Goal: Information Seeking & Learning: Check status

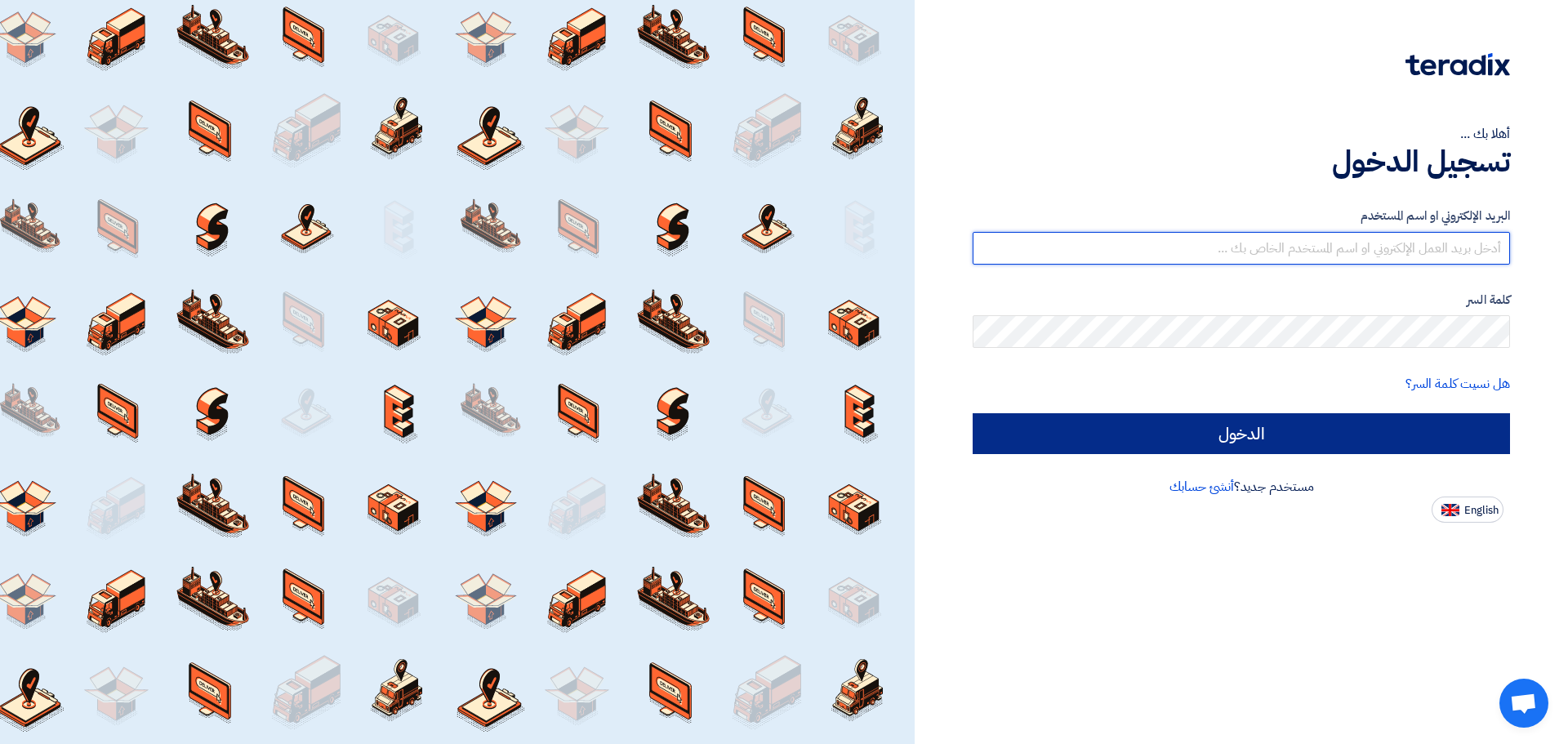
type input "Sales@bestoption-co.com"
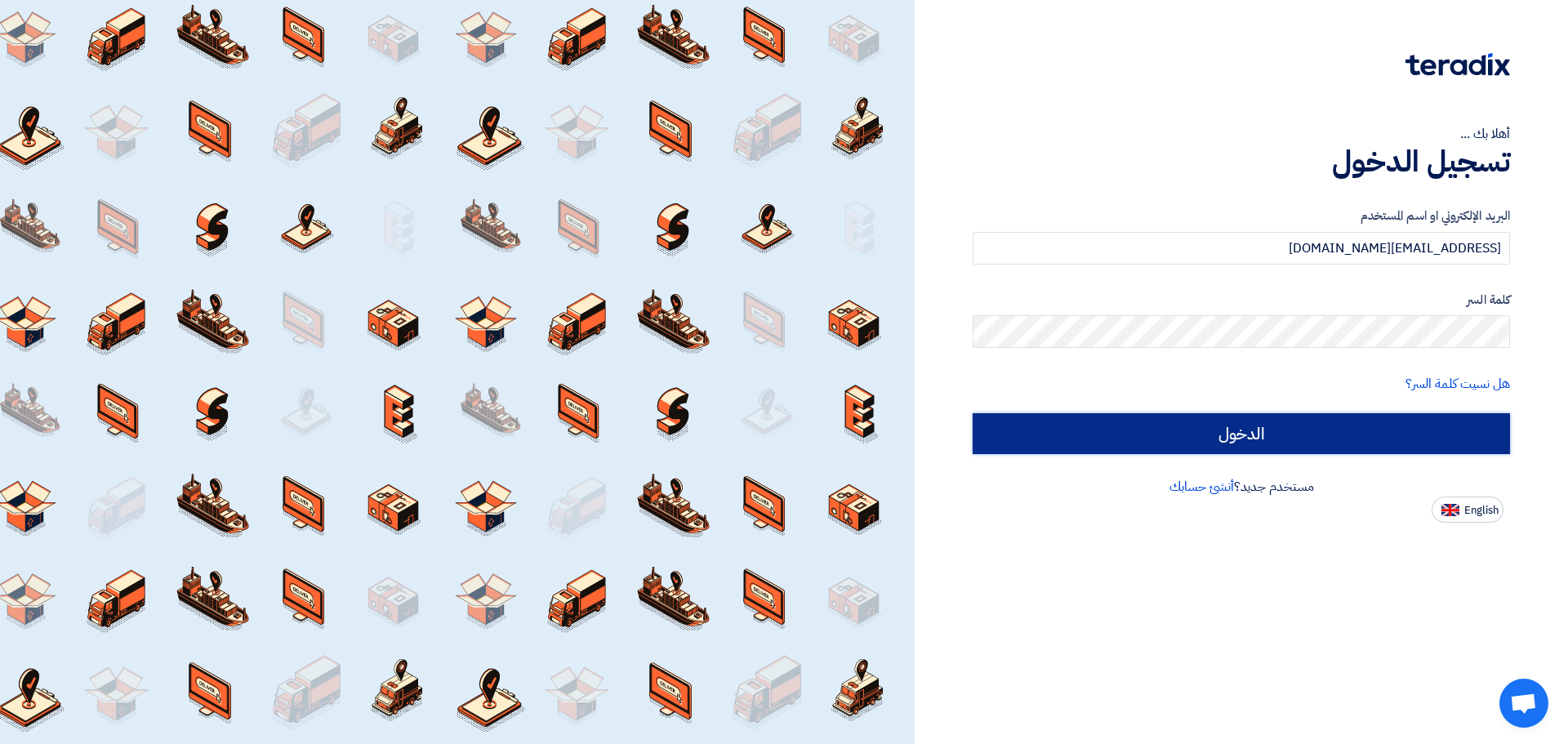
click at [1228, 428] on input "الدخول" at bounding box center [1241, 434] width 537 height 41
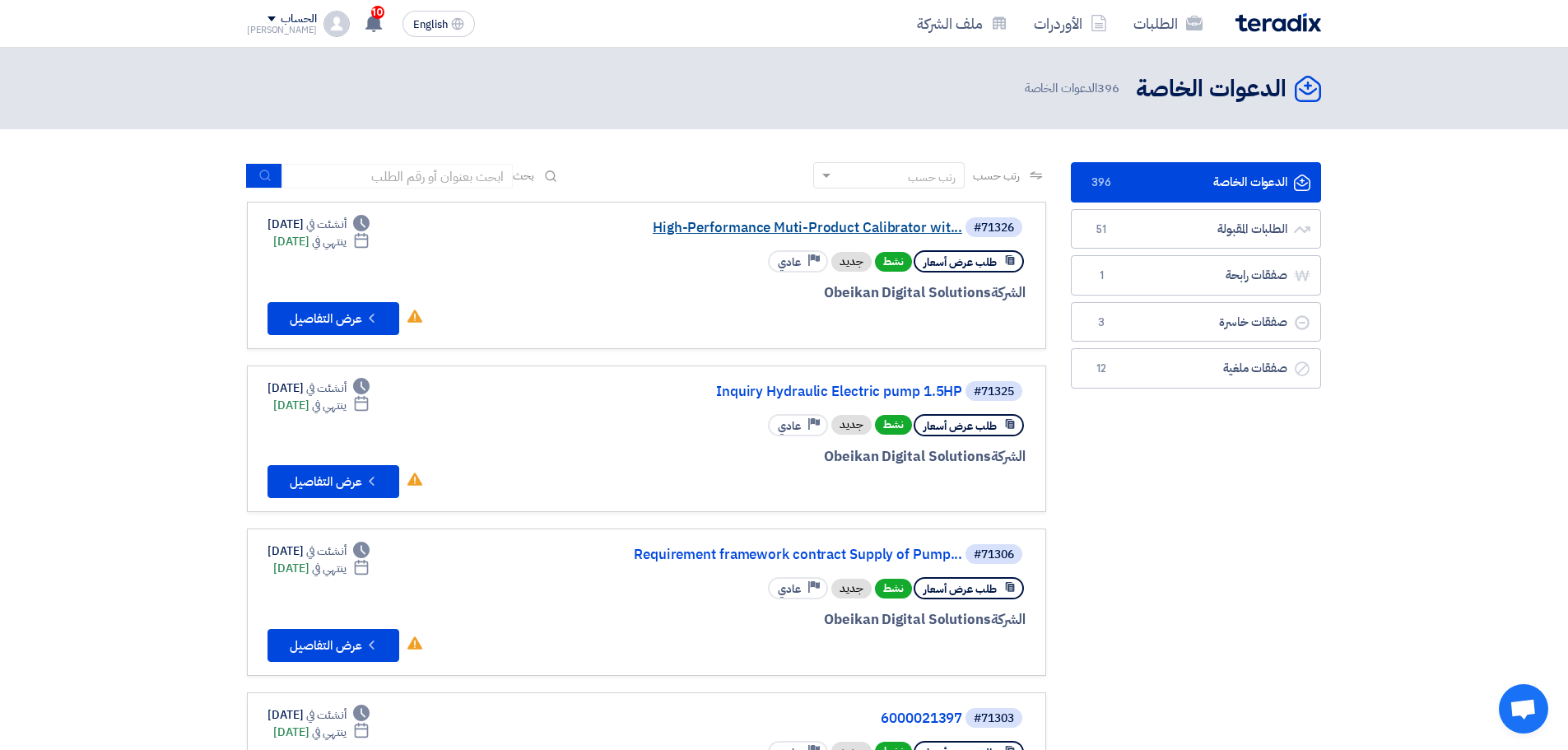
click at [878, 232] on link "High-Performance Muti-Product Calibrator wit..." at bounding box center [798, 228] width 329 height 15
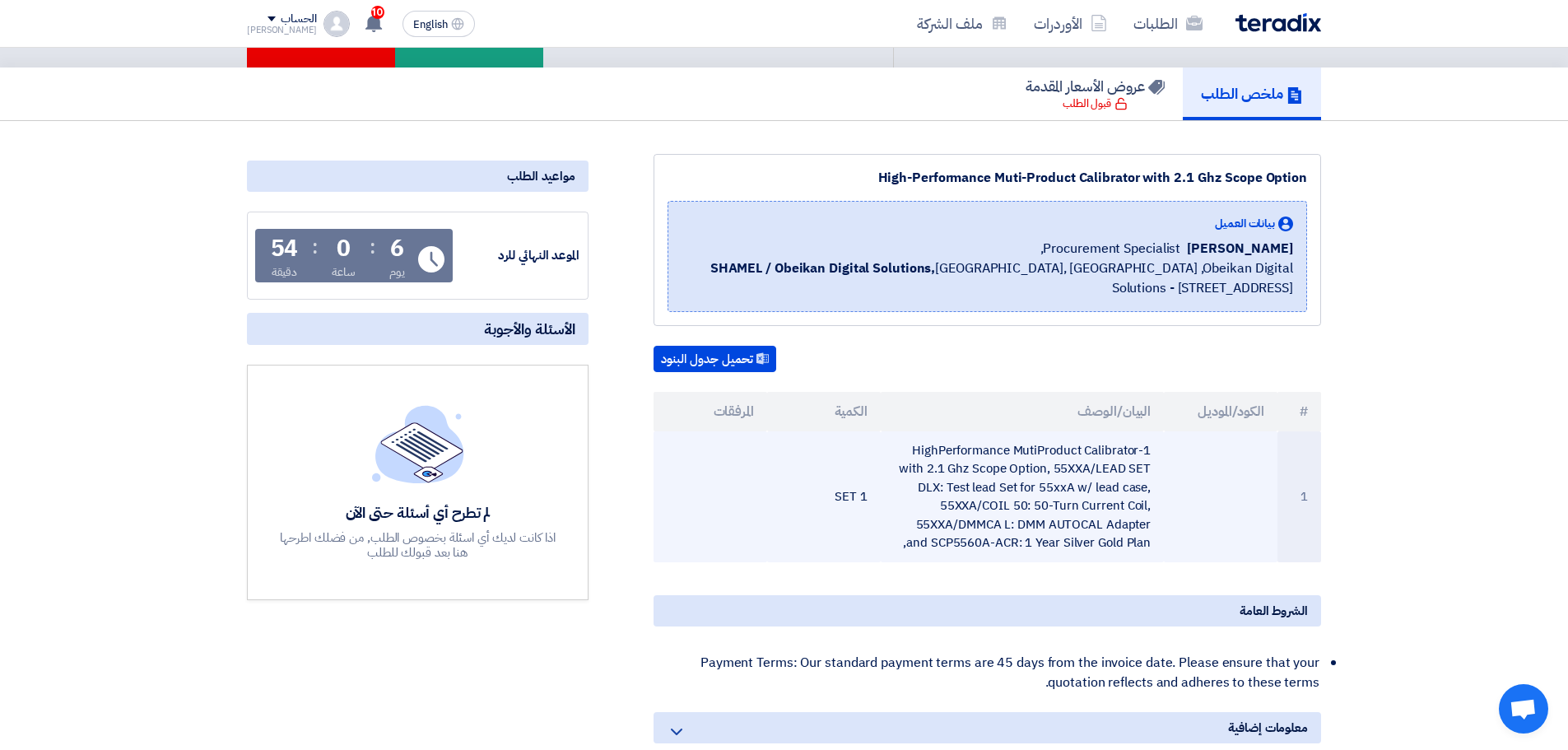
scroll to position [247, 0]
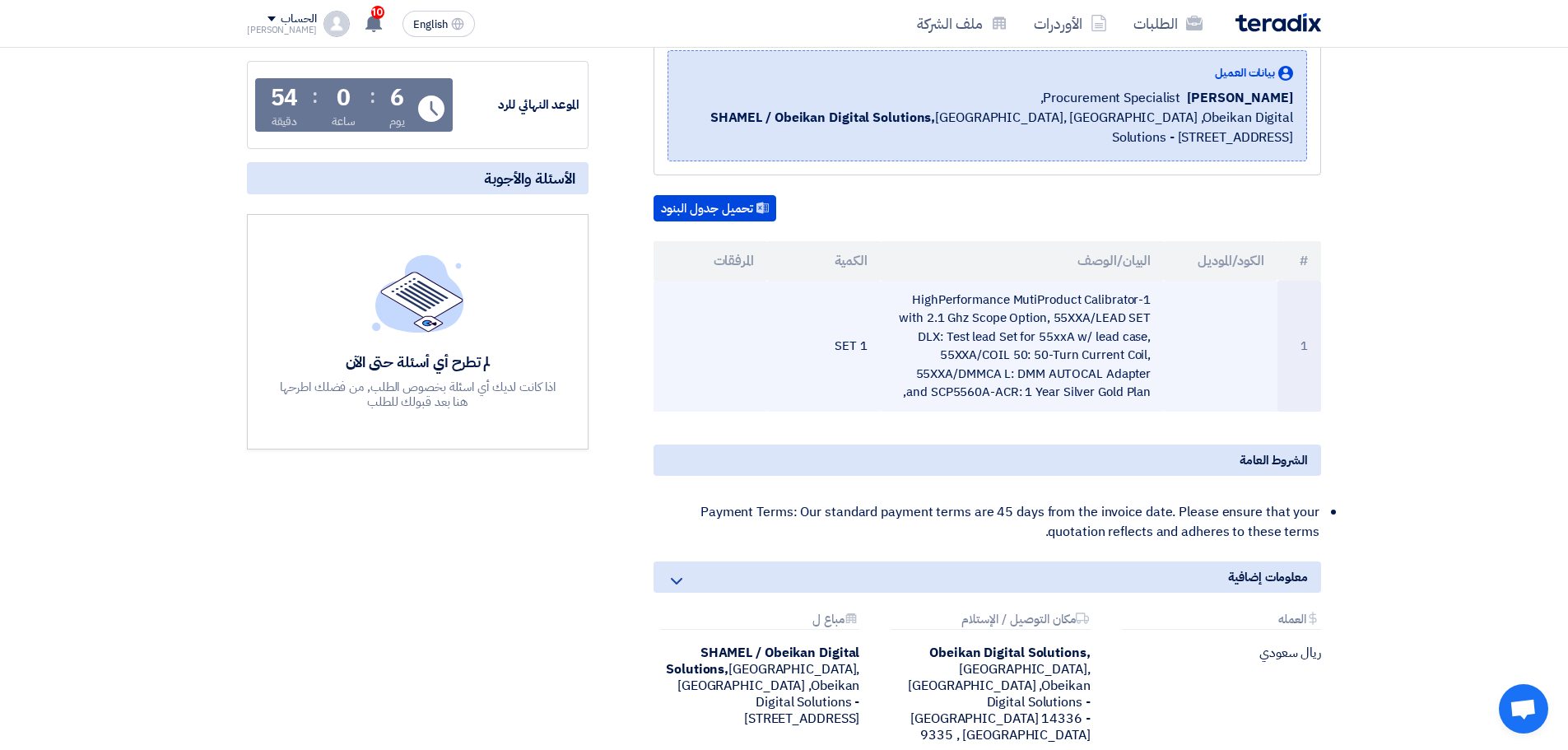
click at [1085, 338] on td "1-HighPerformance MutiProduct Calibrator with 2.1 Ghz Scope Option, 55XXA/LEAD …" at bounding box center [1023, 345] width 284 height 131
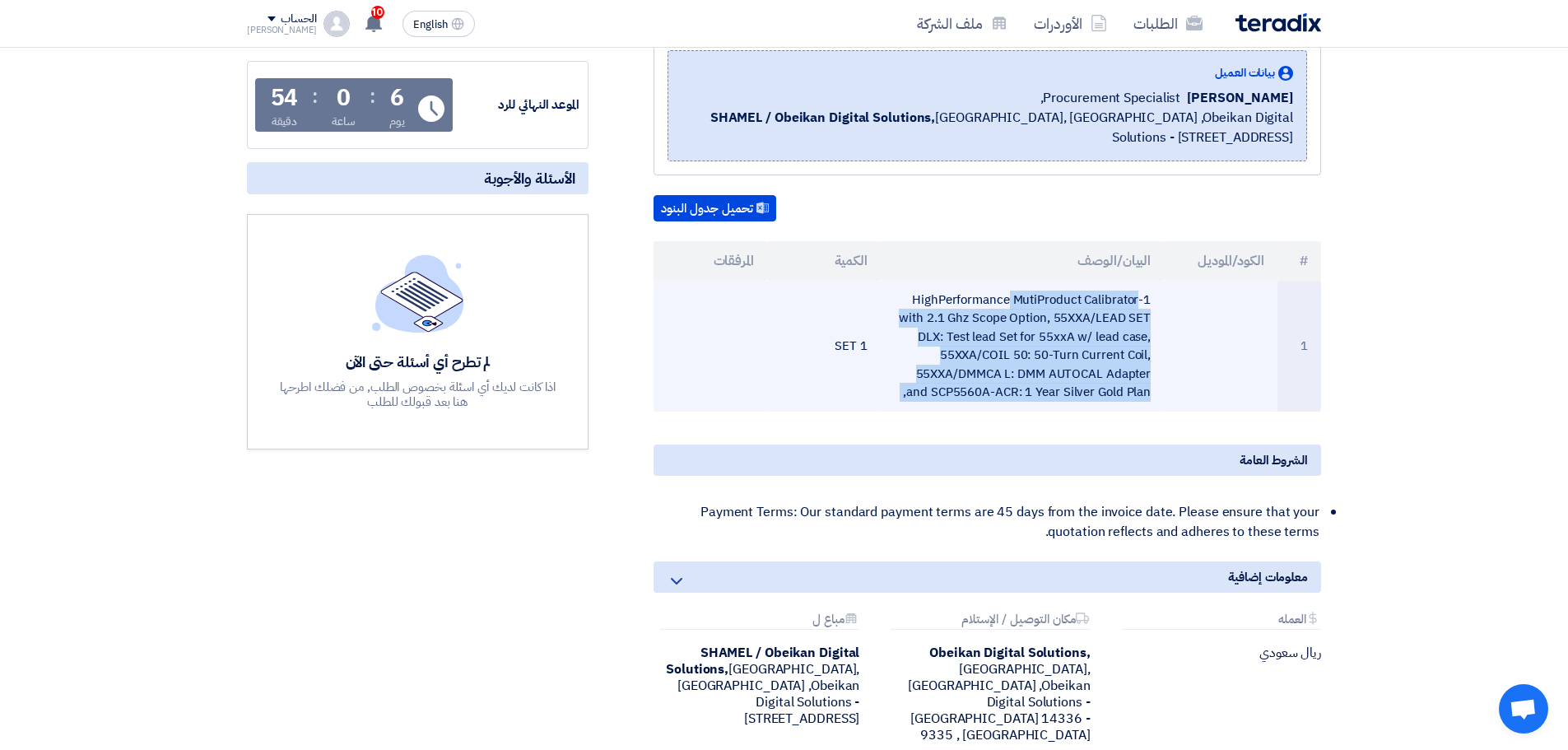
click at [1085, 338] on td "1-HighPerformance MutiProduct Calibrator with 2.1 Ghz Scope Option, 55XXA/LEAD …" at bounding box center [1023, 345] width 284 height 131
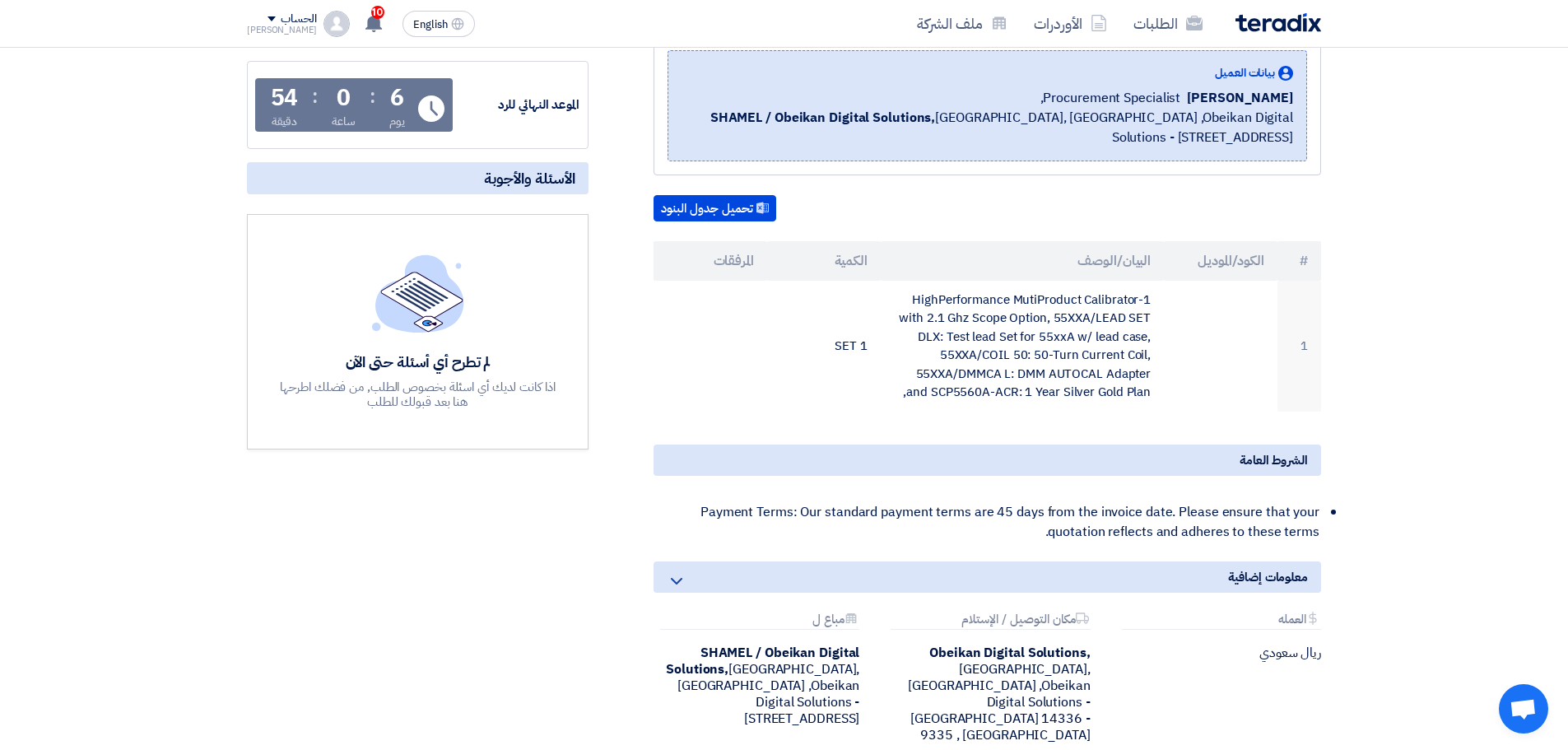
drag, startPoint x: 1085, startPoint y: 339, endPoint x: 1332, endPoint y: 254, distance: 261.2
click at [1332, 254] on div "High-Performance Muti-Product Calibrator with 2.1 Ghz Scope Option بيانات العمي…" at bounding box center [967, 392] width 732 height 779
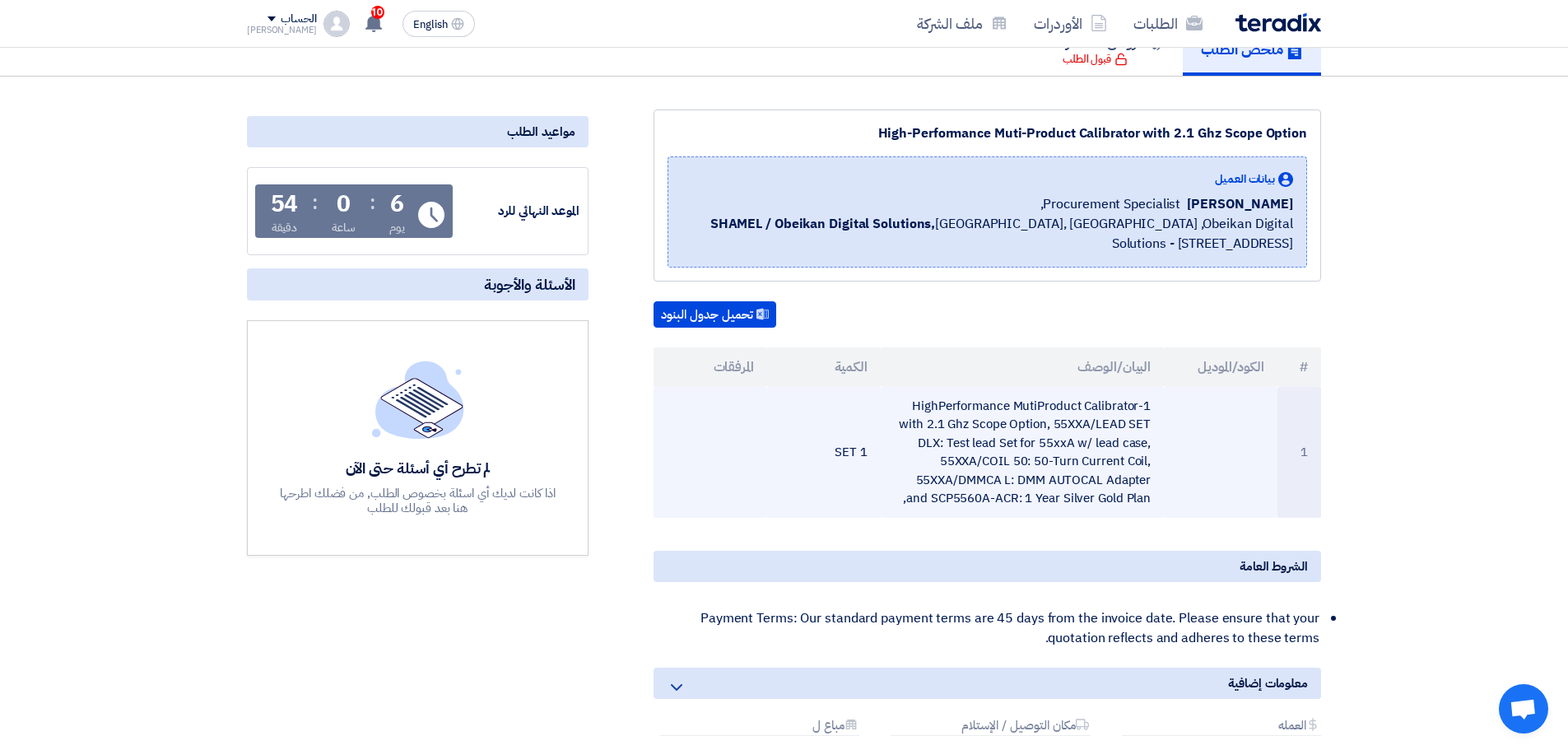
scroll to position [0, 0]
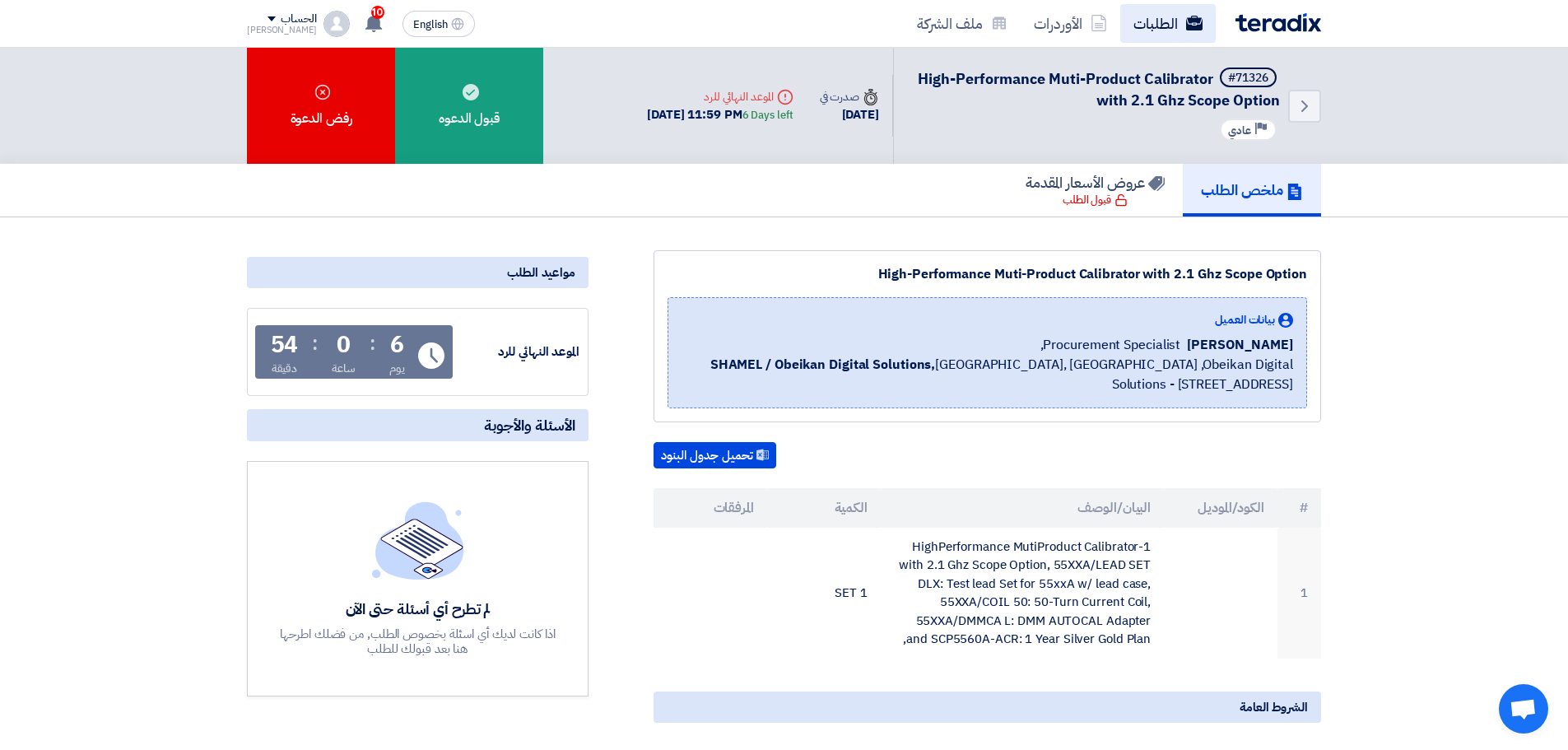
click at [1198, 33] on link "الطلبات" at bounding box center [1167, 23] width 95 height 39
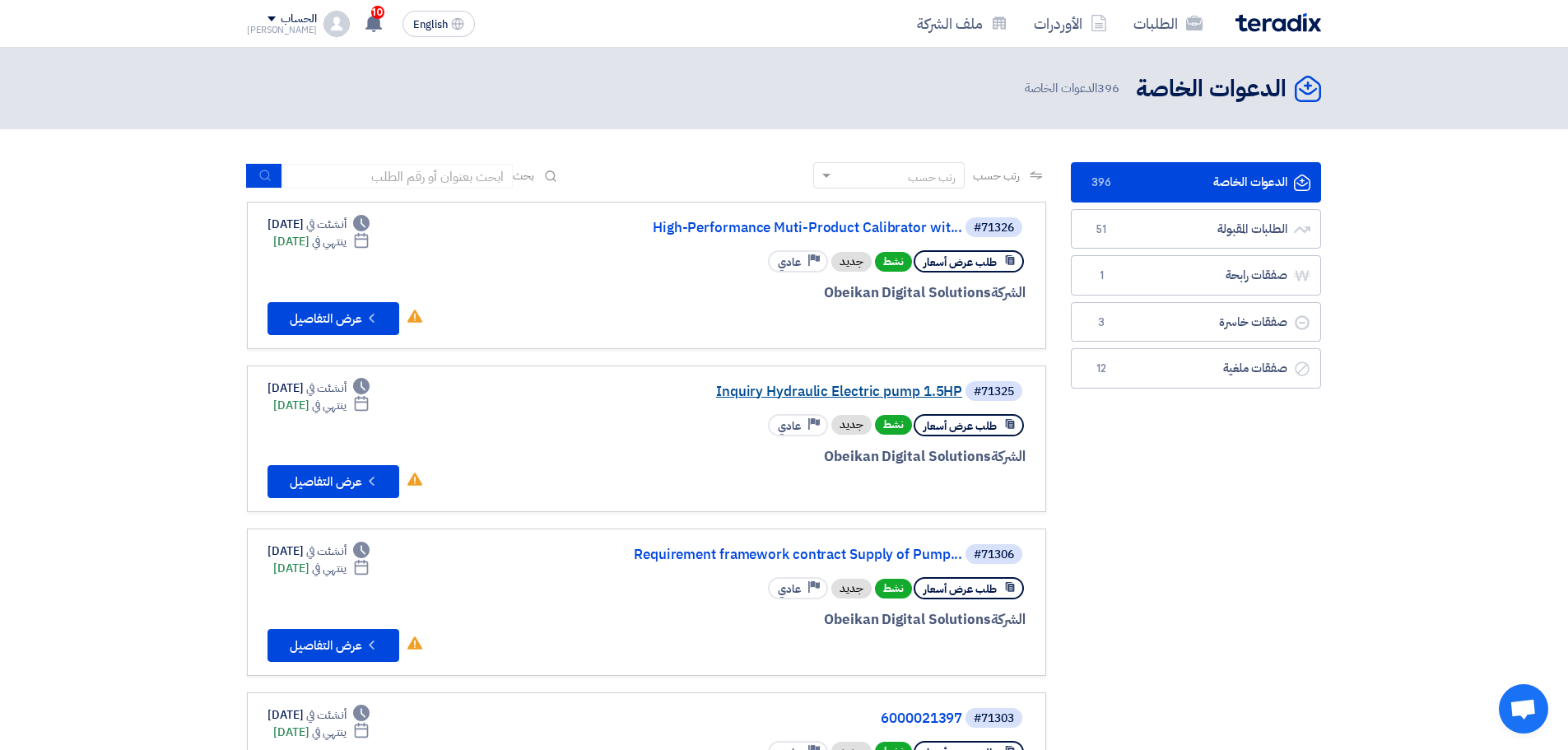
click at [872, 391] on link "Inquiry Hydraulic Electric pump 1.5HP" at bounding box center [798, 391] width 329 height 15
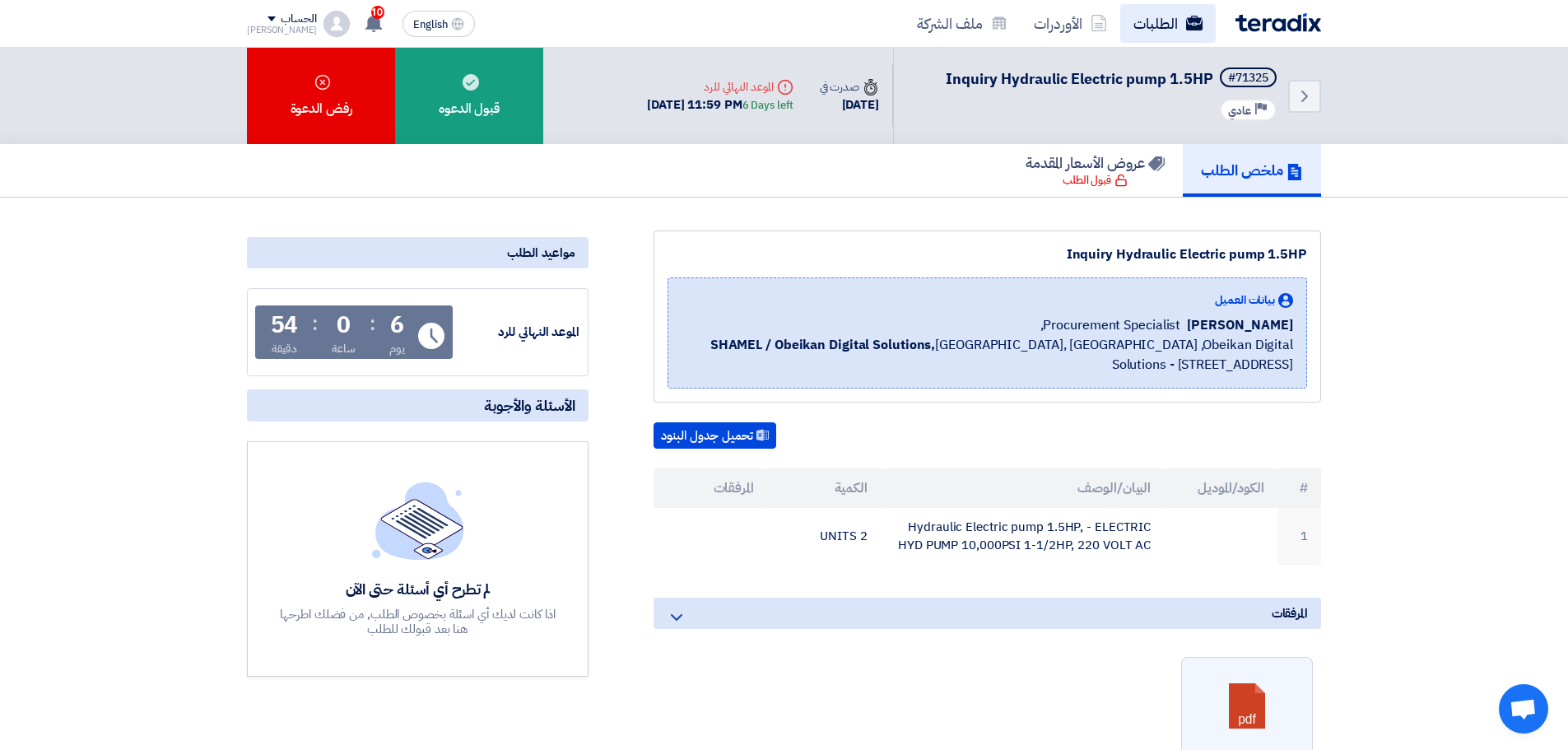
click at [1176, 29] on link "الطلبات" at bounding box center [1167, 23] width 95 height 39
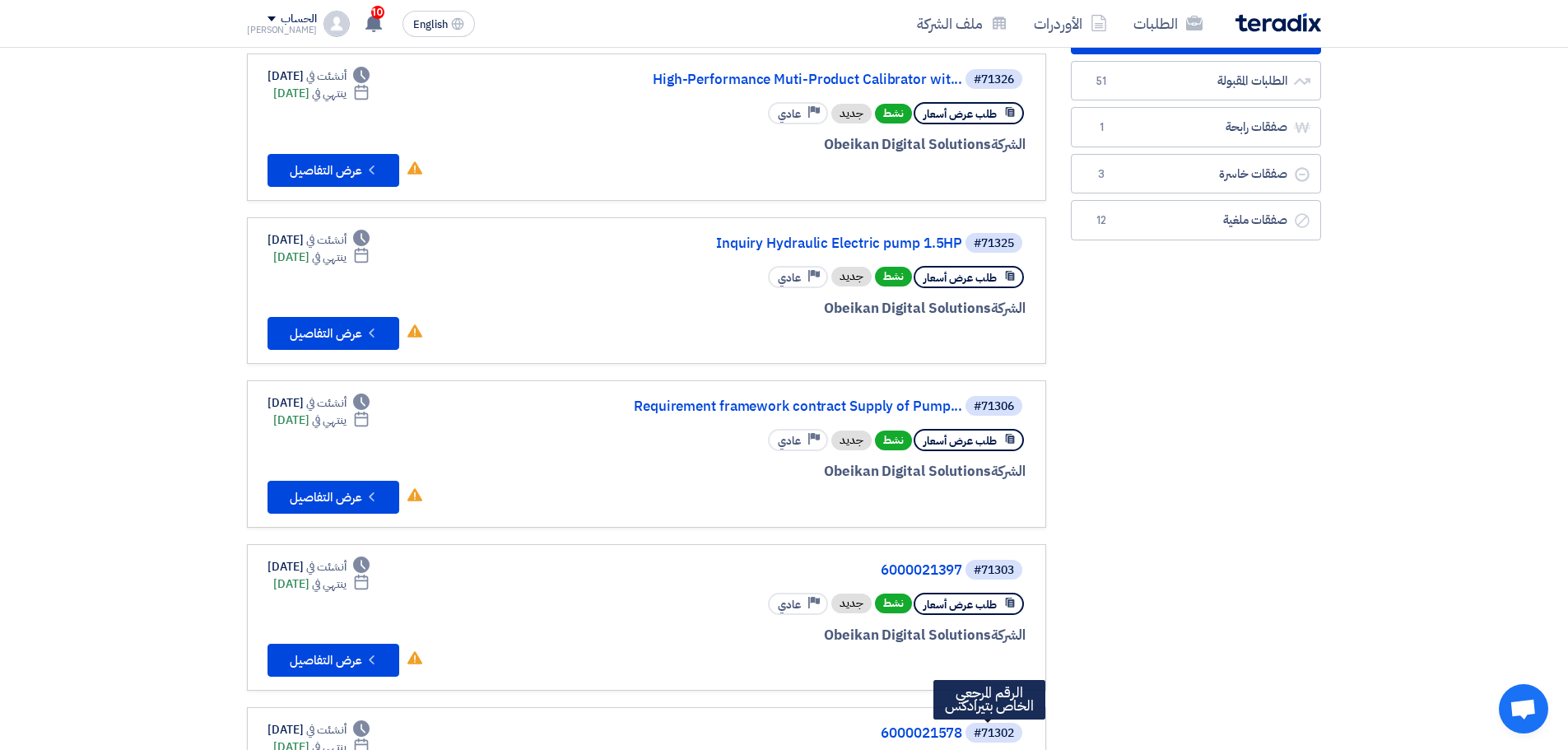
scroll to position [329, 0]
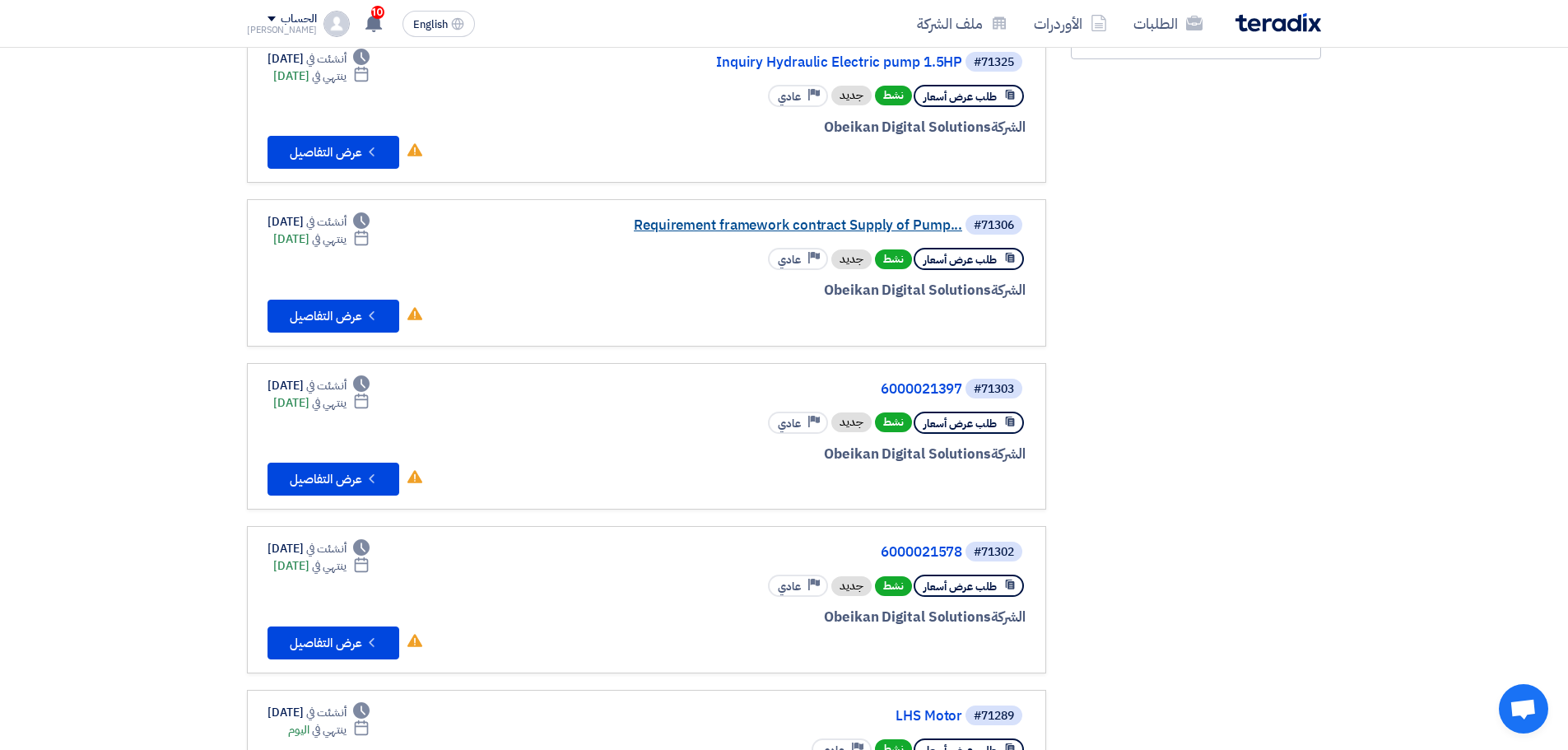
click at [764, 228] on link "Requirement framework contract Supply of Pump..." at bounding box center [798, 226] width 329 height 15
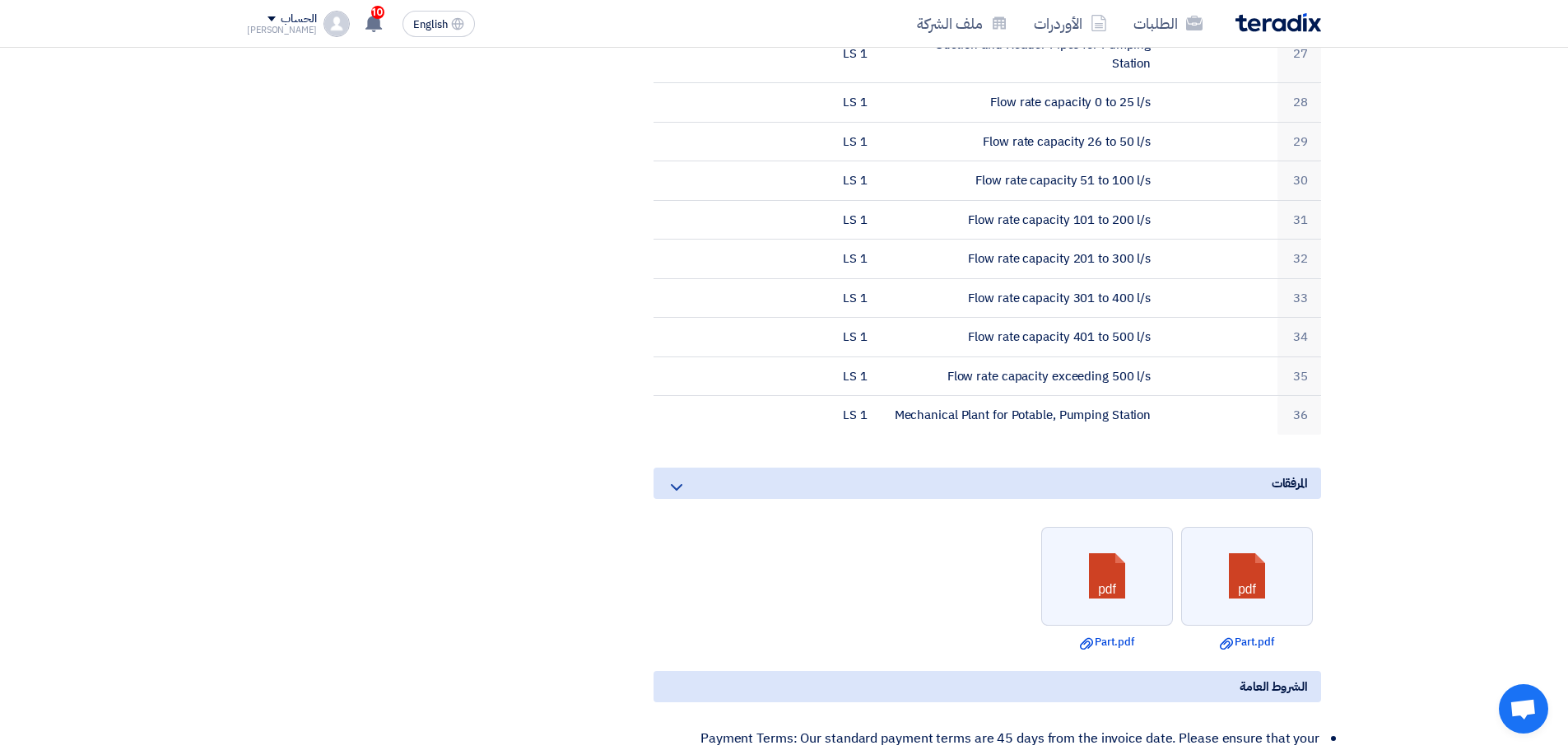
scroll to position [1646, 0]
click at [1237, 548] on link at bounding box center [1248, 575] width 132 height 99
click at [1256, 526] on link at bounding box center [1248, 575] width 132 height 99
click at [1155, 571] on link at bounding box center [1108, 575] width 132 height 99
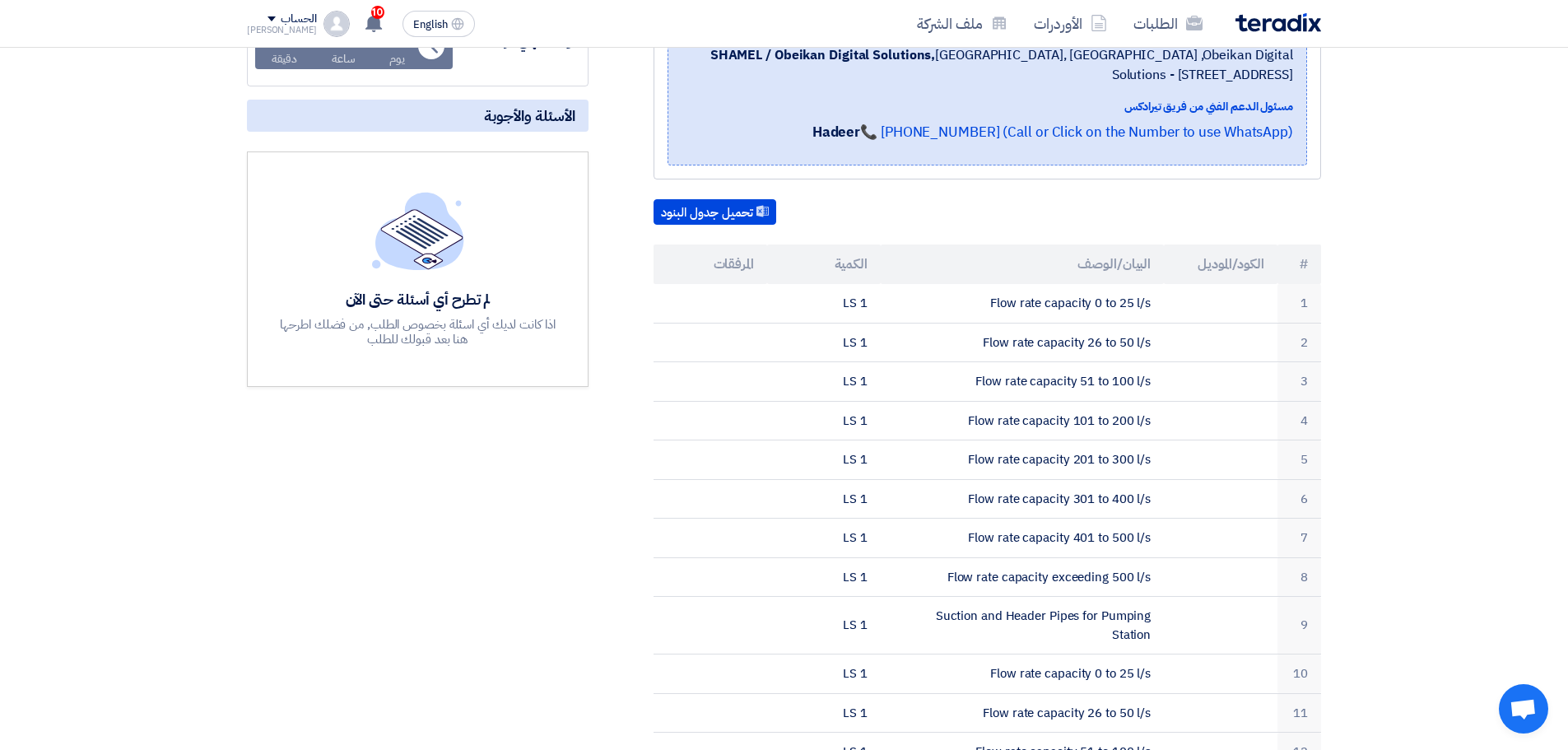
scroll to position [329, 0]
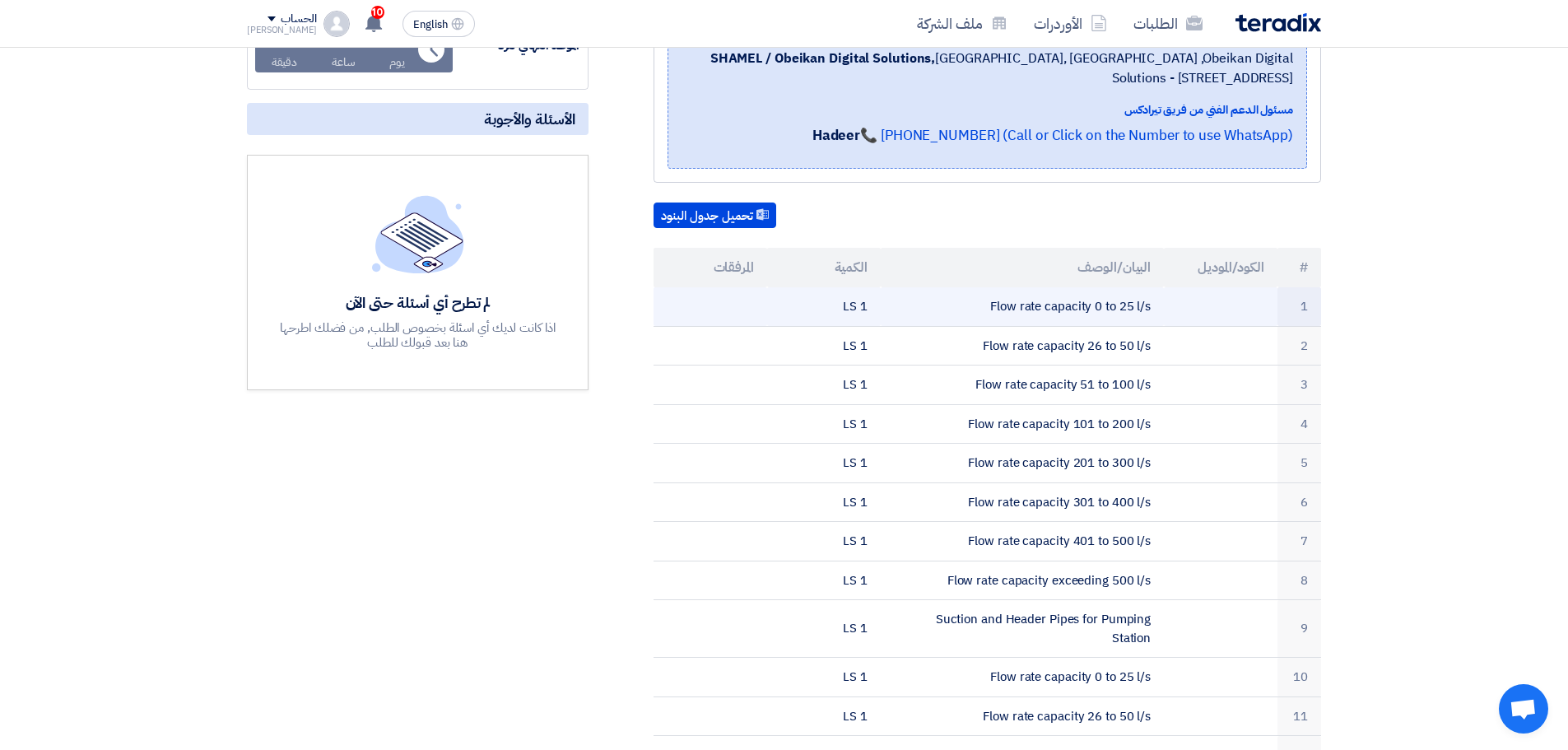
click at [1084, 307] on td "Flow rate capacity 0 to 25 l/s" at bounding box center [1023, 306] width 284 height 39
click at [1084, 308] on td "Flow rate capacity 0 to 25 l/s" at bounding box center [1023, 306] width 284 height 39
click at [1084, 309] on td "Flow rate capacity 0 to 25 l/s" at bounding box center [1023, 306] width 284 height 39
copy tr "Flow rate capacity 0 to 25 l/s"
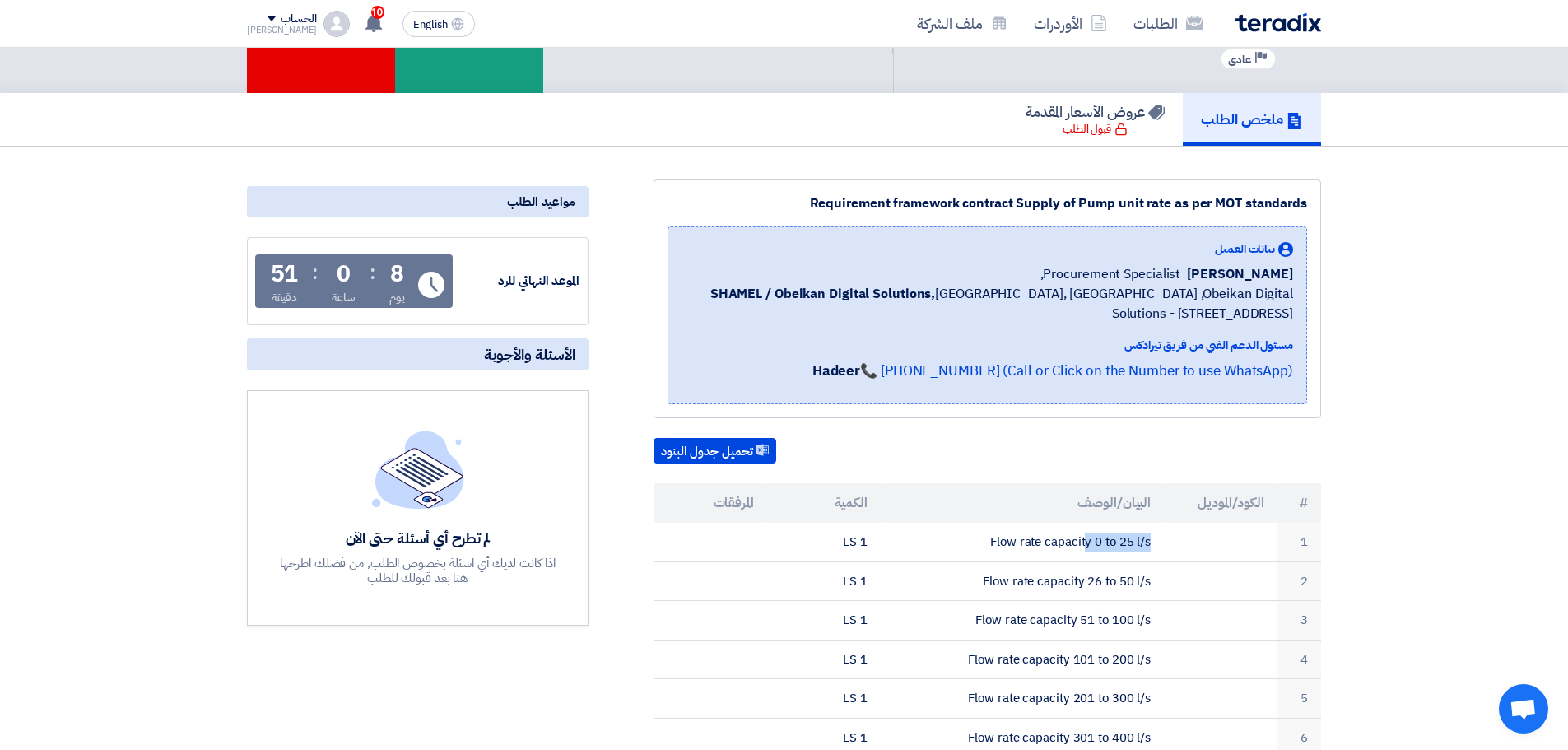
scroll to position [0, 0]
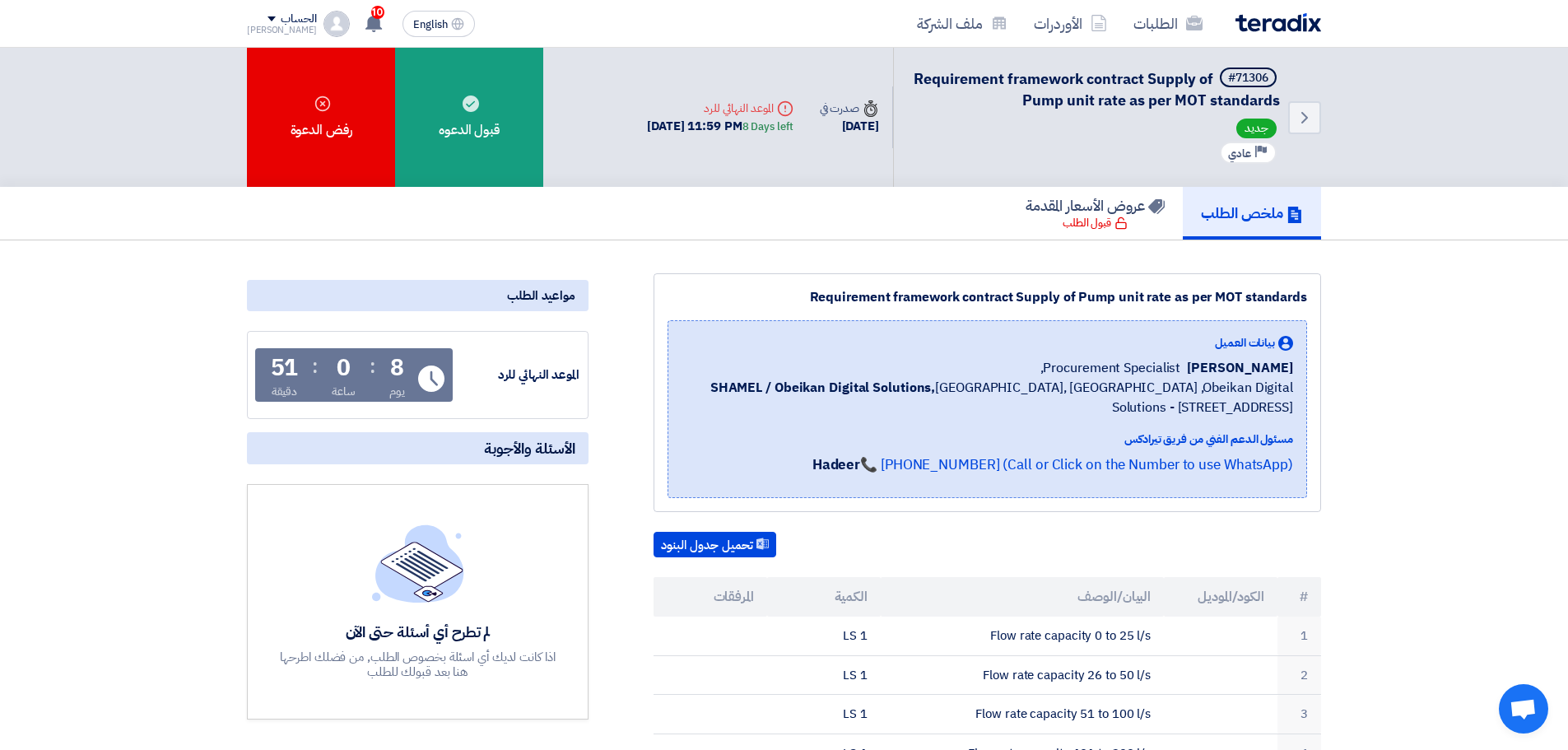
click at [951, 293] on div "Requirement framework contract Supply of Pump unit rate as per MOT standards" at bounding box center [987, 296] width 640 height 20
copy div "Requirement framework contract Supply of Pump unit rate as per MOT standards"
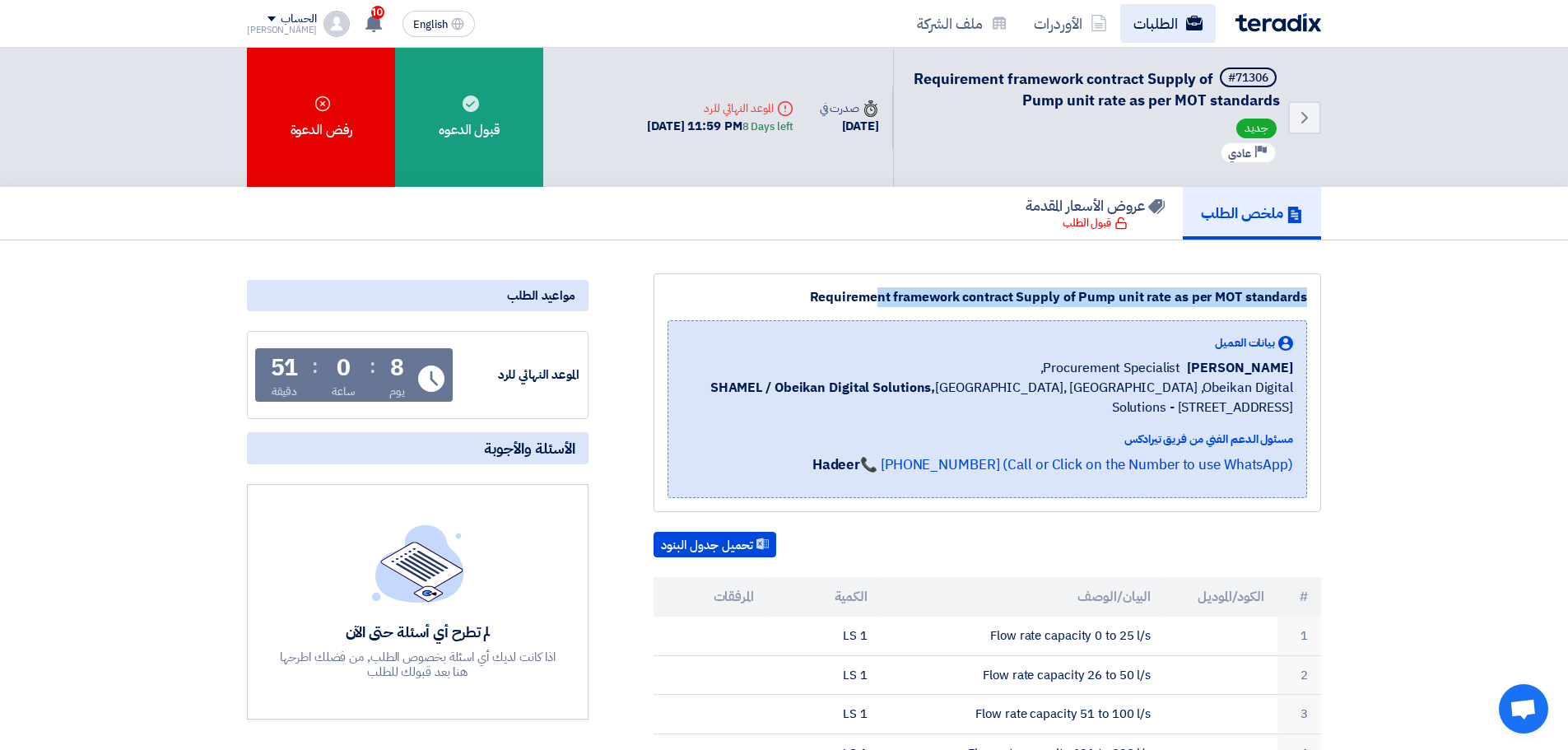
click at [1184, 13] on link "الطلبات" at bounding box center [1167, 23] width 95 height 39
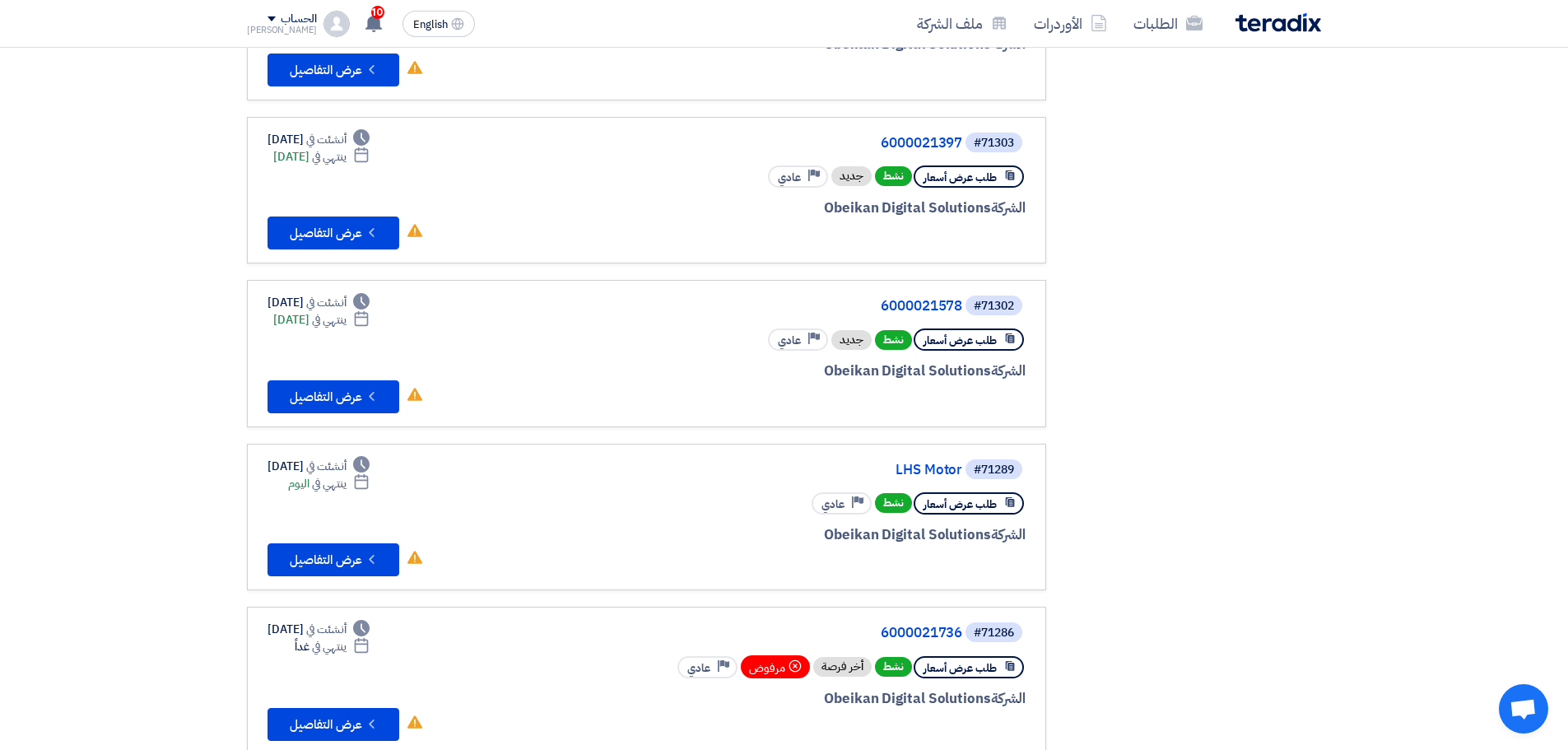
scroll to position [576, 0]
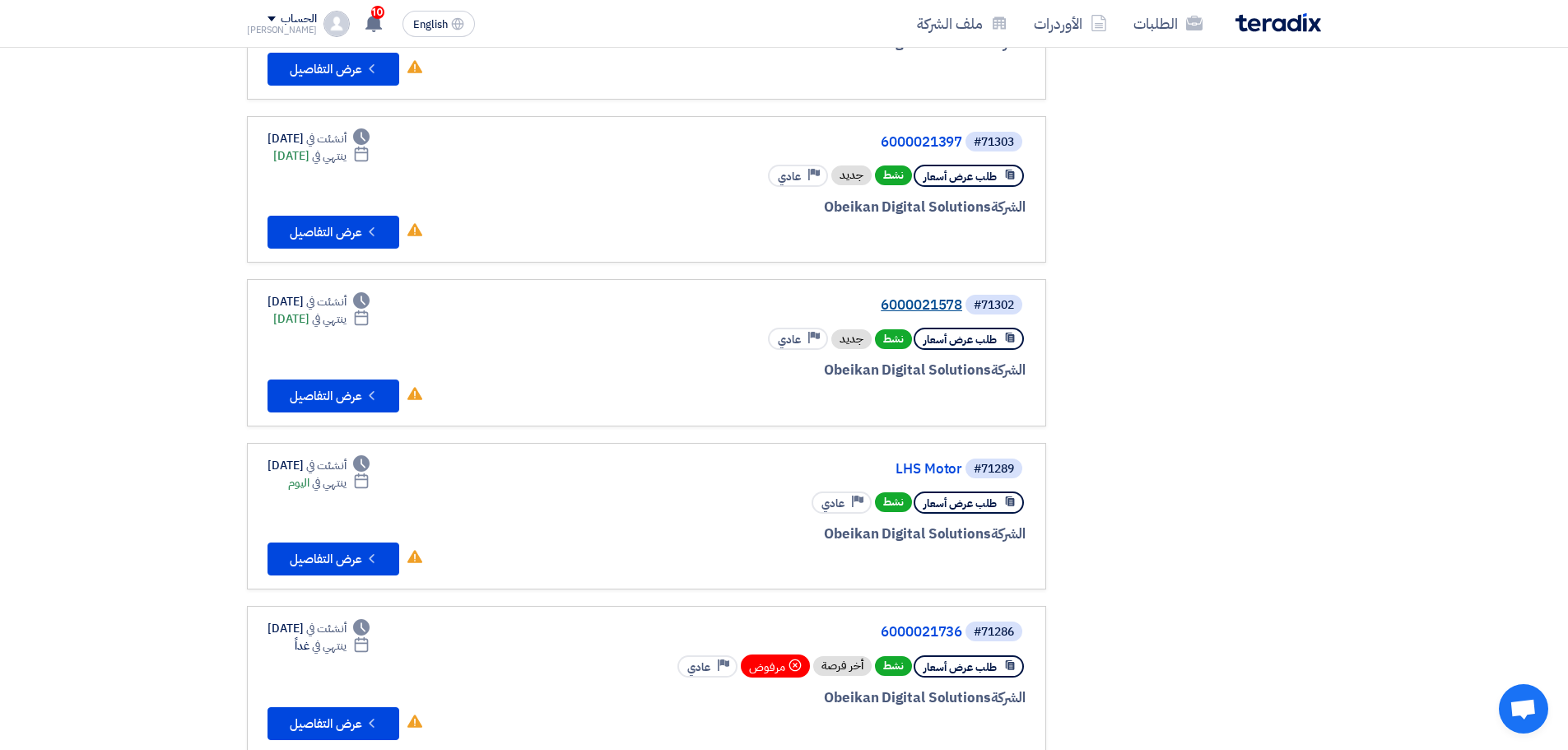
click at [932, 303] on link "6000021578" at bounding box center [798, 306] width 329 height 15
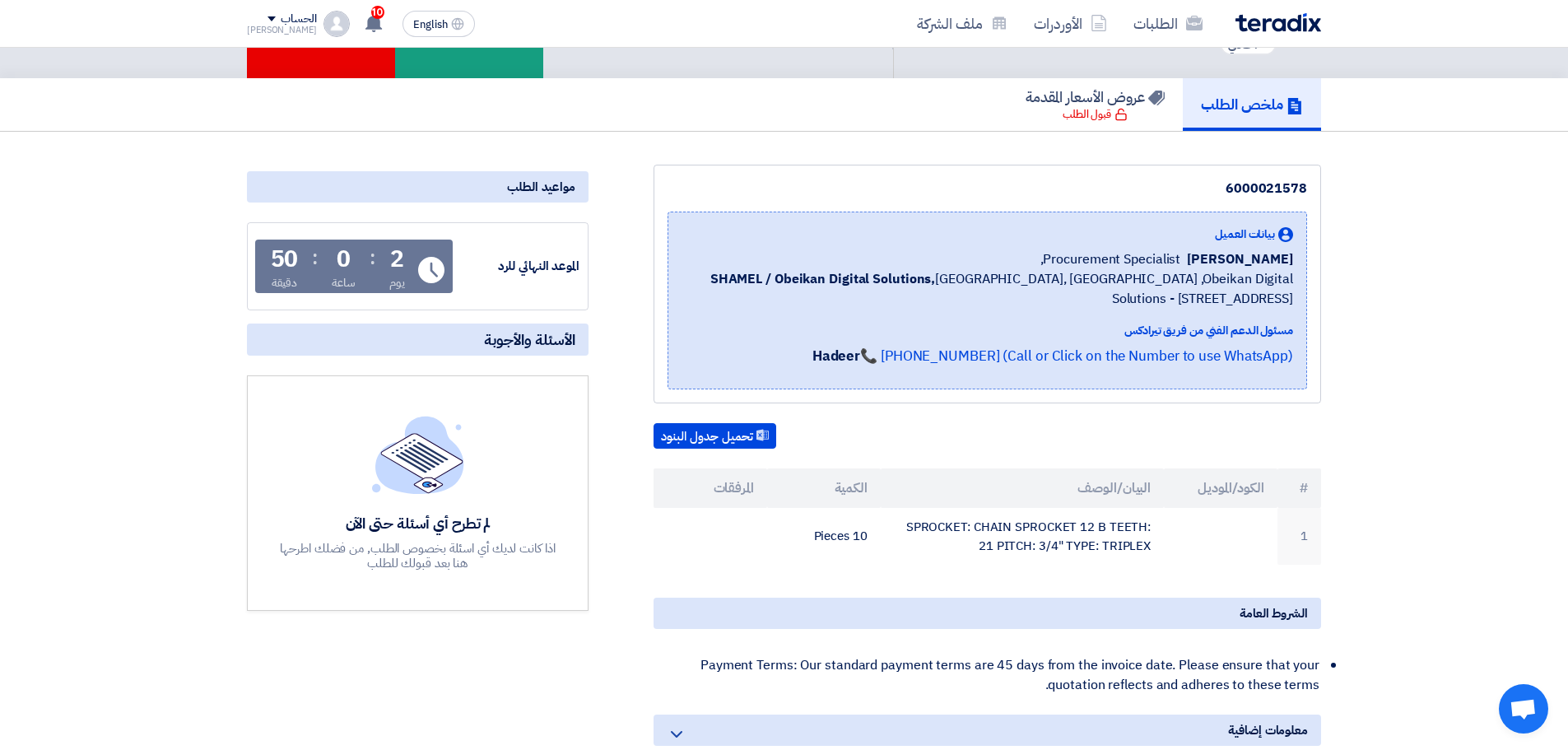
scroll to position [247, 0]
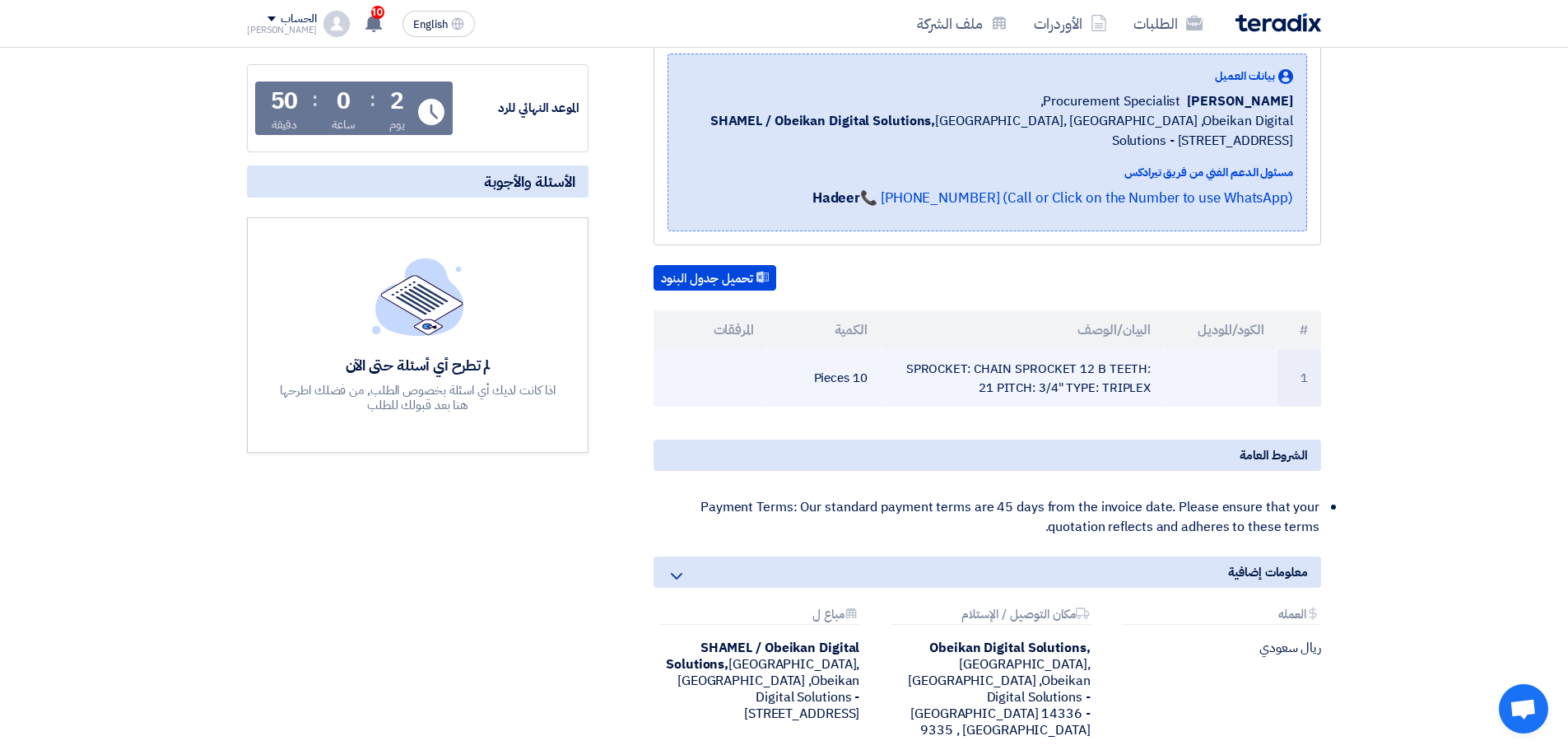
click at [1016, 376] on td "SPROCKET: CHAIN SPROCKET 12 B TEETH: 21 PITCH: 3/4" TYPE: TRIPLEX" at bounding box center [1023, 378] width 284 height 56
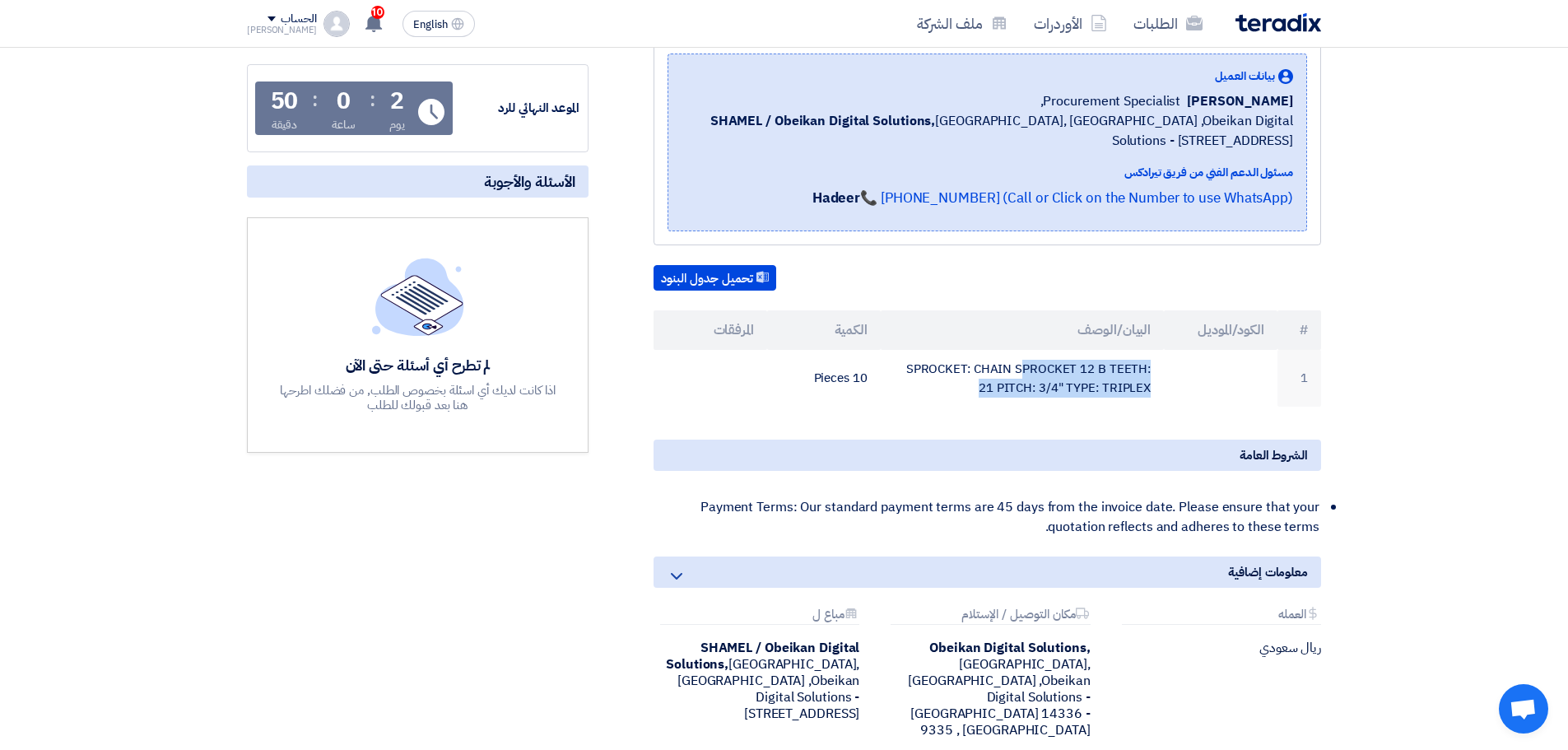
copy tr "SPROCKET: CHAIN SPROCKET 12 B TEETH: 21 PITCH: 3/4" TYPE: TRIPLEX"
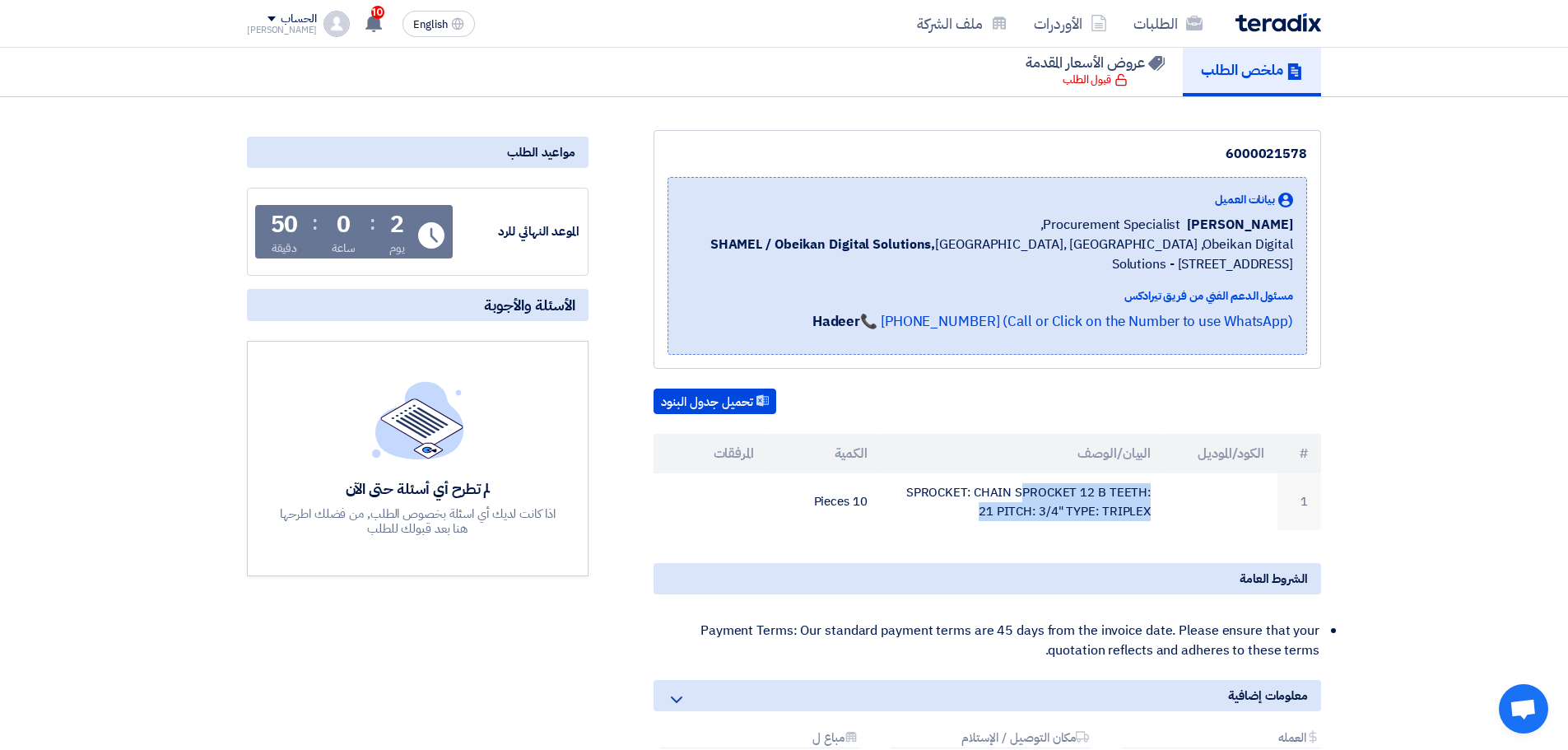
scroll to position [0, 0]
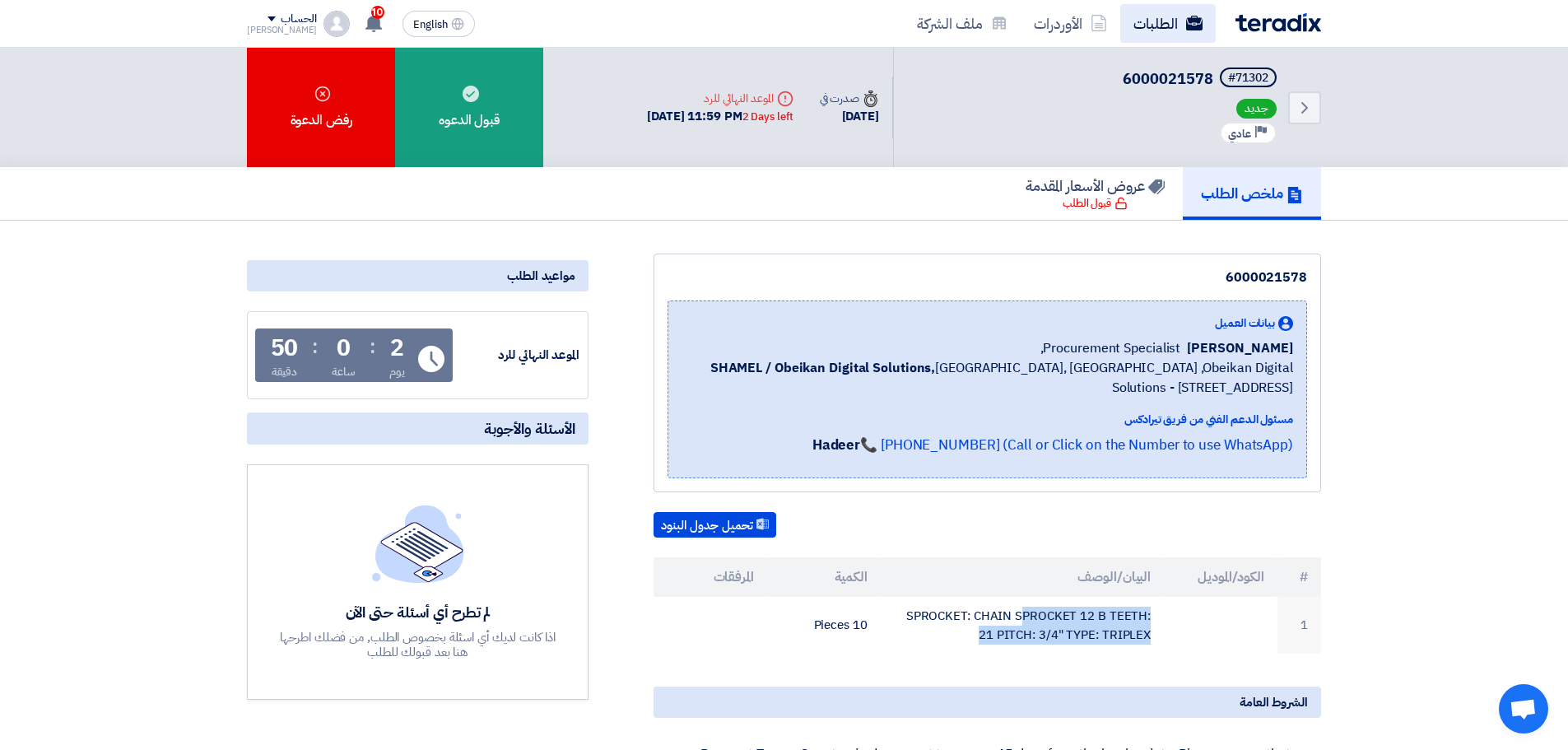
click at [1144, 17] on link "الطلبات" at bounding box center [1167, 23] width 95 height 39
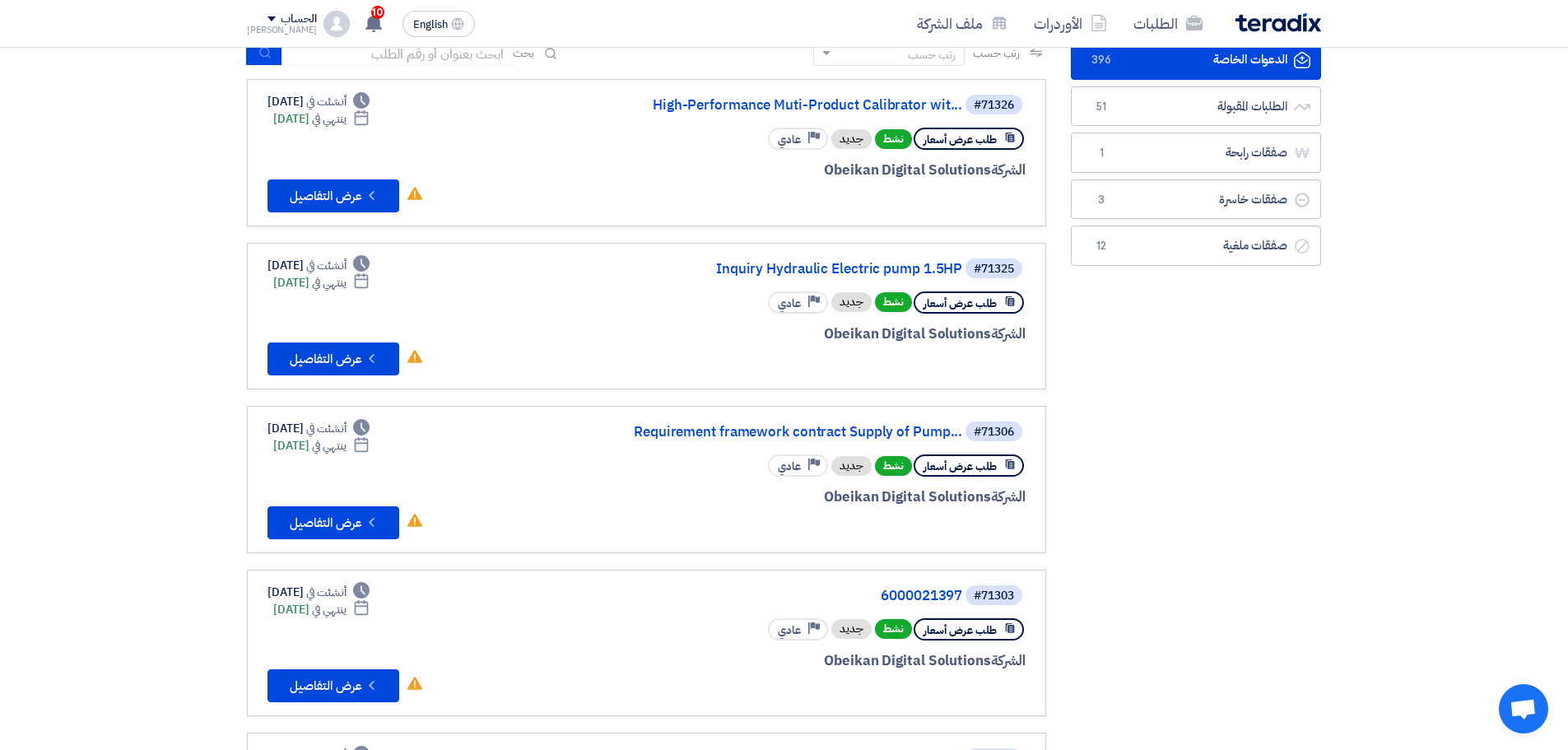
scroll to position [329, 0]
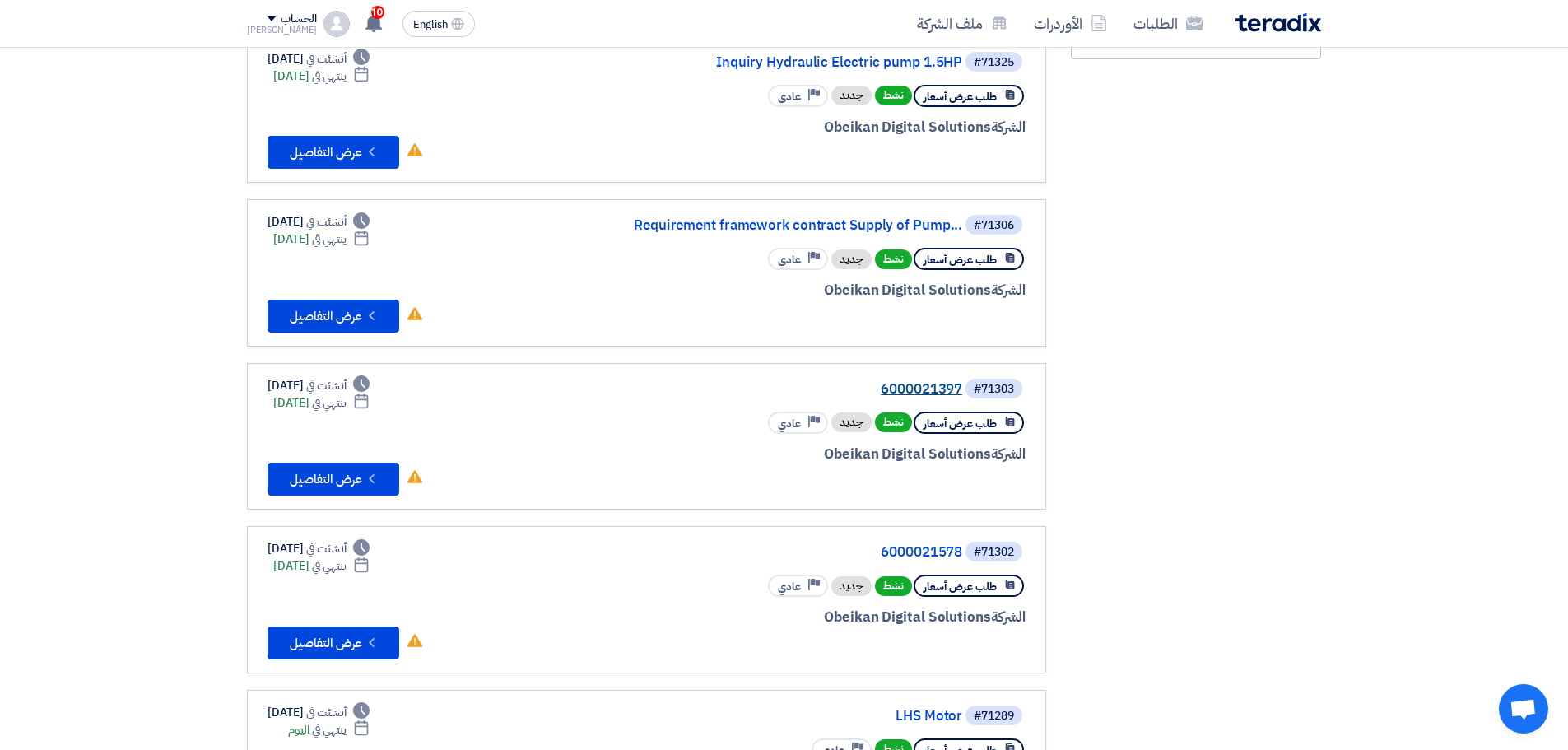
click at [936, 385] on link "6000021397" at bounding box center [798, 390] width 329 height 15
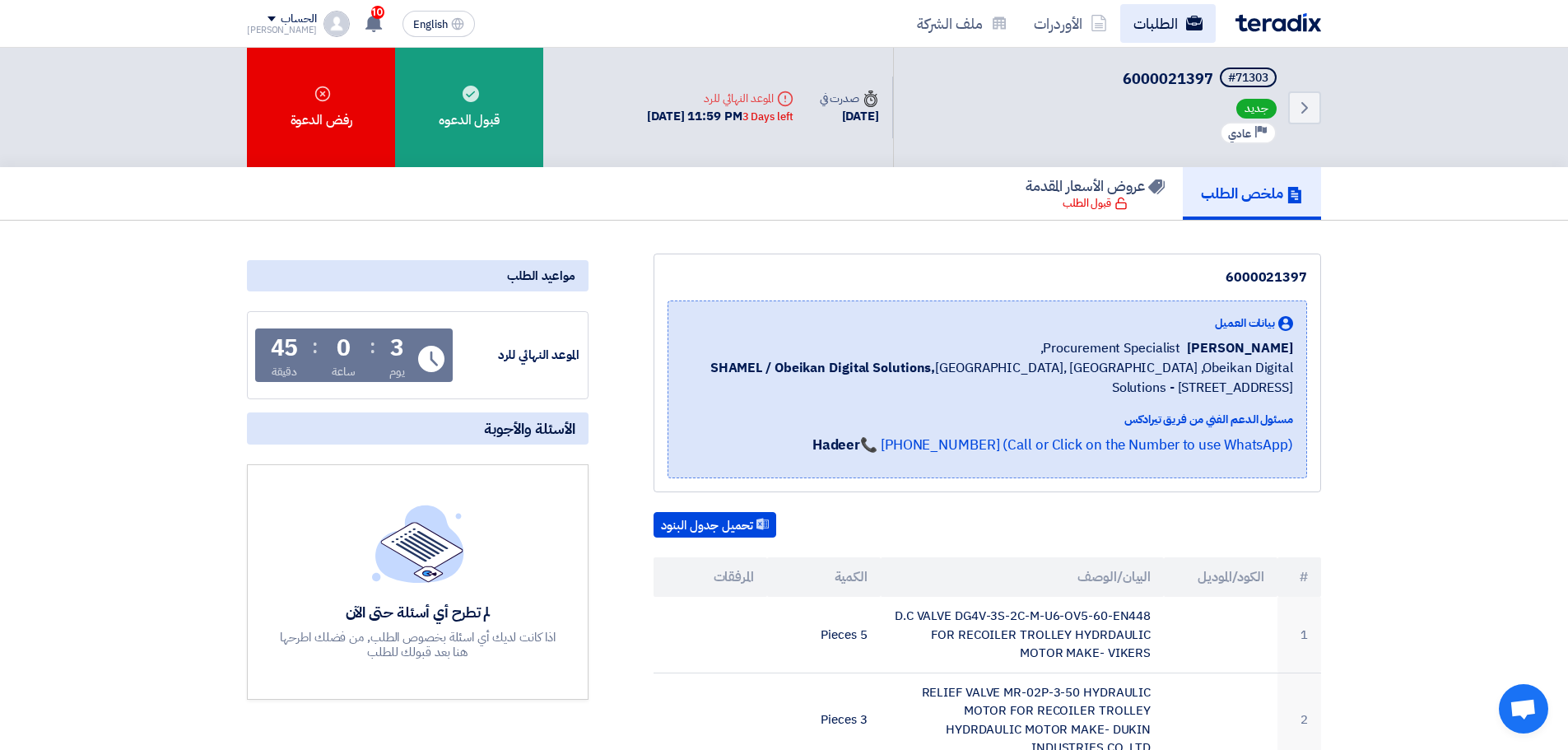
click at [1164, 25] on link "الطلبات" at bounding box center [1167, 23] width 95 height 39
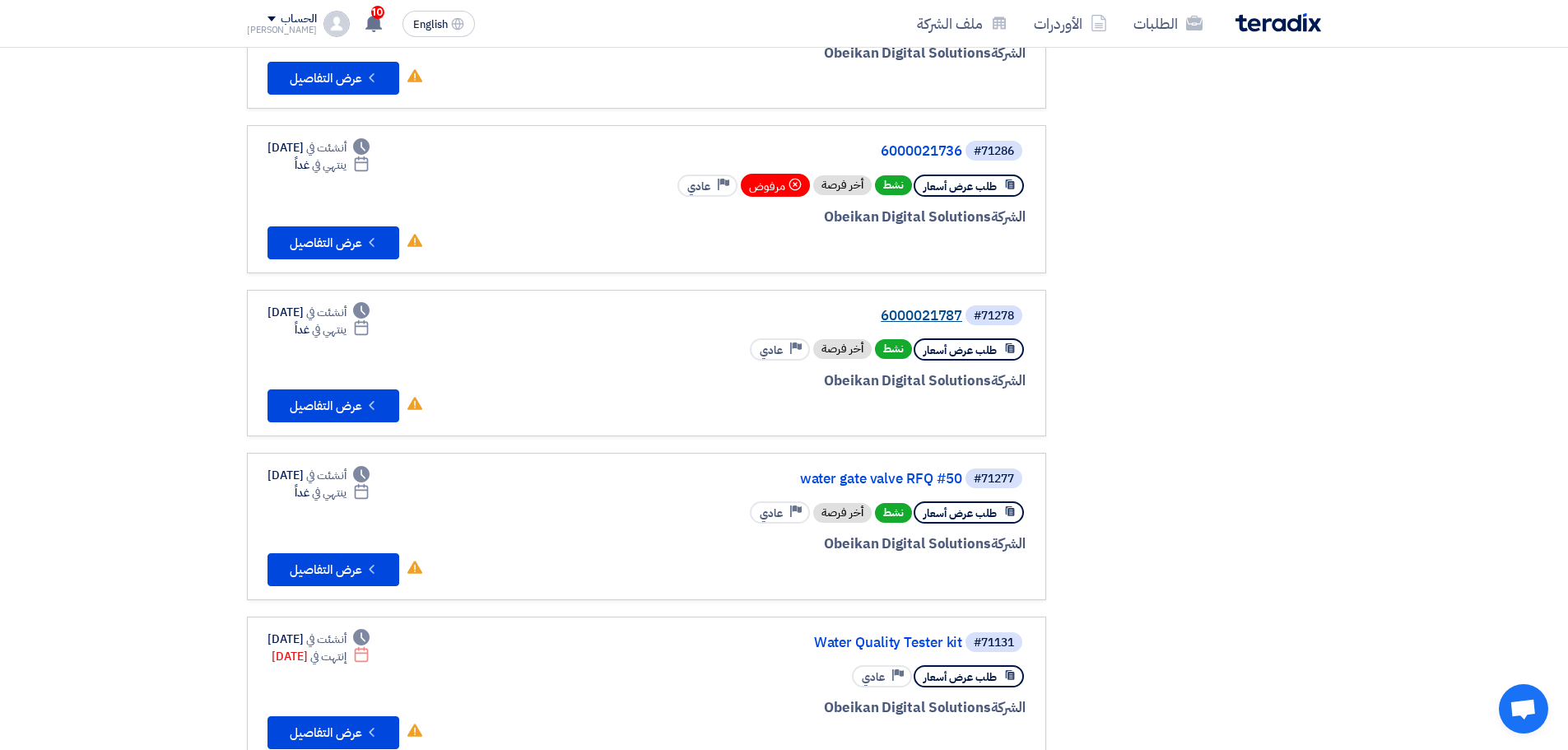
scroll to position [1070, 0]
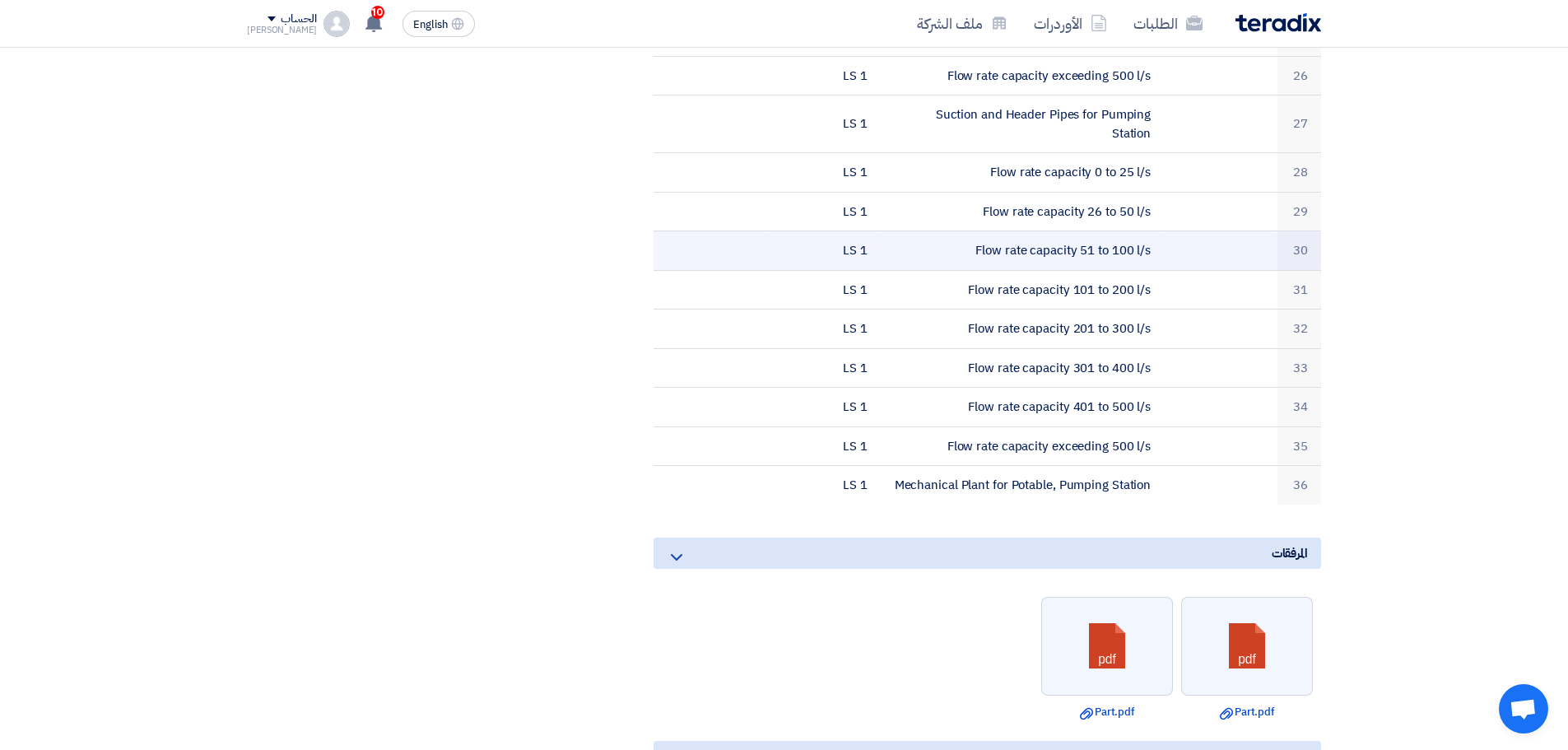
scroll to position [1728, 0]
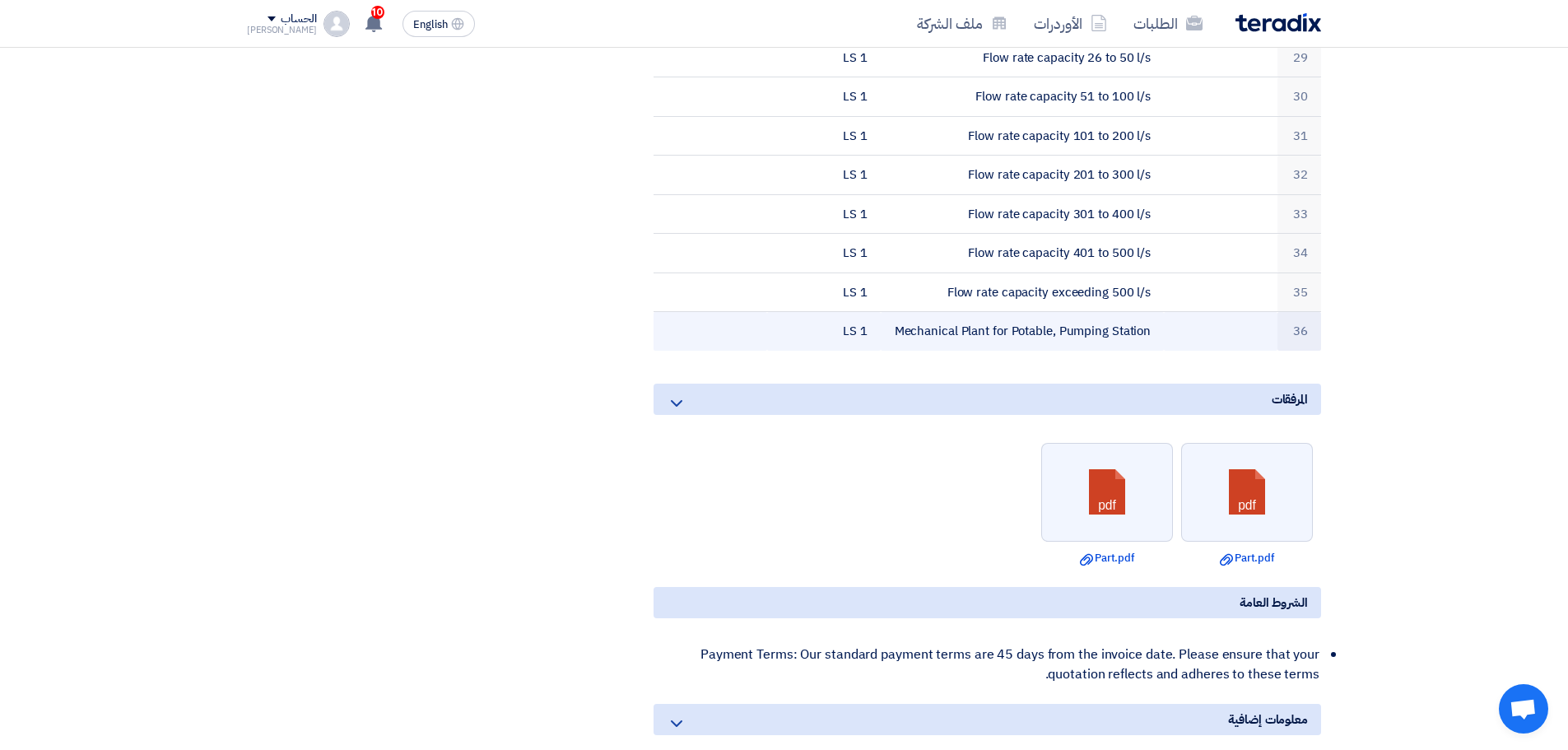
click at [995, 311] on td "Mechanical Plant for Potable, Pumping Station" at bounding box center [1023, 330] width 284 height 39
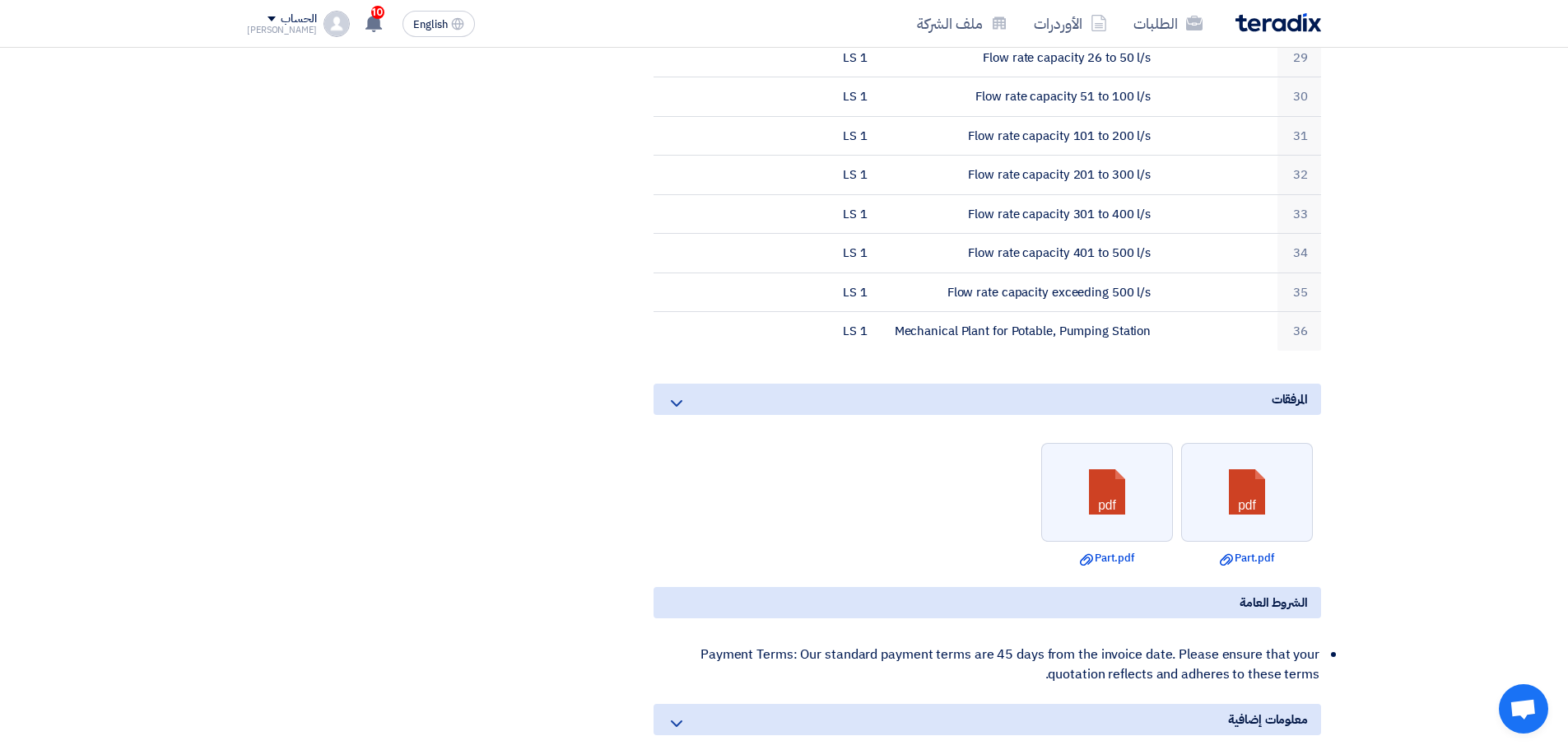
drag, startPoint x: 1000, startPoint y: 303, endPoint x: 1417, endPoint y: 230, distance: 423.3
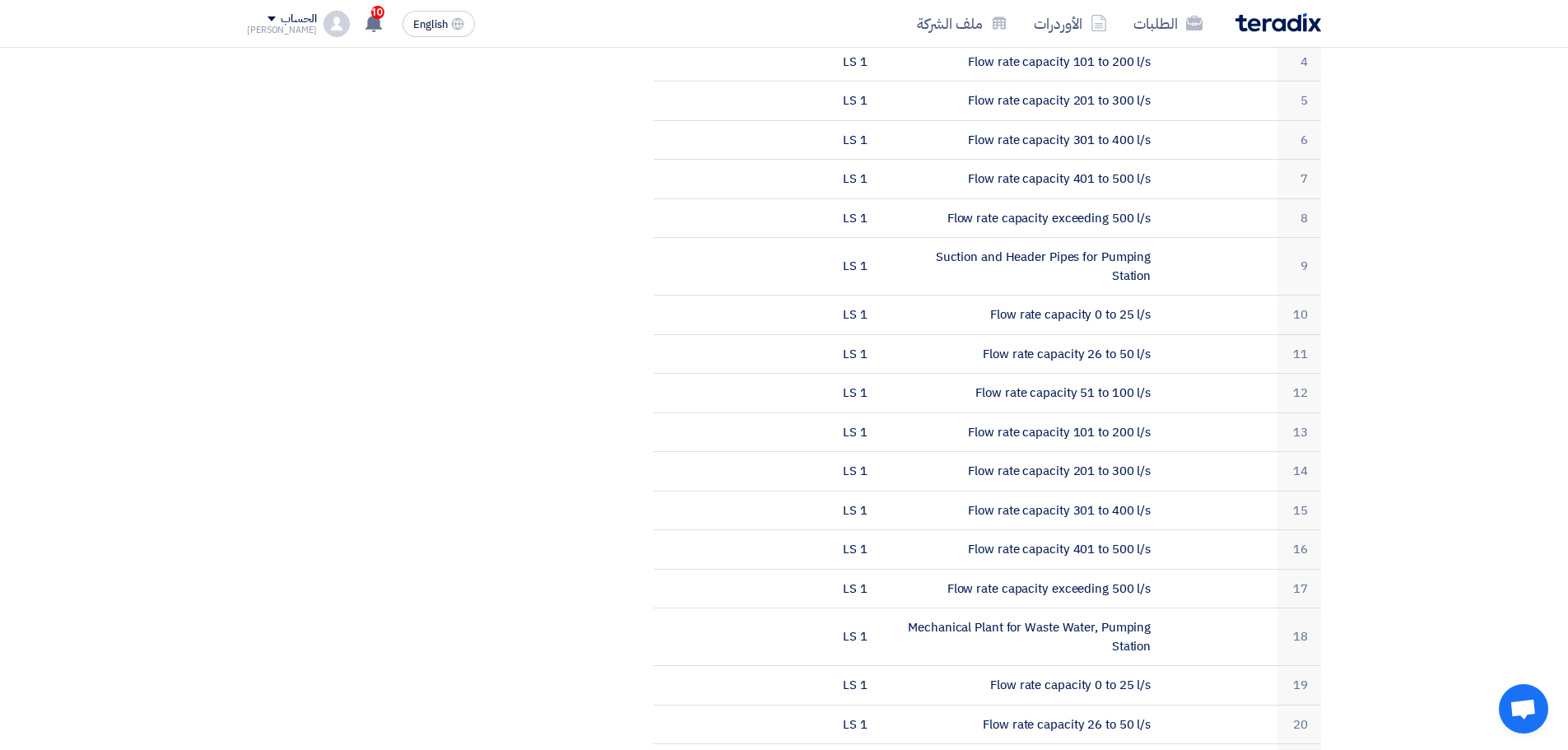
scroll to position [741, 0]
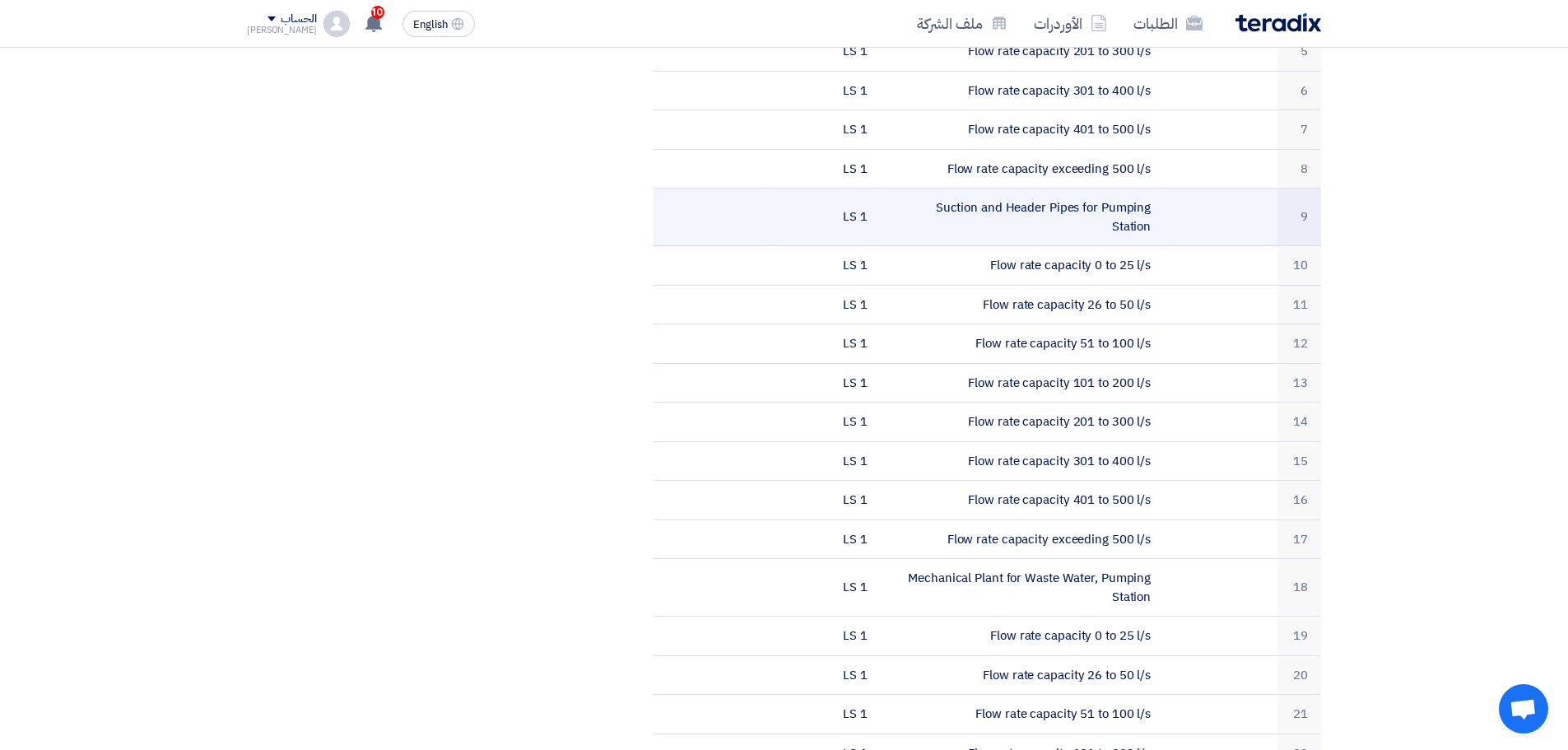
click at [1043, 209] on td "Suction and Header Pipes for Pumping Station" at bounding box center [1023, 216] width 284 height 57
click at [1043, 210] on td "Suction and Header Pipes for Pumping Station" at bounding box center [1023, 216] width 284 height 57
copy tr "Suction and Header Pipes for Pumping Station"
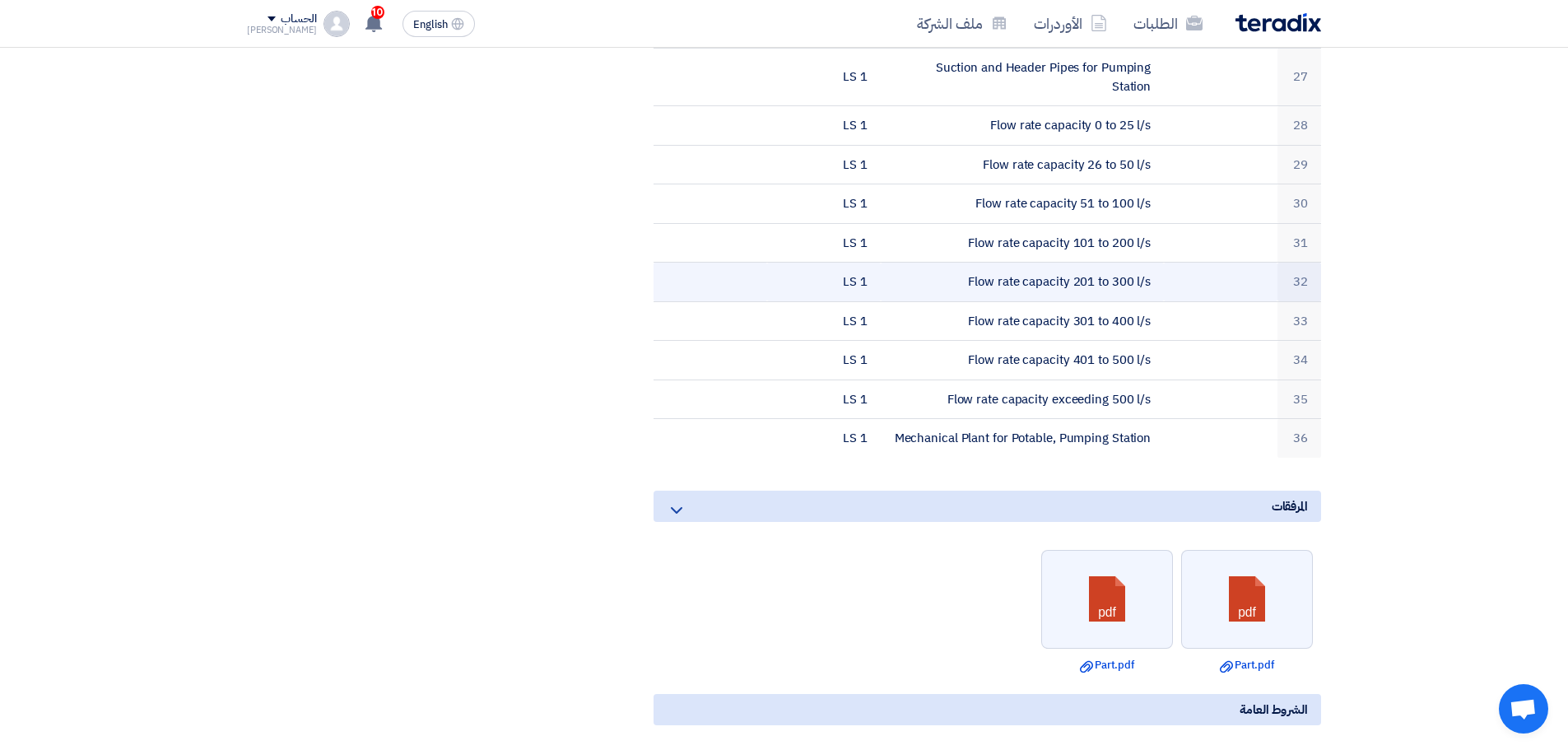
scroll to position [1646, 0]
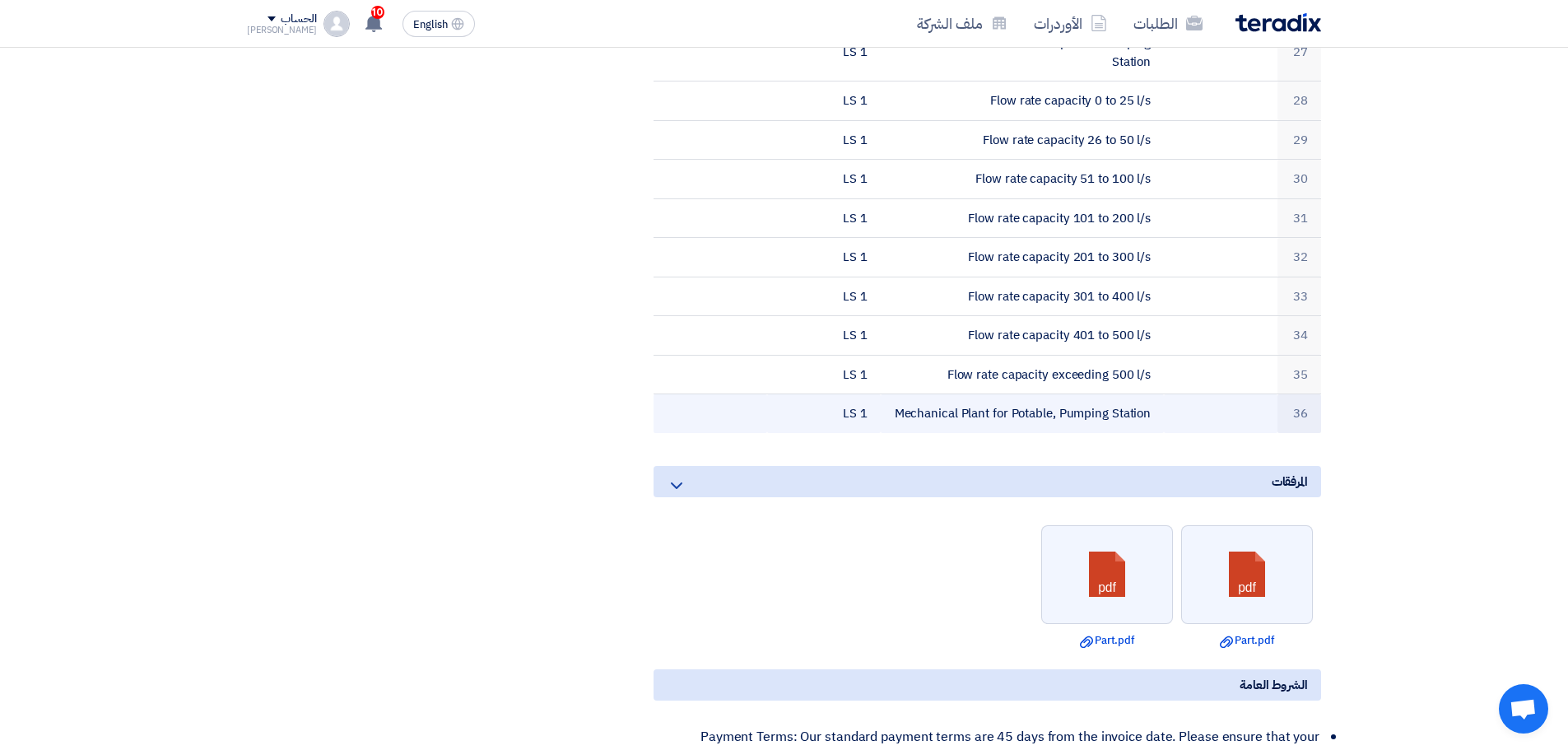
click at [1009, 394] on td "Mechanical Plant for Potable, Pumping Station" at bounding box center [1023, 413] width 284 height 39
copy tr "Mechanical Plant for Potable, Pumping Station"
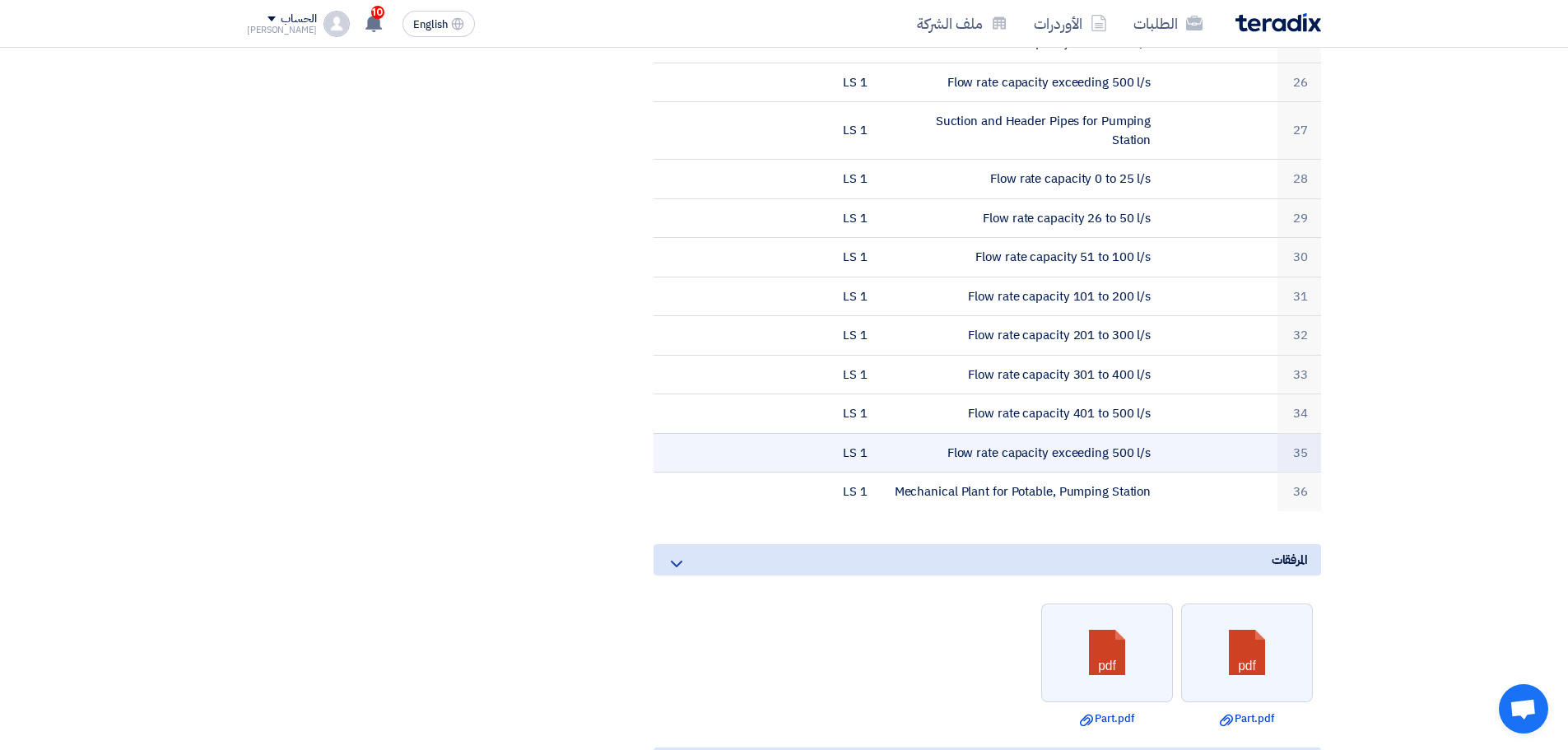
scroll to position [1481, 0]
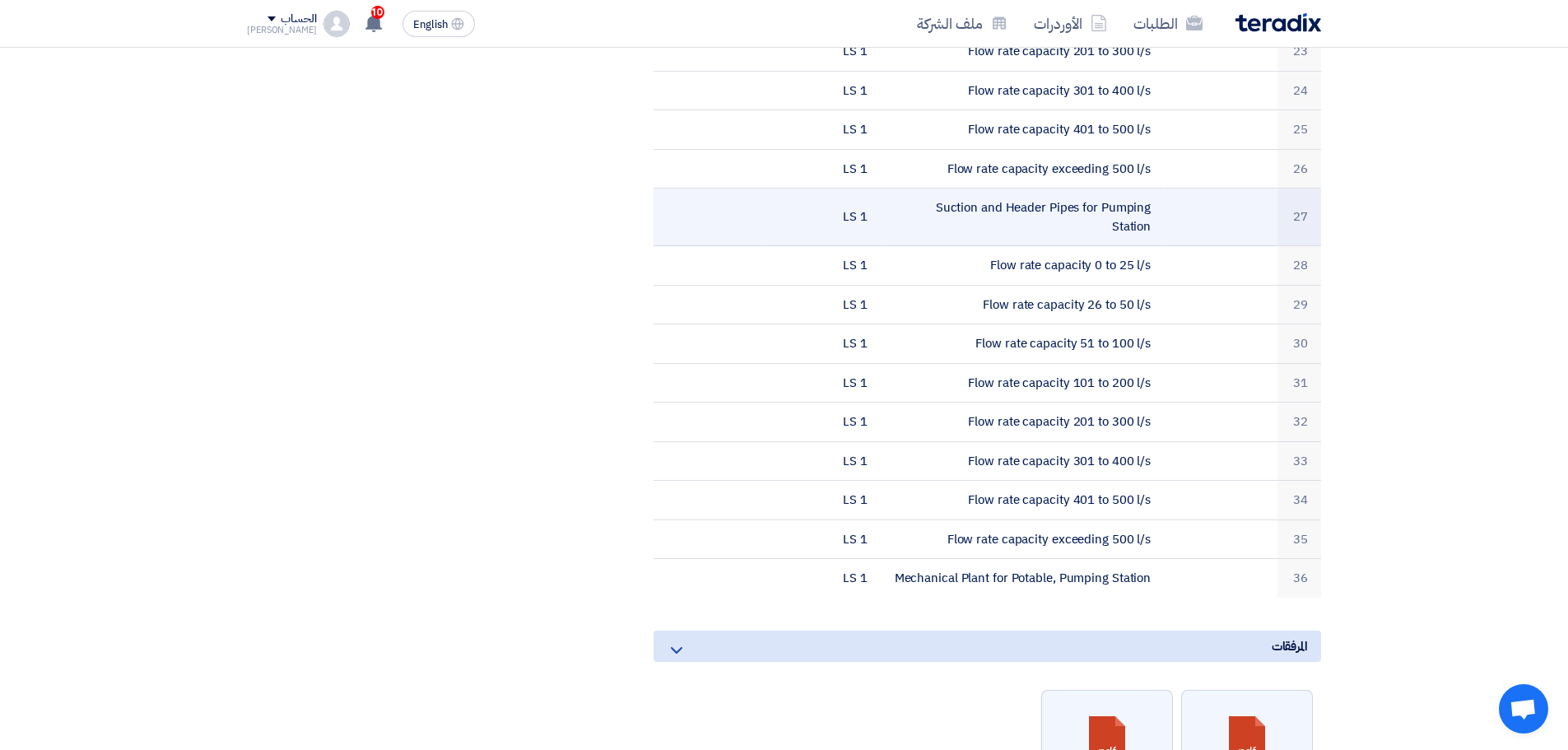
click at [1024, 191] on td "Suction and Header Pipes for Pumping Station" at bounding box center [1023, 216] width 284 height 57
copy tr "Suction and Header Pipes for Pumping Station"
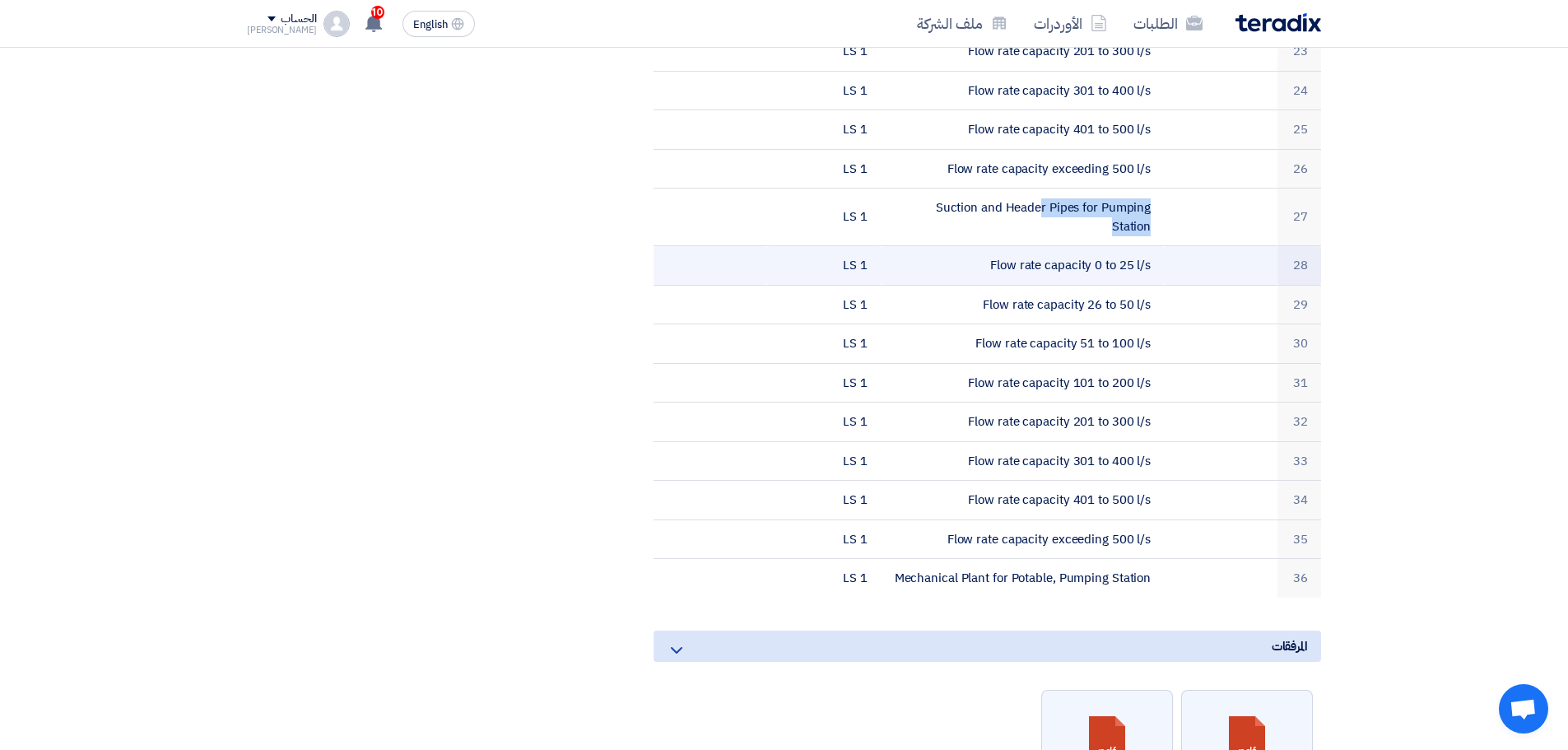
click at [1137, 246] on td "Flow rate capacity 0 to 25 l/s" at bounding box center [1023, 265] width 284 height 40
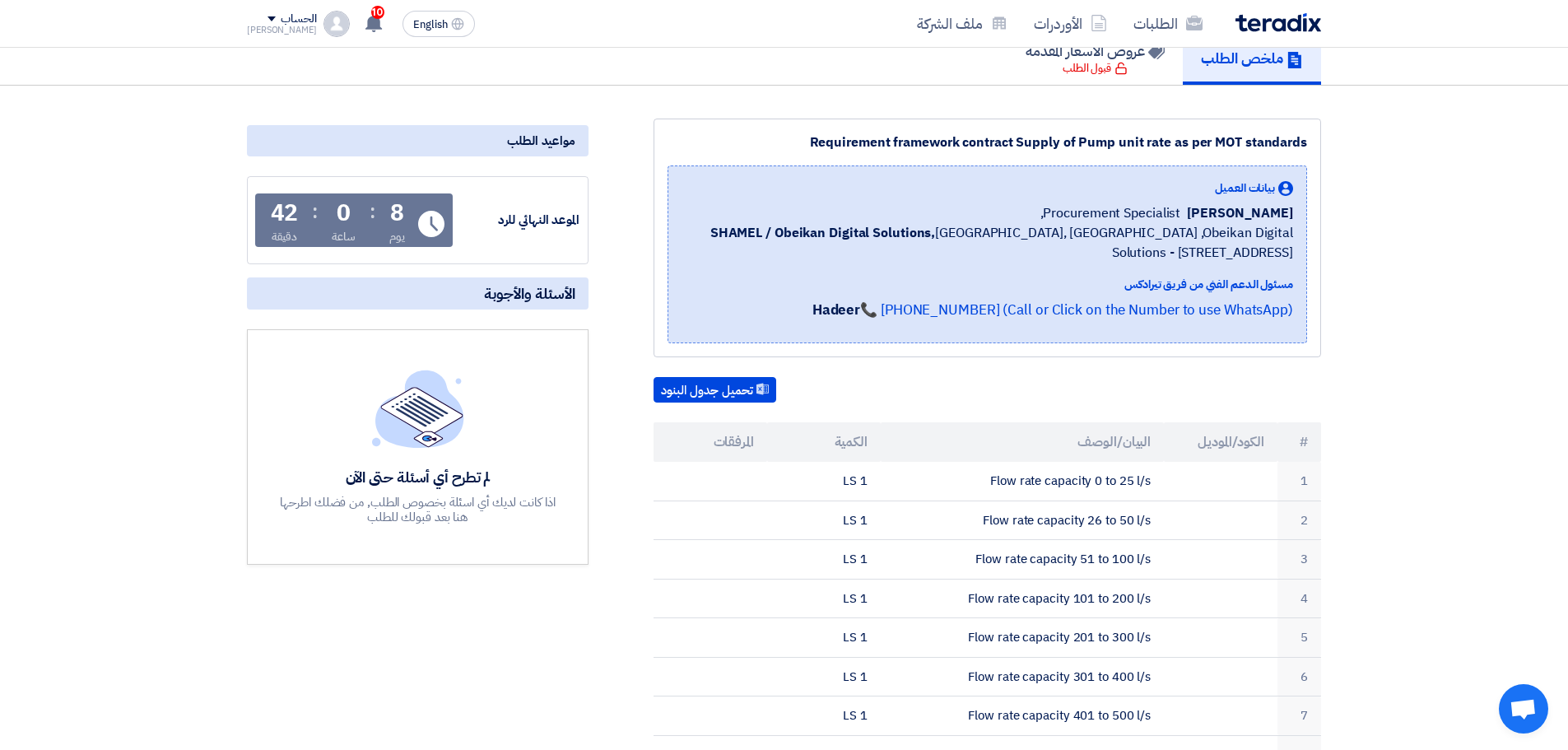
scroll to position [0, 0]
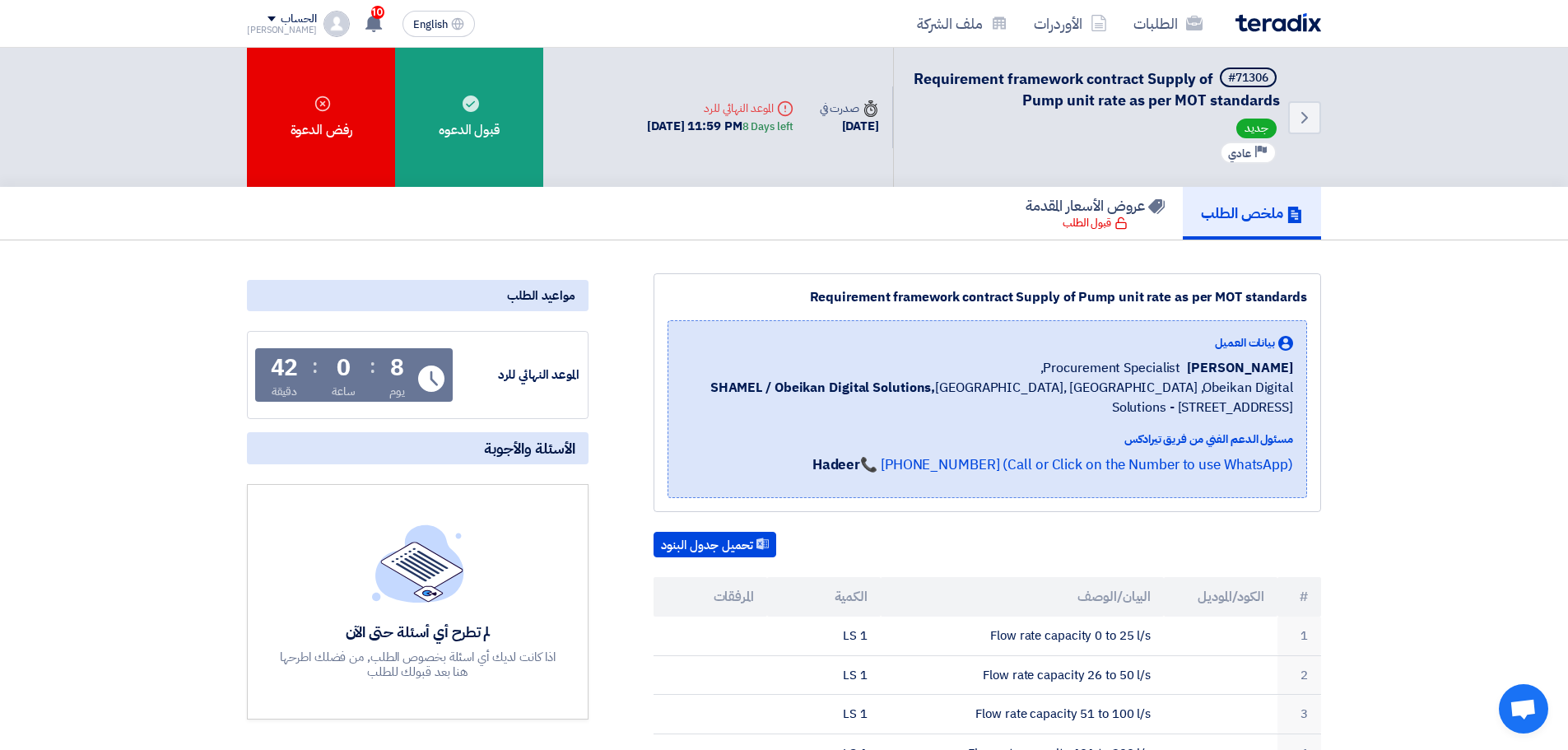
drag, startPoint x: 1309, startPoint y: 294, endPoint x: 746, endPoint y: 272, distance: 563.4
copy div "Requirement framework contract Supply of Pump unit rate as per MOT standards"
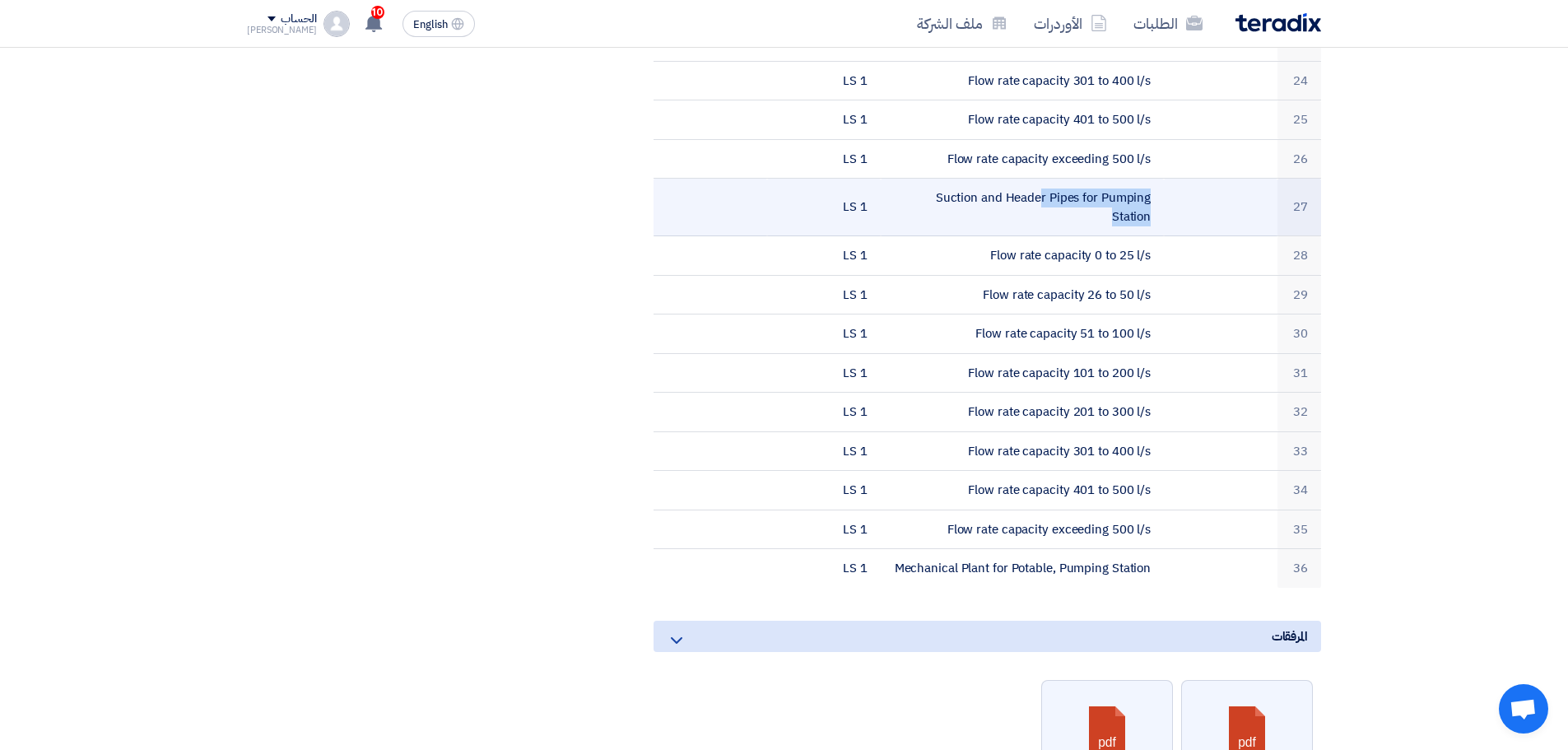
scroll to position [1728, 0]
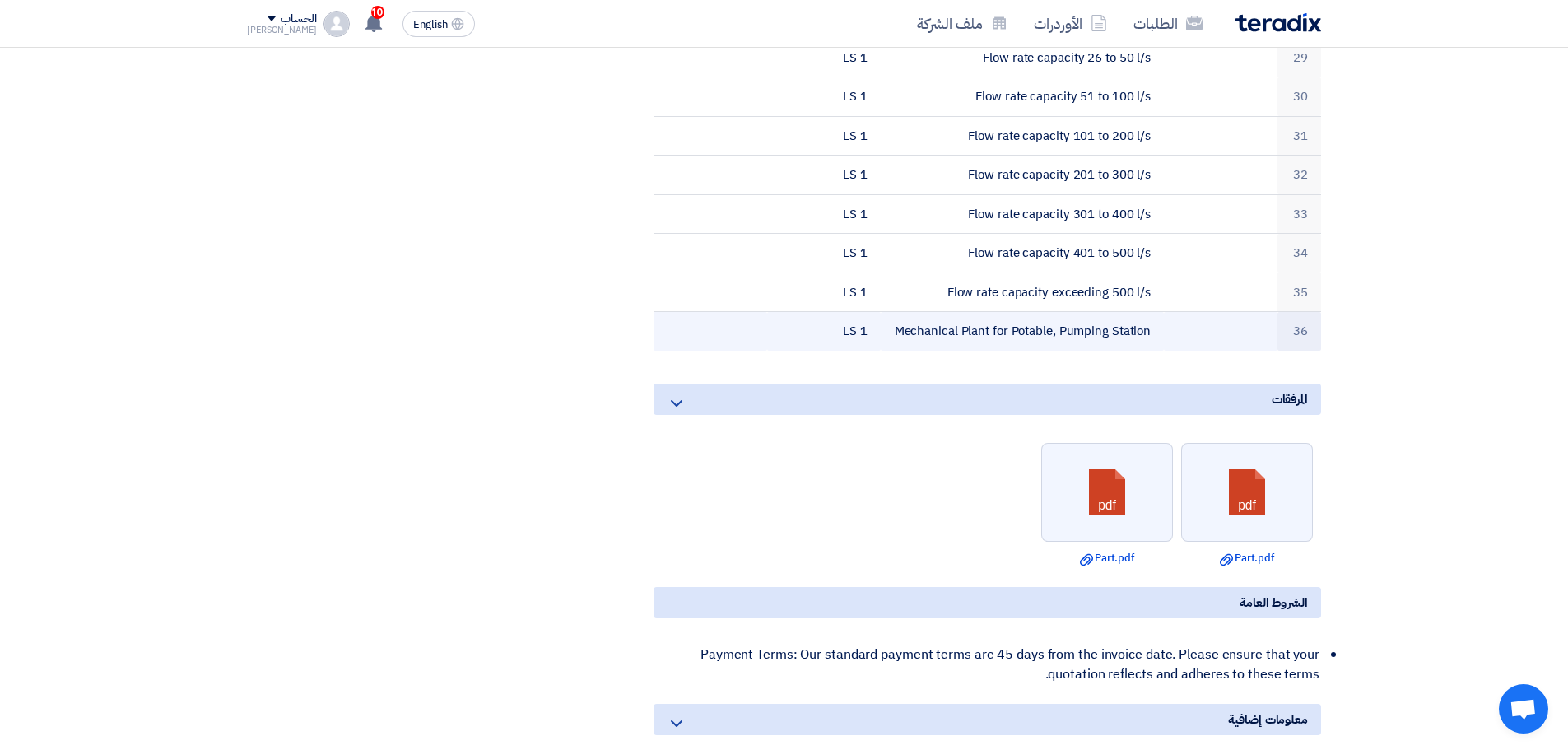
click at [908, 311] on td "Mechanical Plant for Potable, Pumping Station" at bounding box center [1023, 330] width 284 height 39
copy tr "Mechanical Plant for Potable, Pumping Station"
click at [978, 311] on td "Mechanical Plant for Potable, Pumping Station" at bounding box center [1023, 330] width 284 height 39
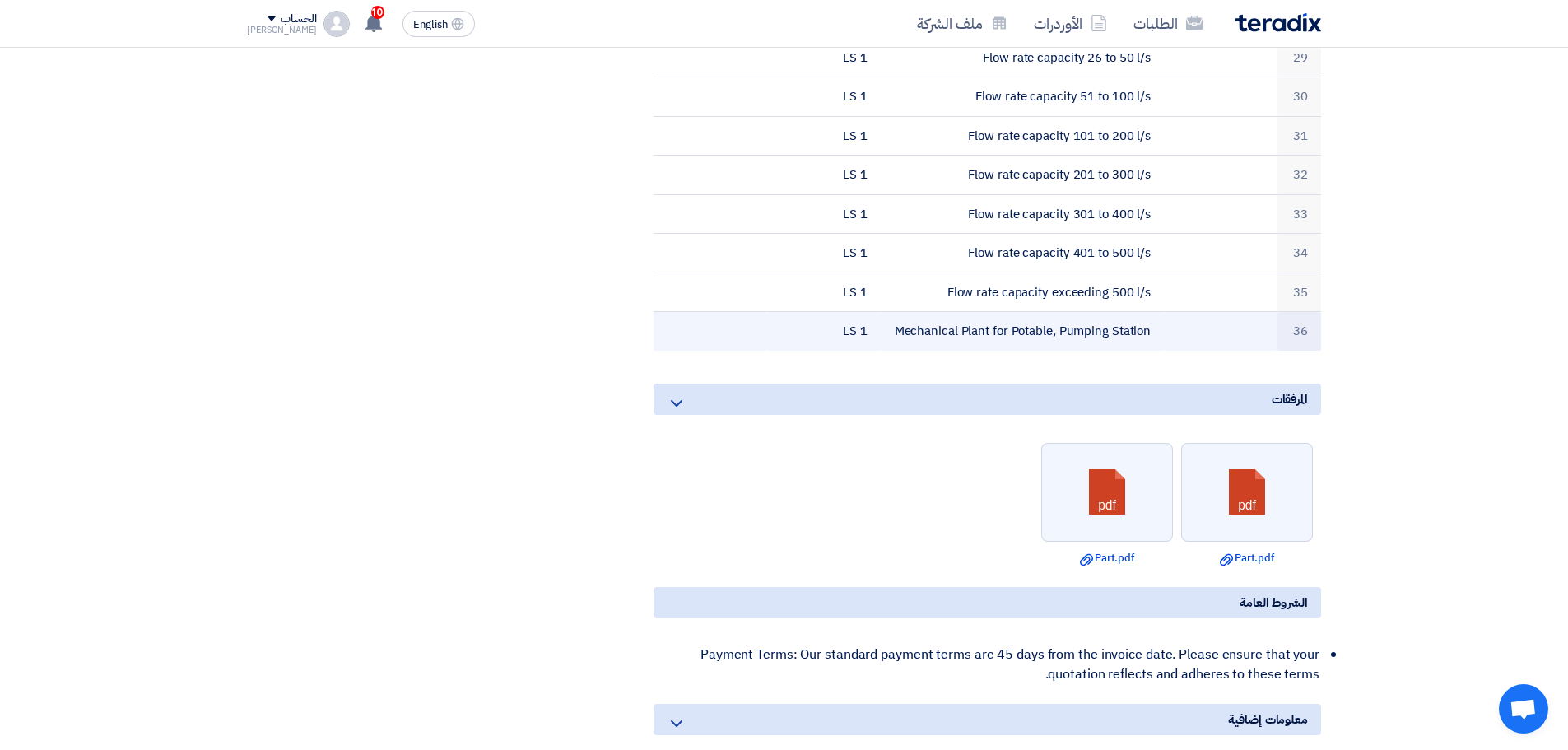
click at [840, 311] on td "1 LS" at bounding box center [824, 330] width 114 height 39
click at [846, 311] on td "1 LS" at bounding box center [824, 330] width 114 height 39
click at [843, 311] on td "1 LS" at bounding box center [824, 330] width 114 height 39
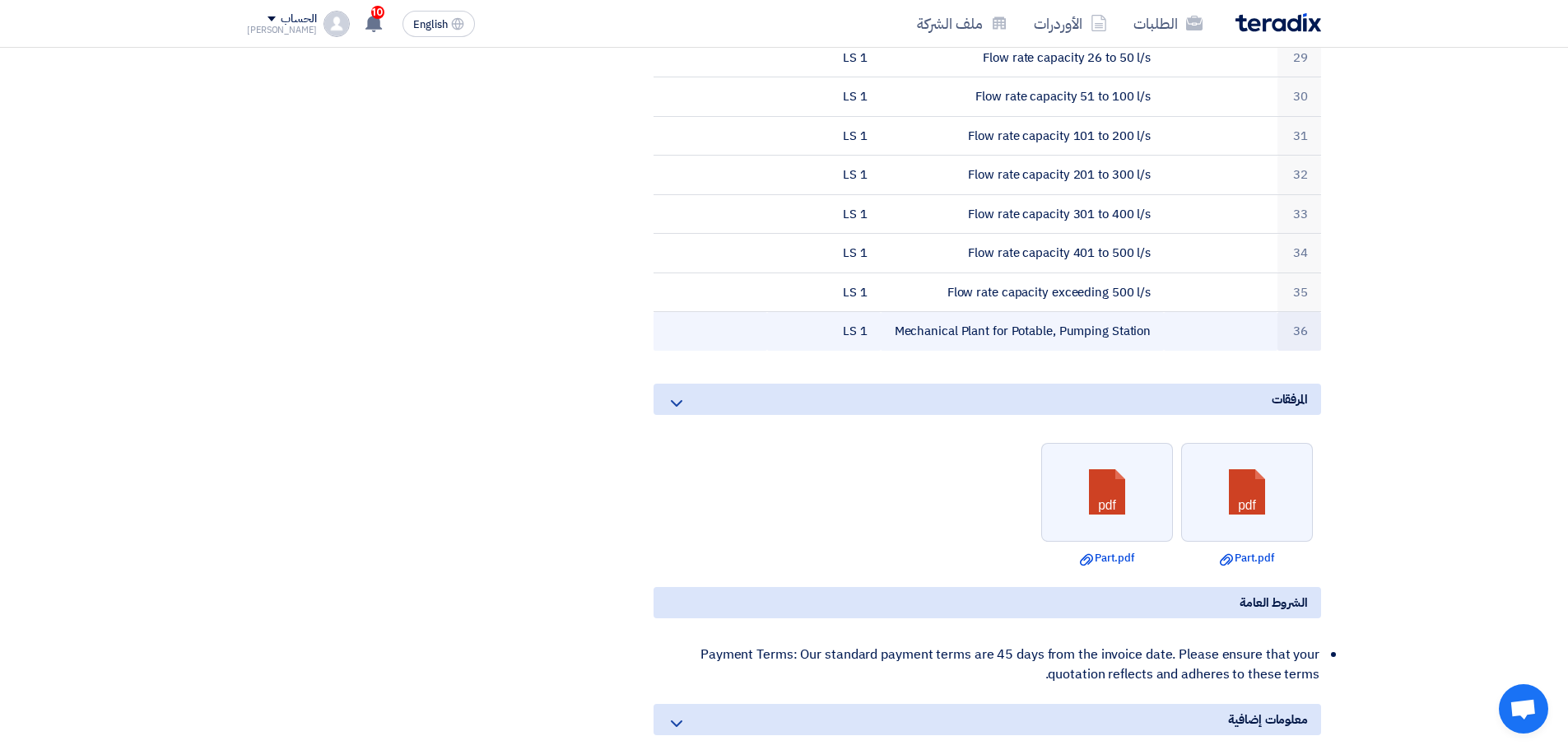
click at [843, 311] on td "1 LS" at bounding box center [824, 330] width 114 height 39
copy tr "1 LS"
click at [1064, 311] on td "Mechanical Plant for Potable, Pumping Station" at bounding box center [1023, 330] width 284 height 39
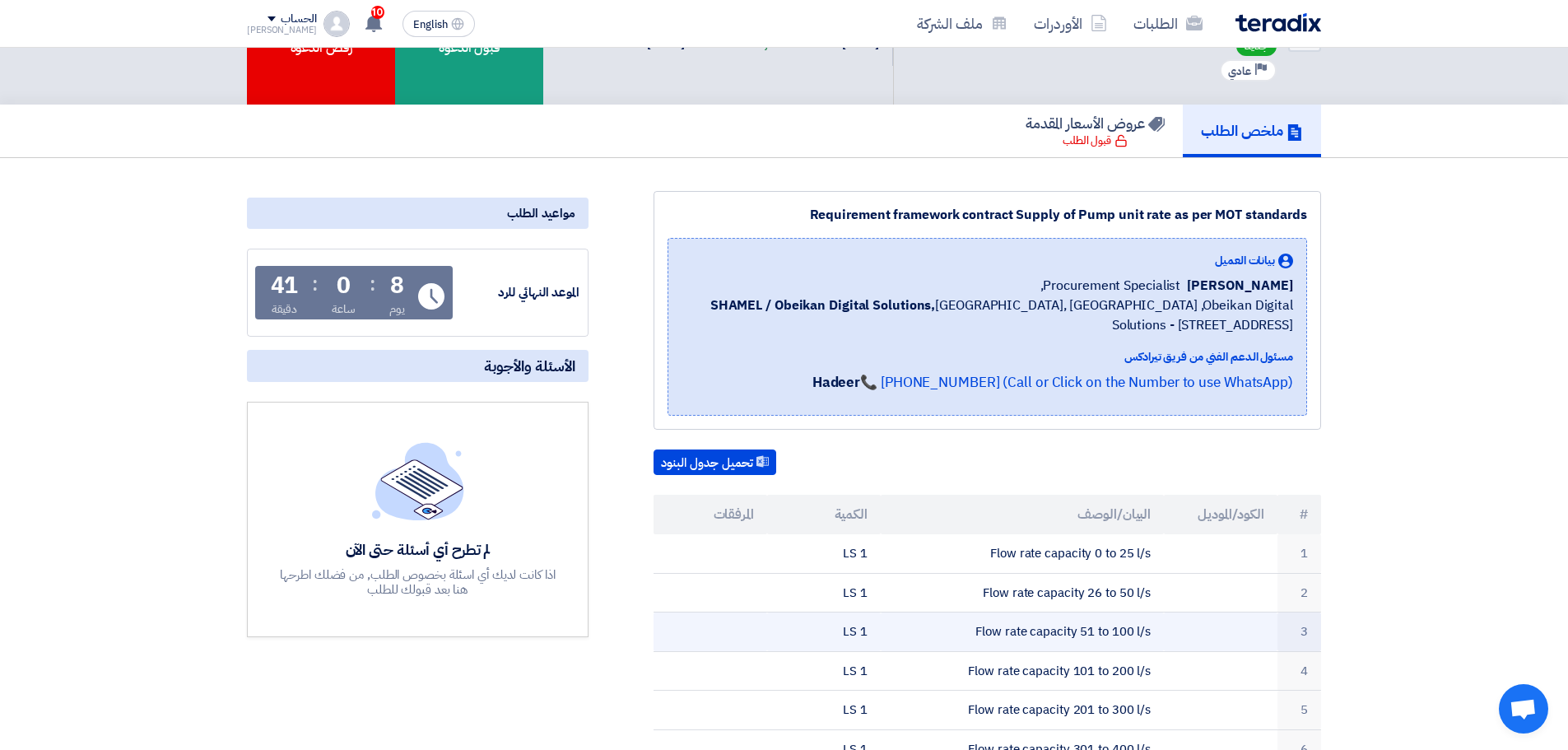
drag, startPoint x: 1046, startPoint y: 308, endPoint x: 1036, endPoint y: 303, distance: 11.2
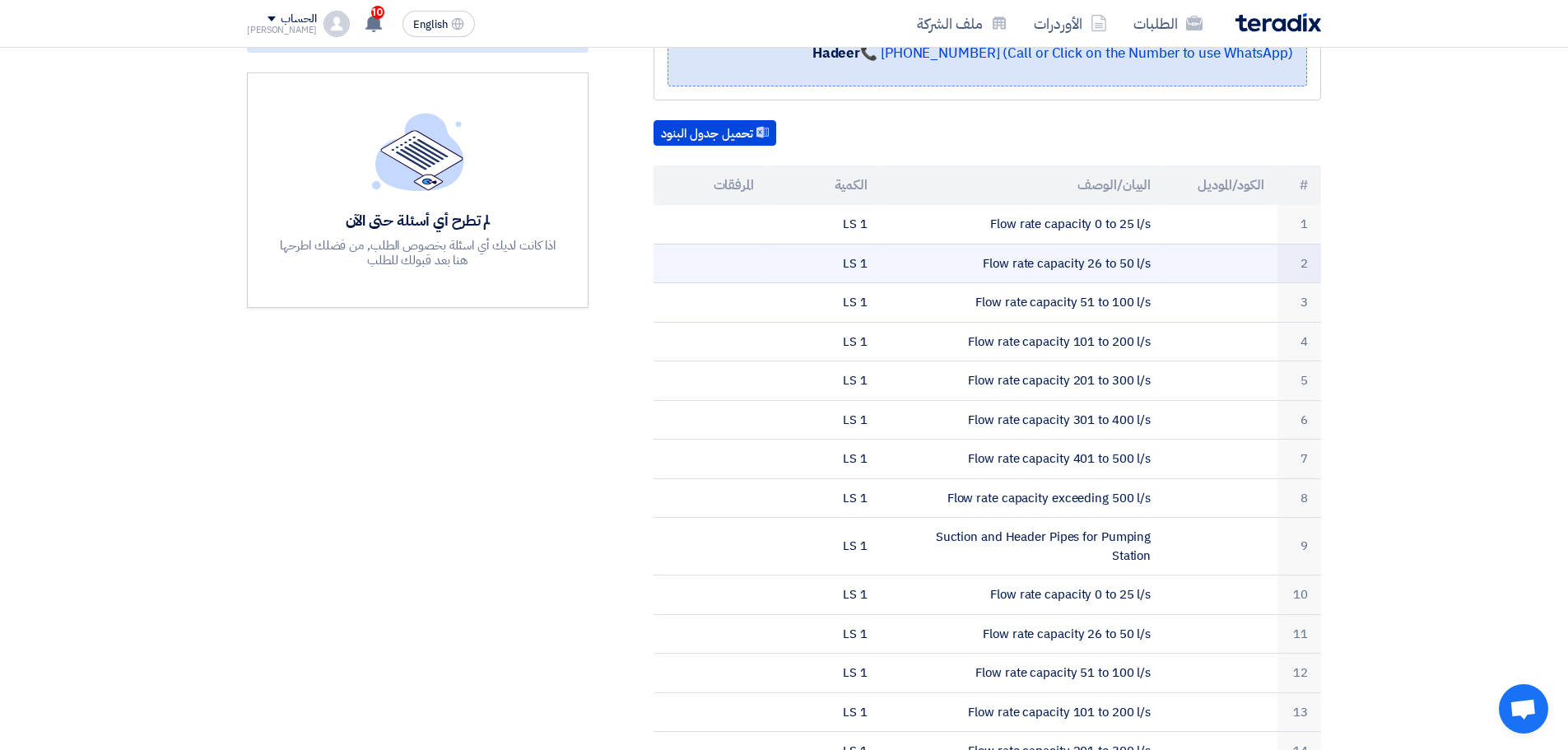
scroll to position [576, 0]
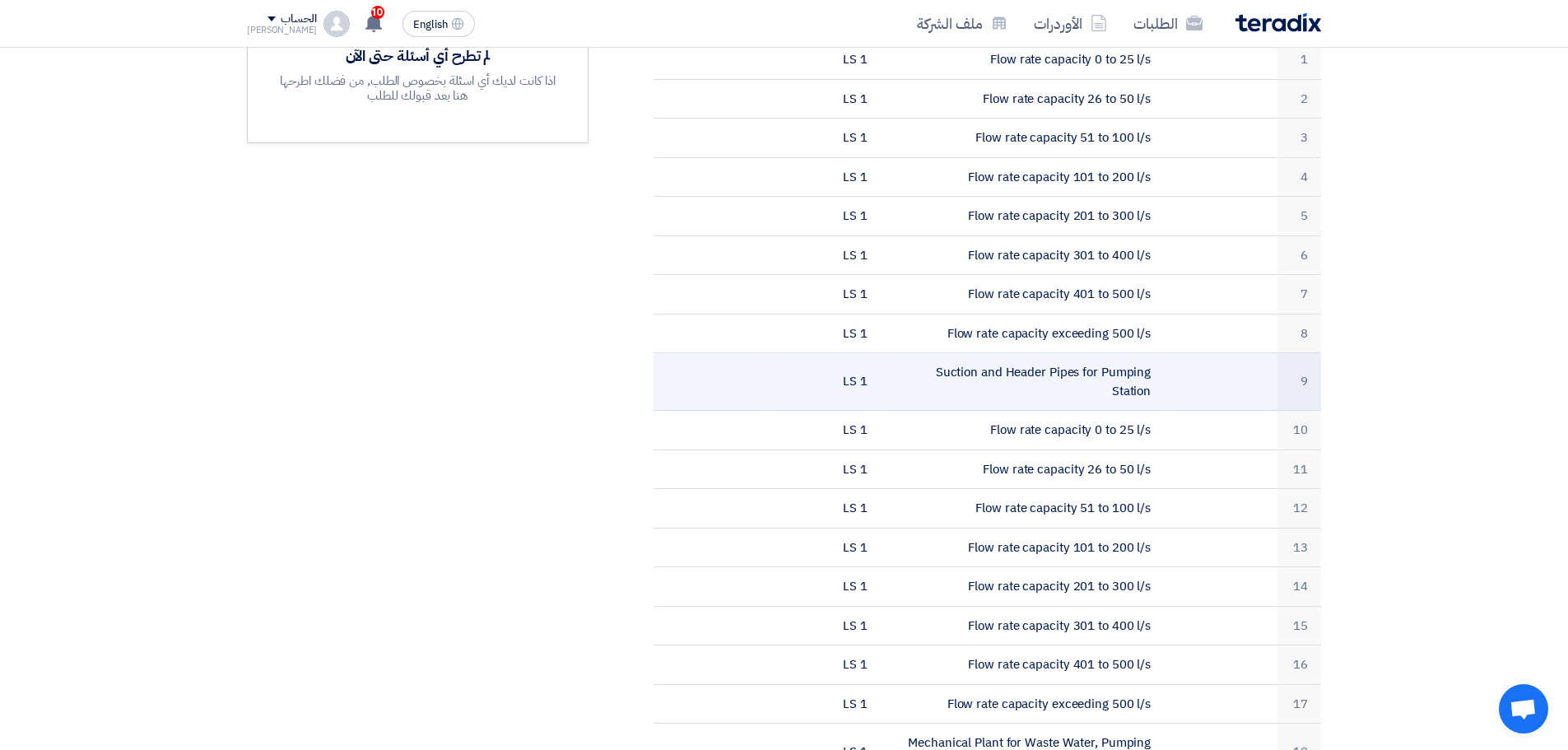
click at [952, 375] on td "Suction and Header Pipes for Pumping Station" at bounding box center [1023, 381] width 284 height 57
click at [953, 375] on td "Suction and Header Pipes for Pumping Station" at bounding box center [1023, 381] width 284 height 57
copy tr "Suction and Header Pipes for Pumping Station"
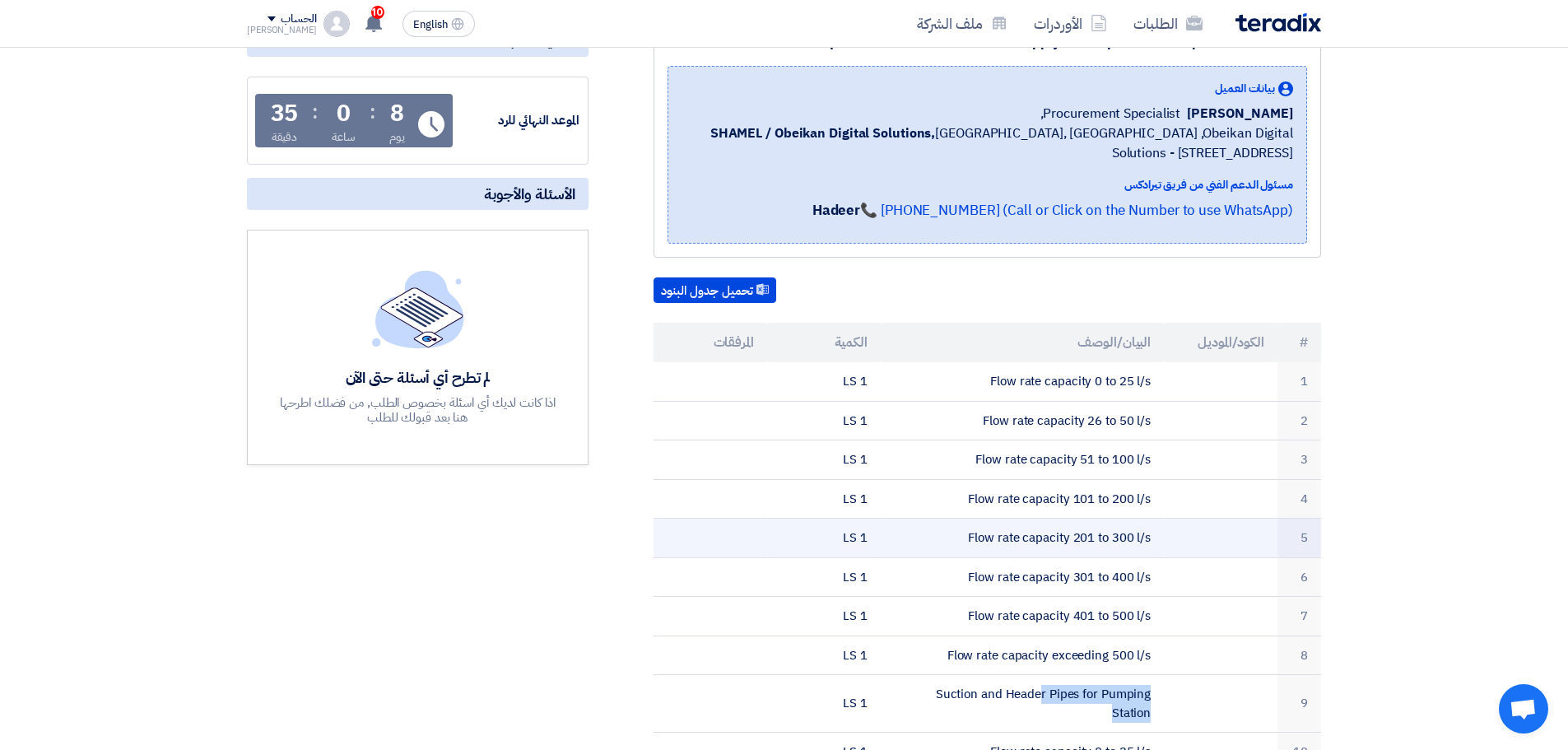
scroll to position [247, 0]
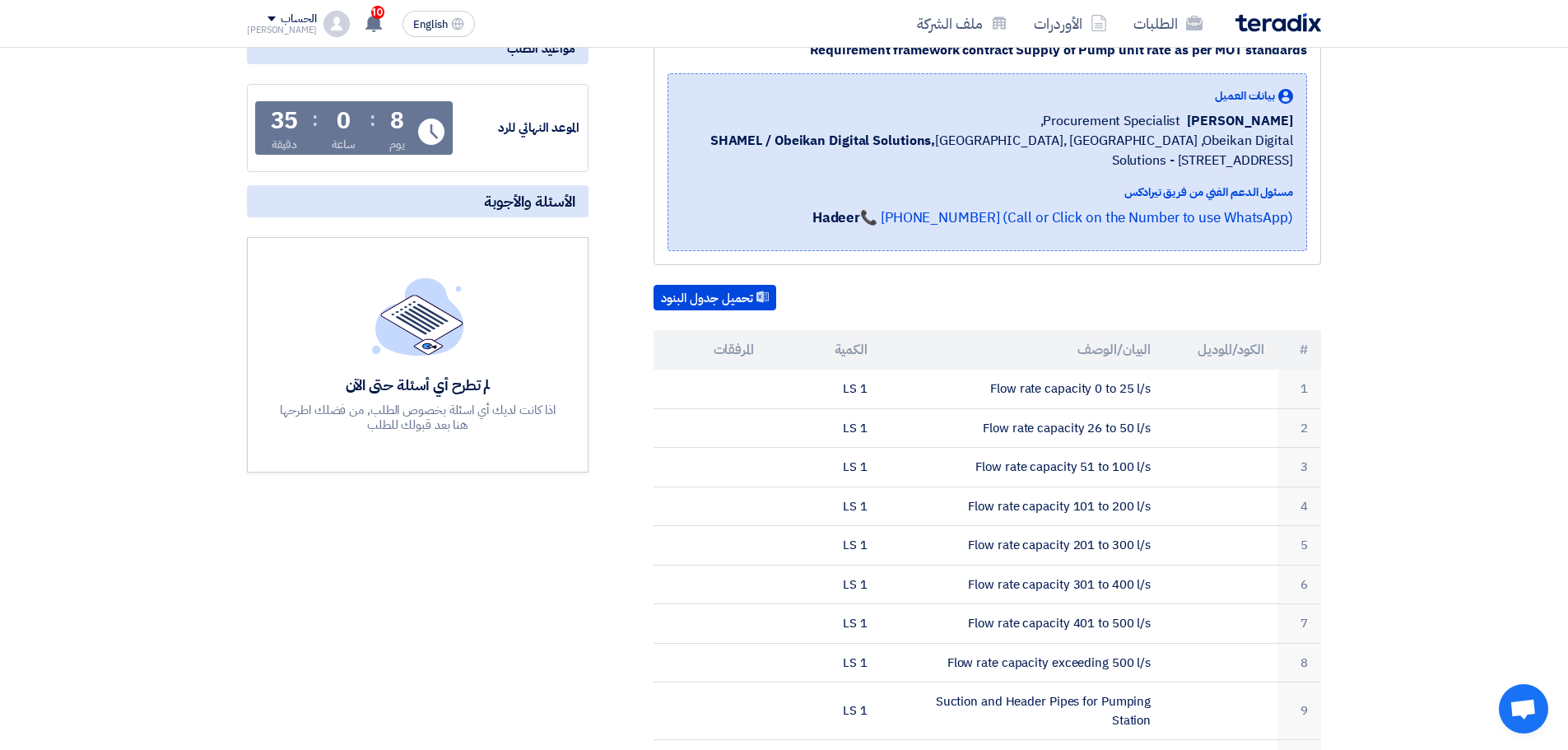
click at [840, 184] on div "مسئول الدعم الفني من فريق تيرادكس" at bounding box center [987, 192] width 612 height 17
click at [773, 141] on b "SHAMEL / Obeikan Digital Solutions," at bounding box center [824, 140] width 226 height 20
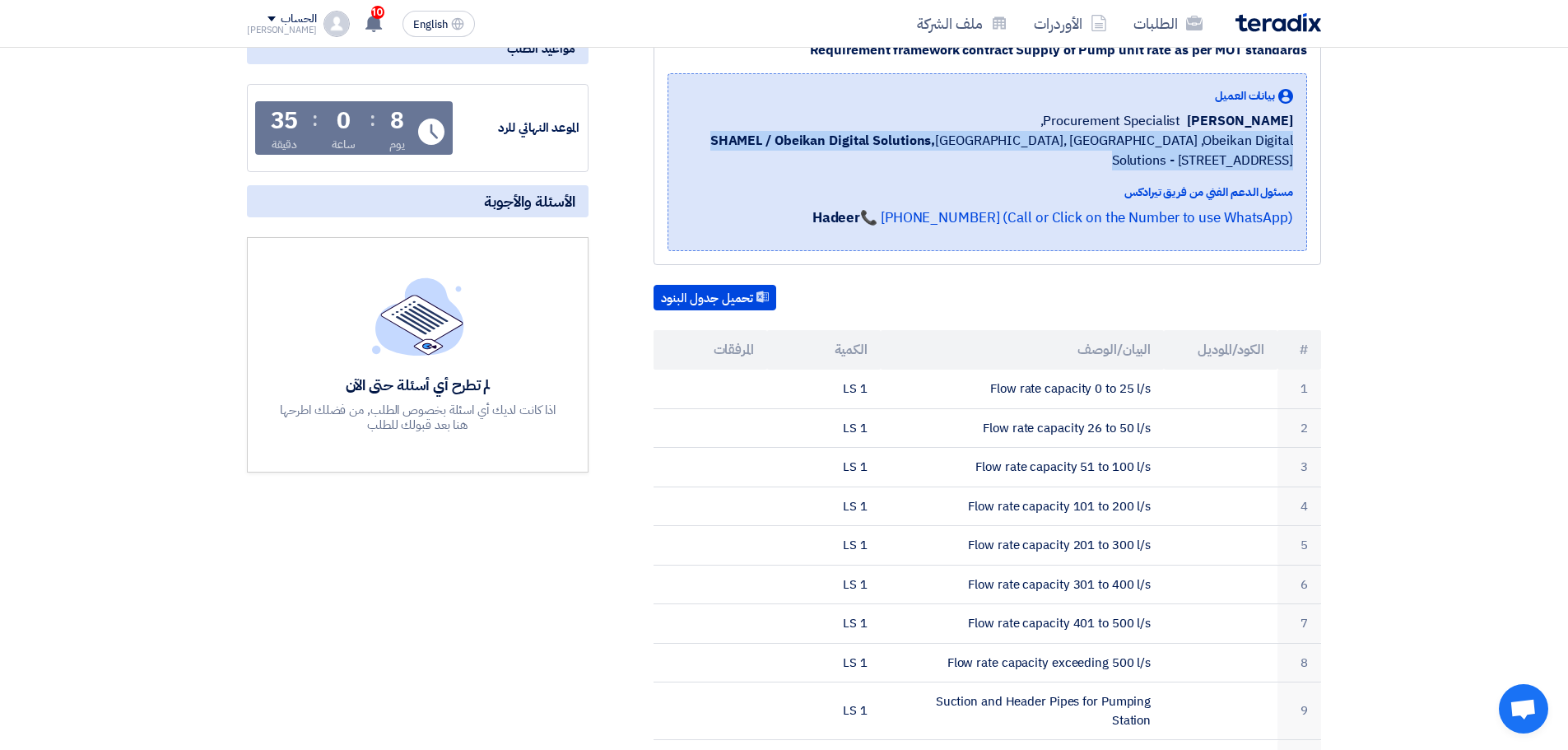
click at [773, 141] on b "SHAMEL / Obeikan Digital Solutions," at bounding box center [824, 140] width 226 height 20
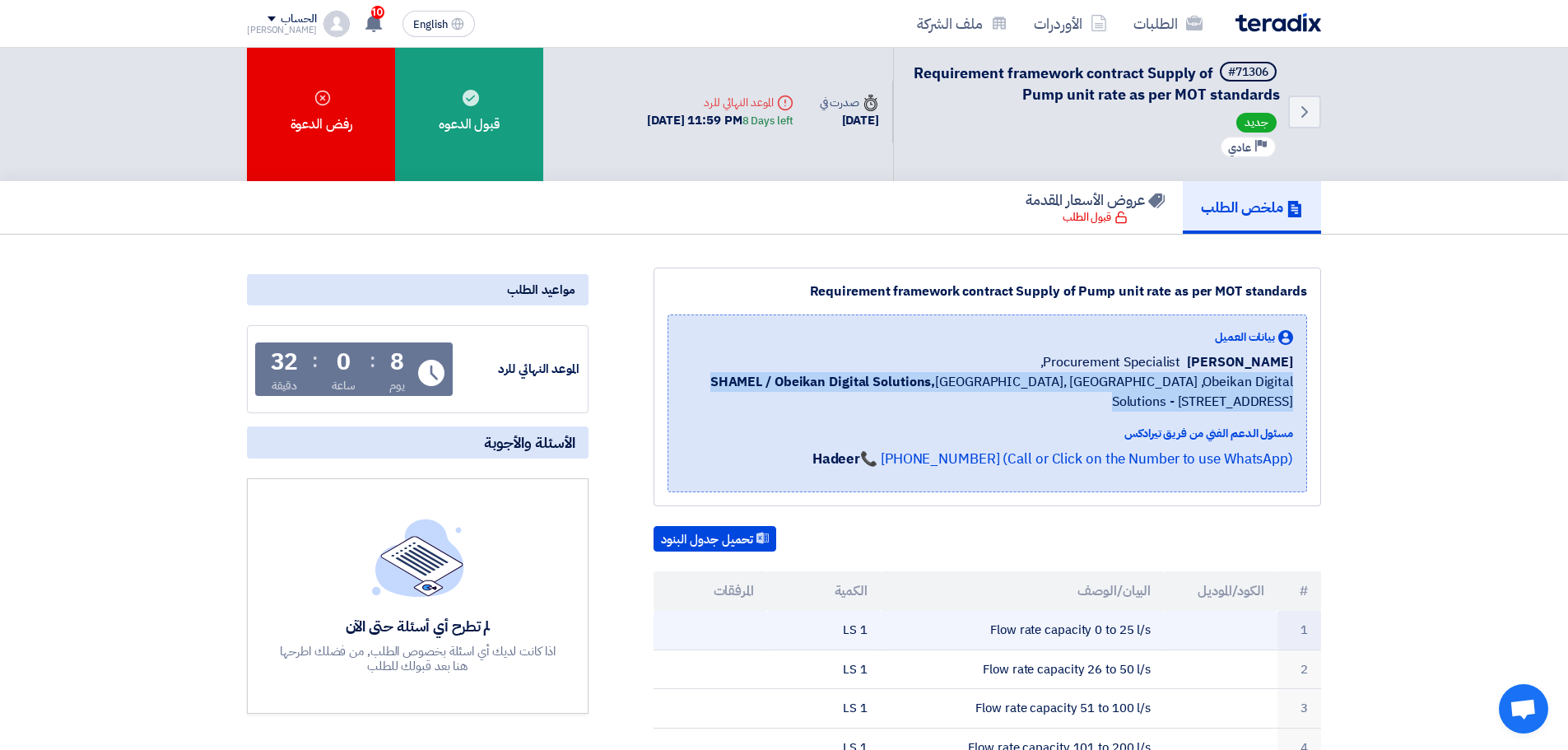
scroll to position [0, 0]
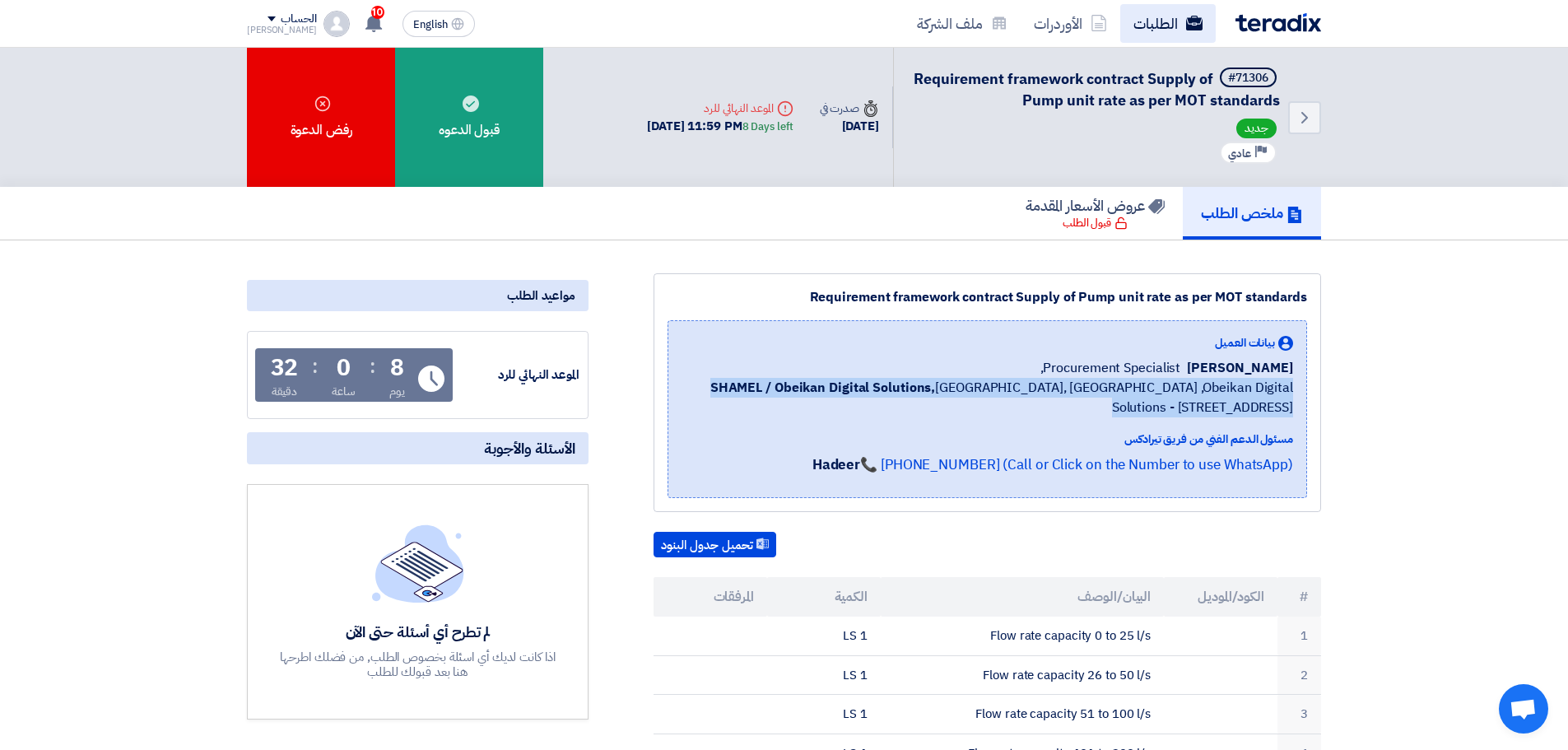
click at [1195, 16] on icon at bounding box center [1193, 23] width 16 height 16
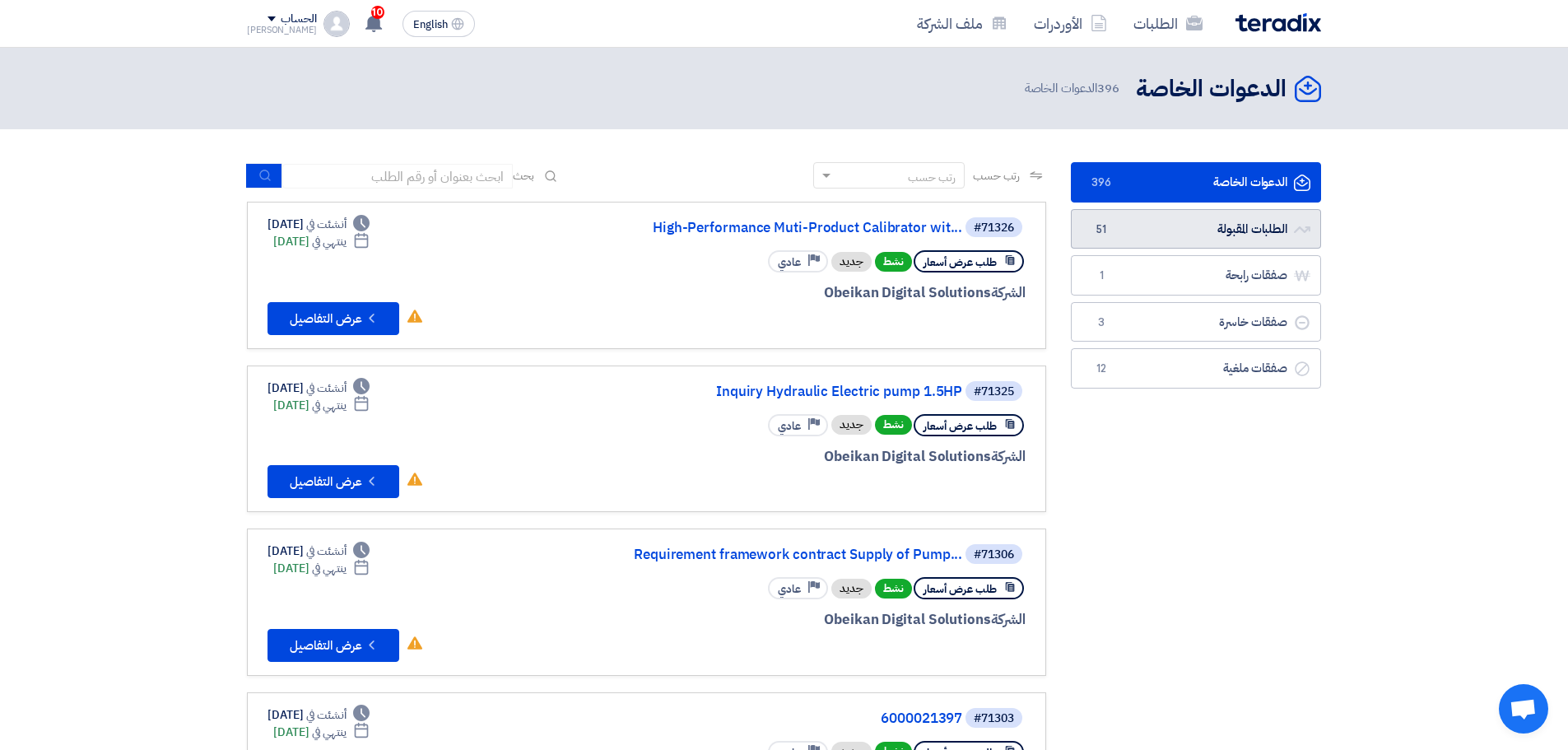
click at [1156, 233] on link "الطلبات المقبولة الطلبات المقبولة 51" at bounding box center [1196, 229] width 250 height 40
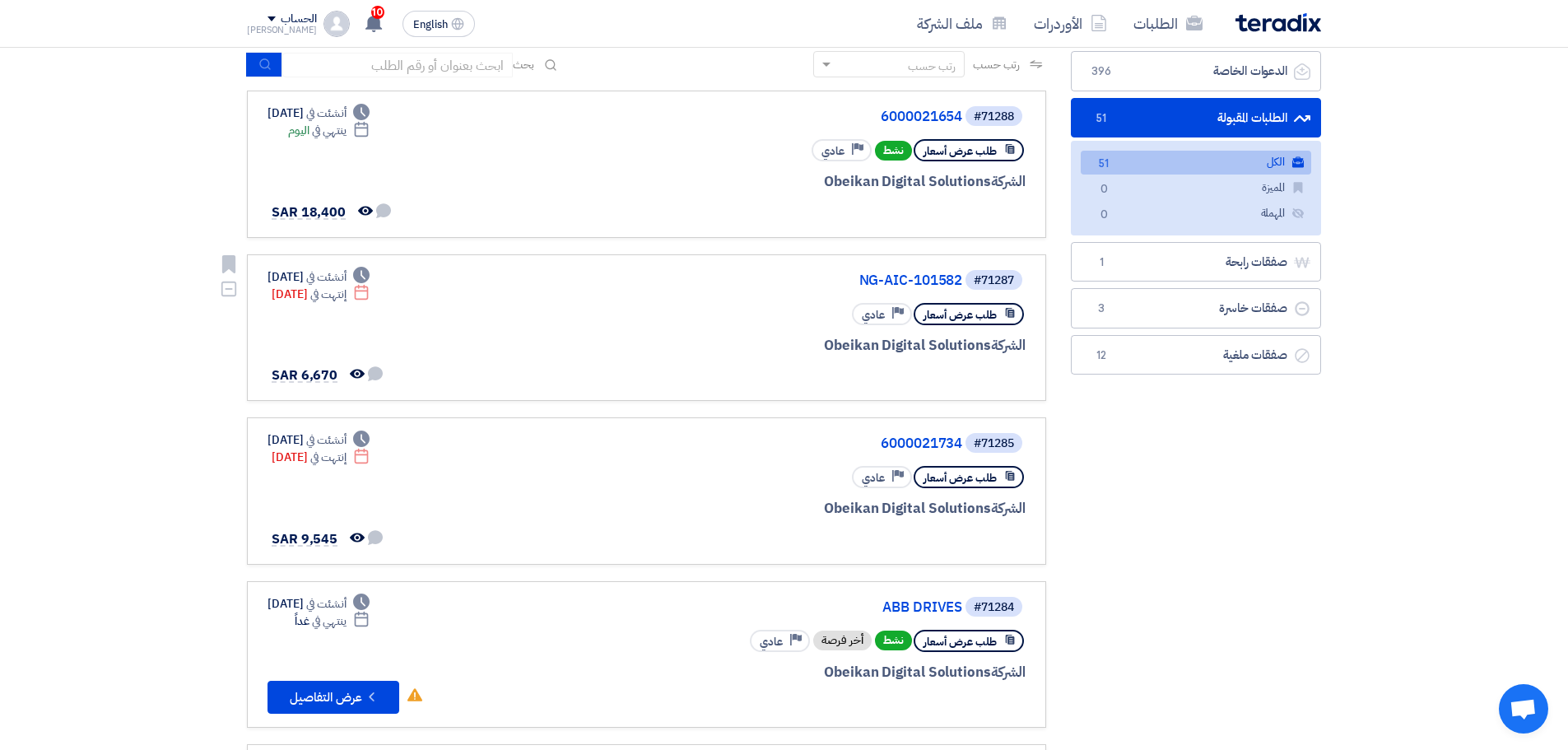
scroll to position [82, 0]
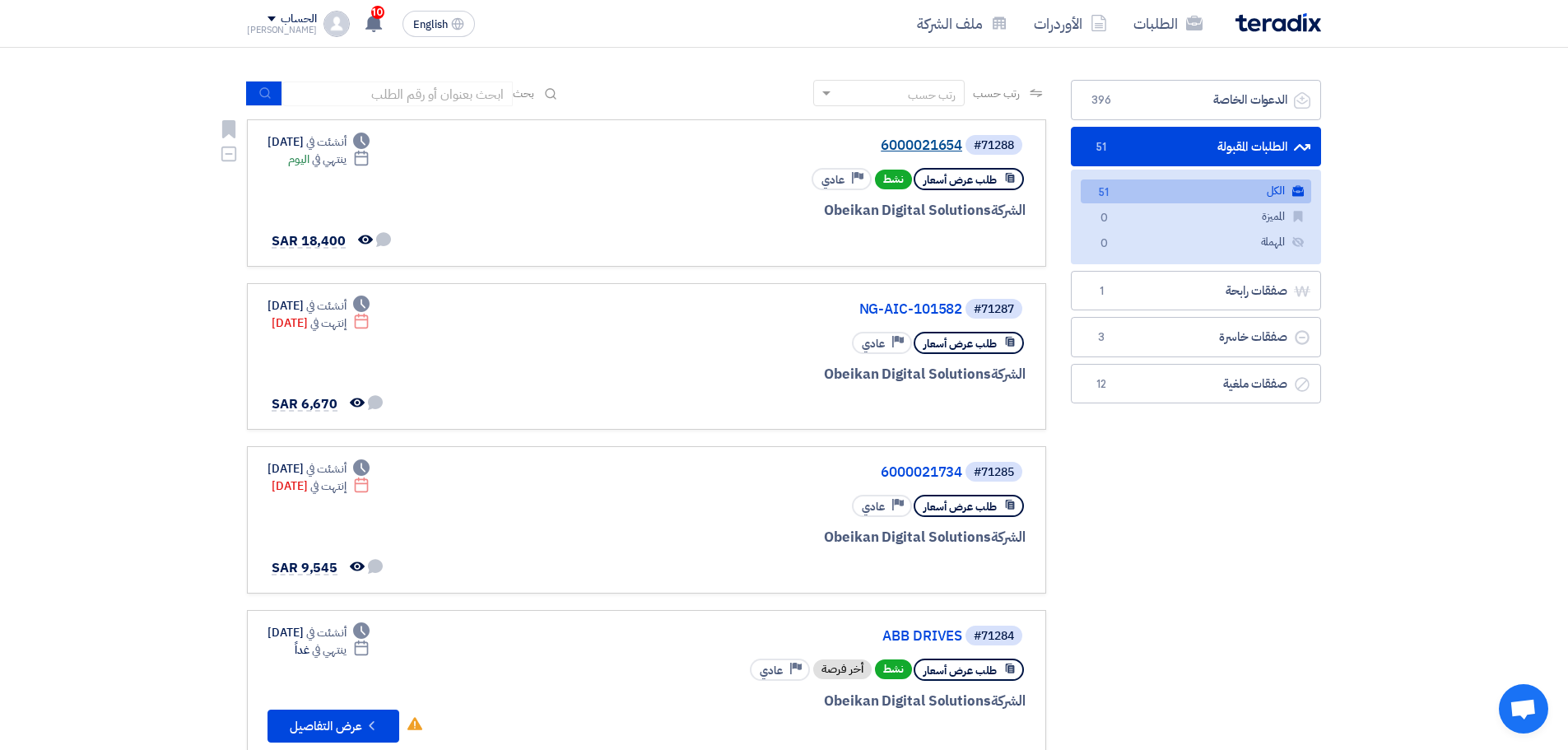
click at [929, 146] on link "6000021654" at bounding box center [798, 146] width 329 height 15
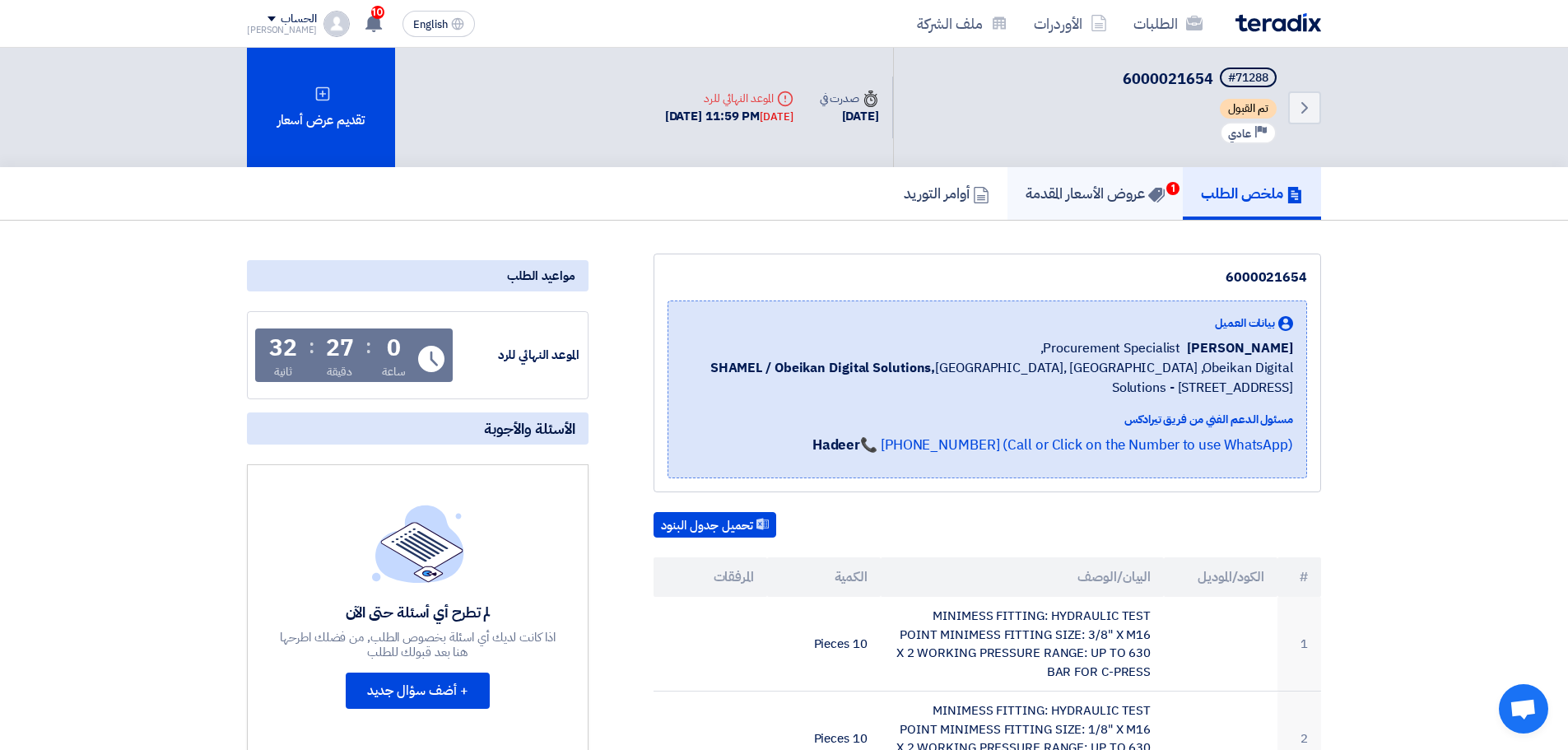
click at [1158, 197] on use at bounding box center [1156, 195] width 16 height 15
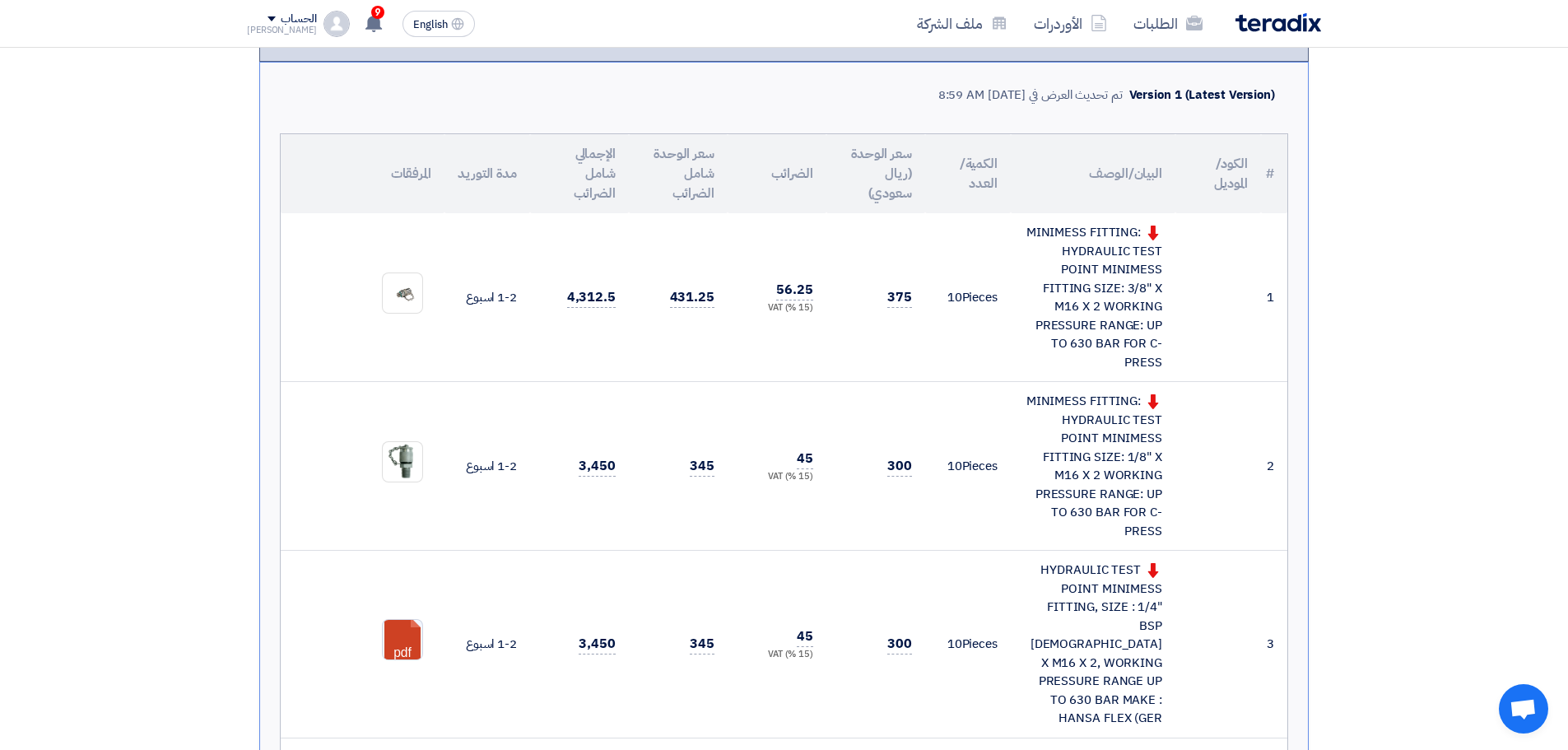
scroll to position [329, 0]
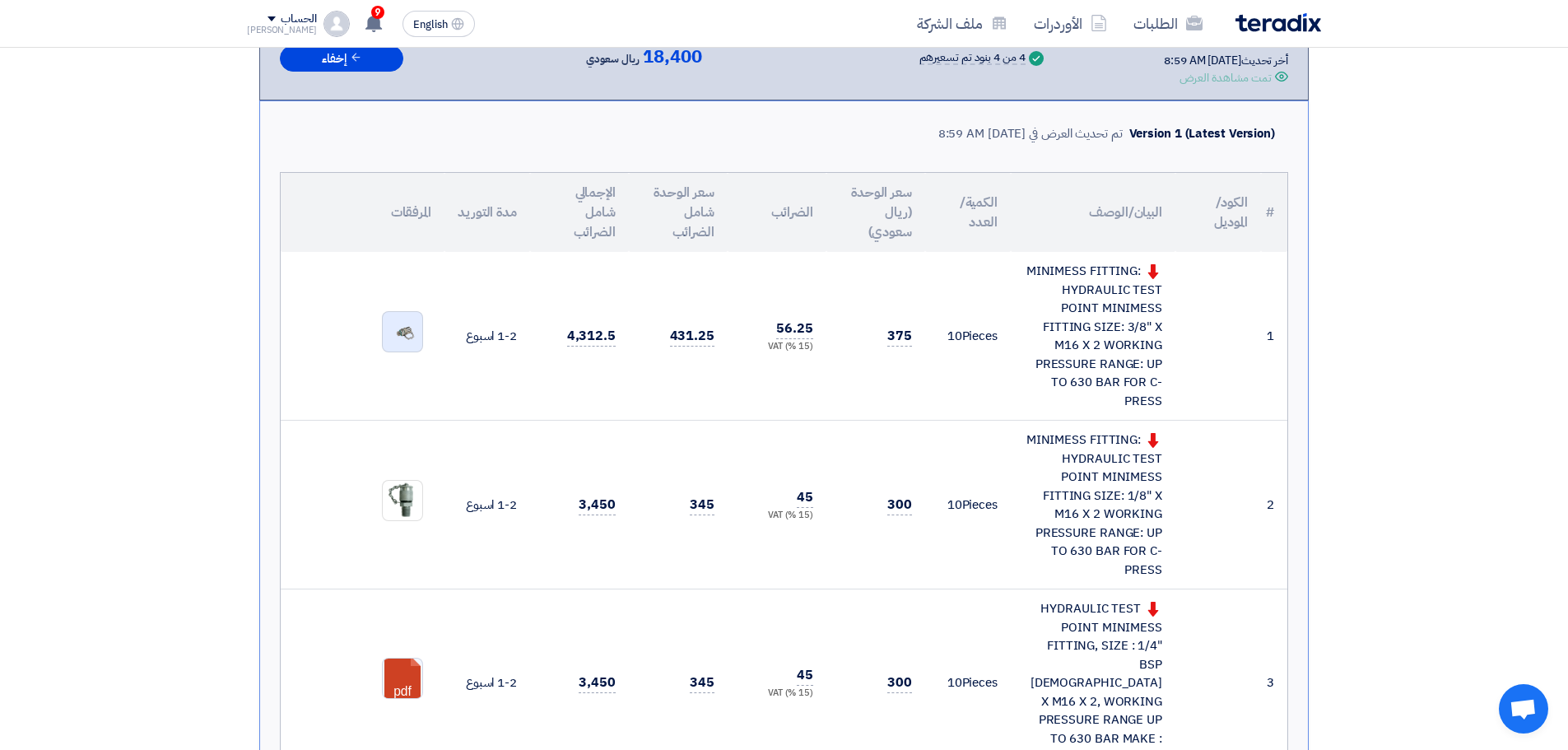
click at [408, 331] on img at bounding box center [403, 331] width 40 height 27
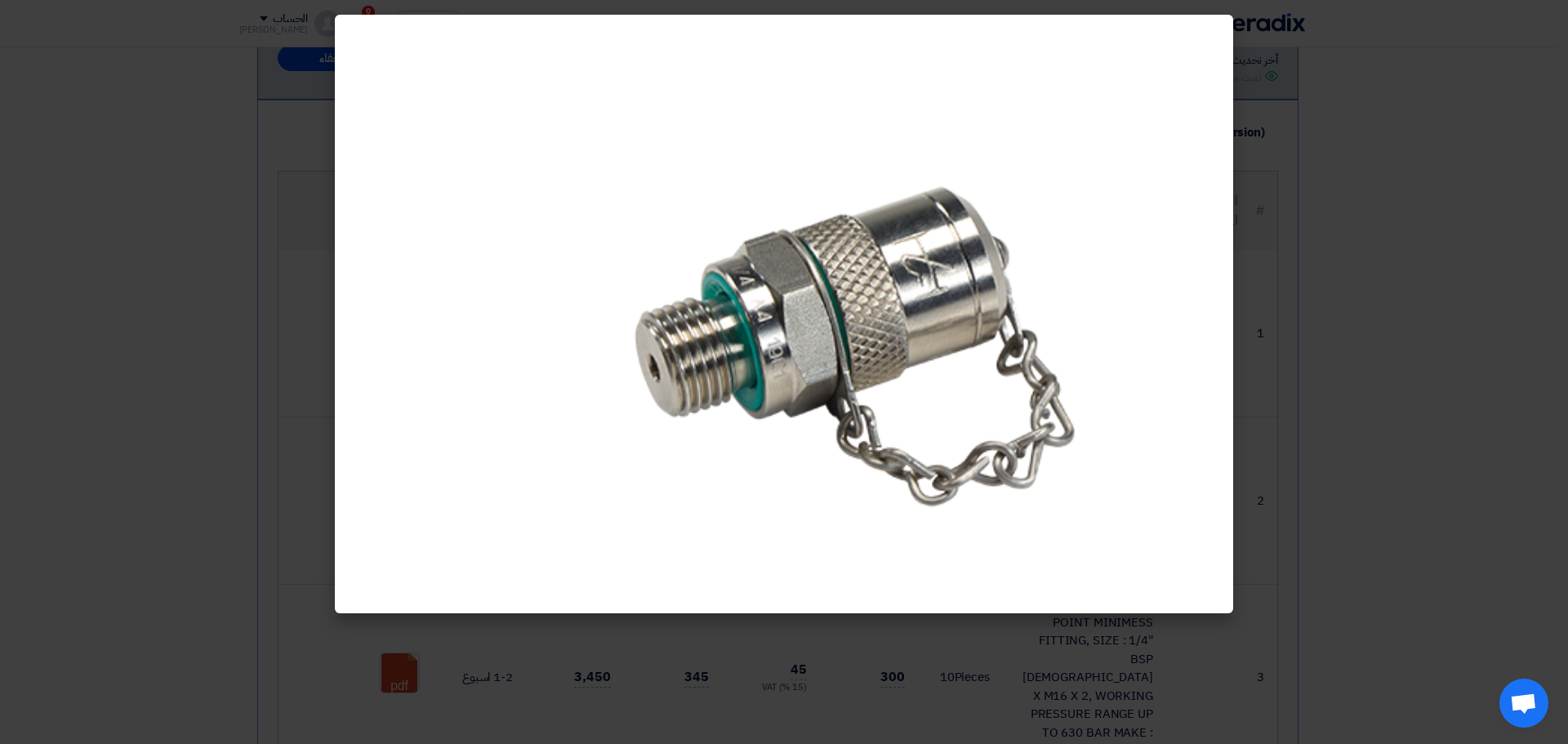
click at [1460, 308] on modal-container at bounding box center [784, 372] width 1568 height 744
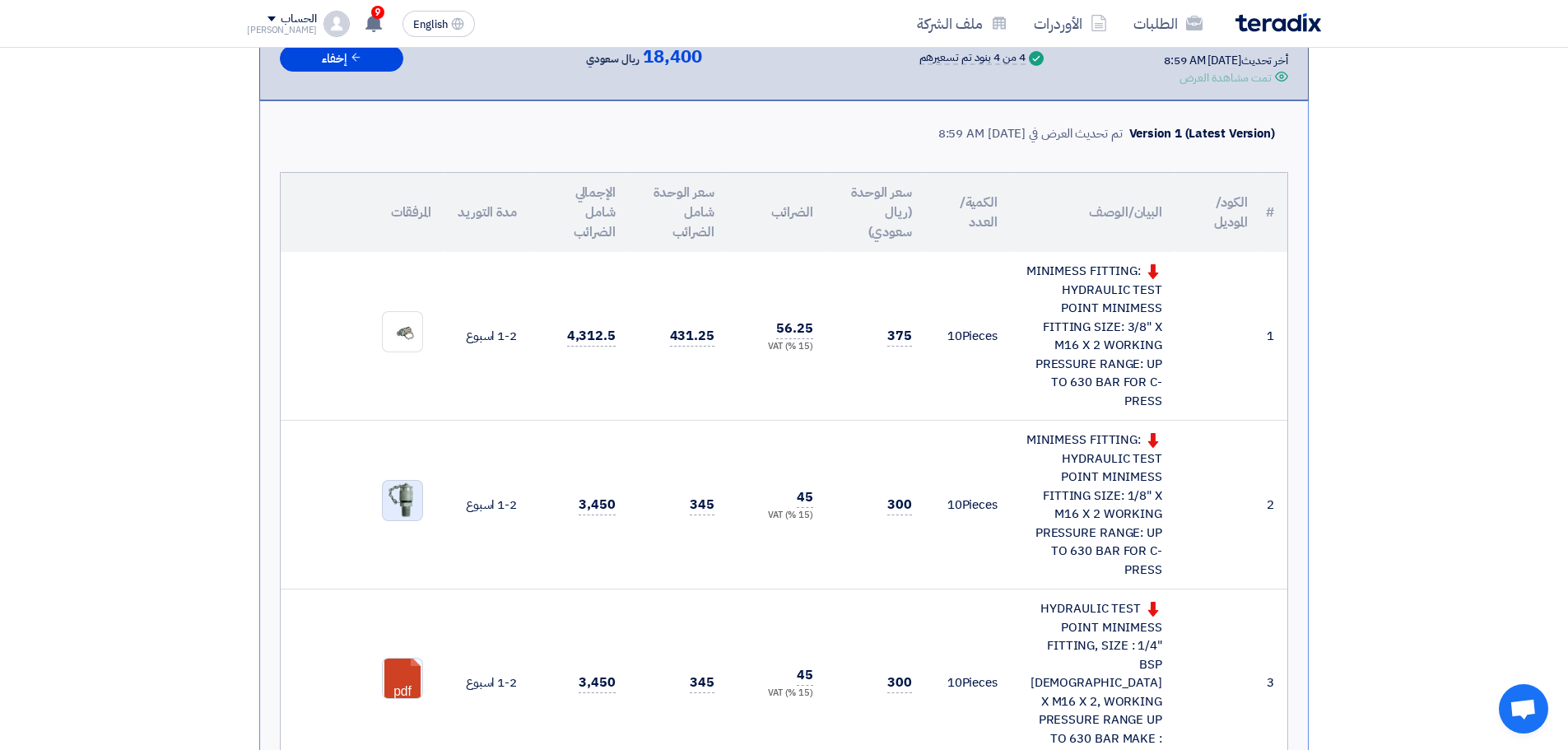
click at [423, 480] on div at bounding box center [403, 501] width 41 height 41
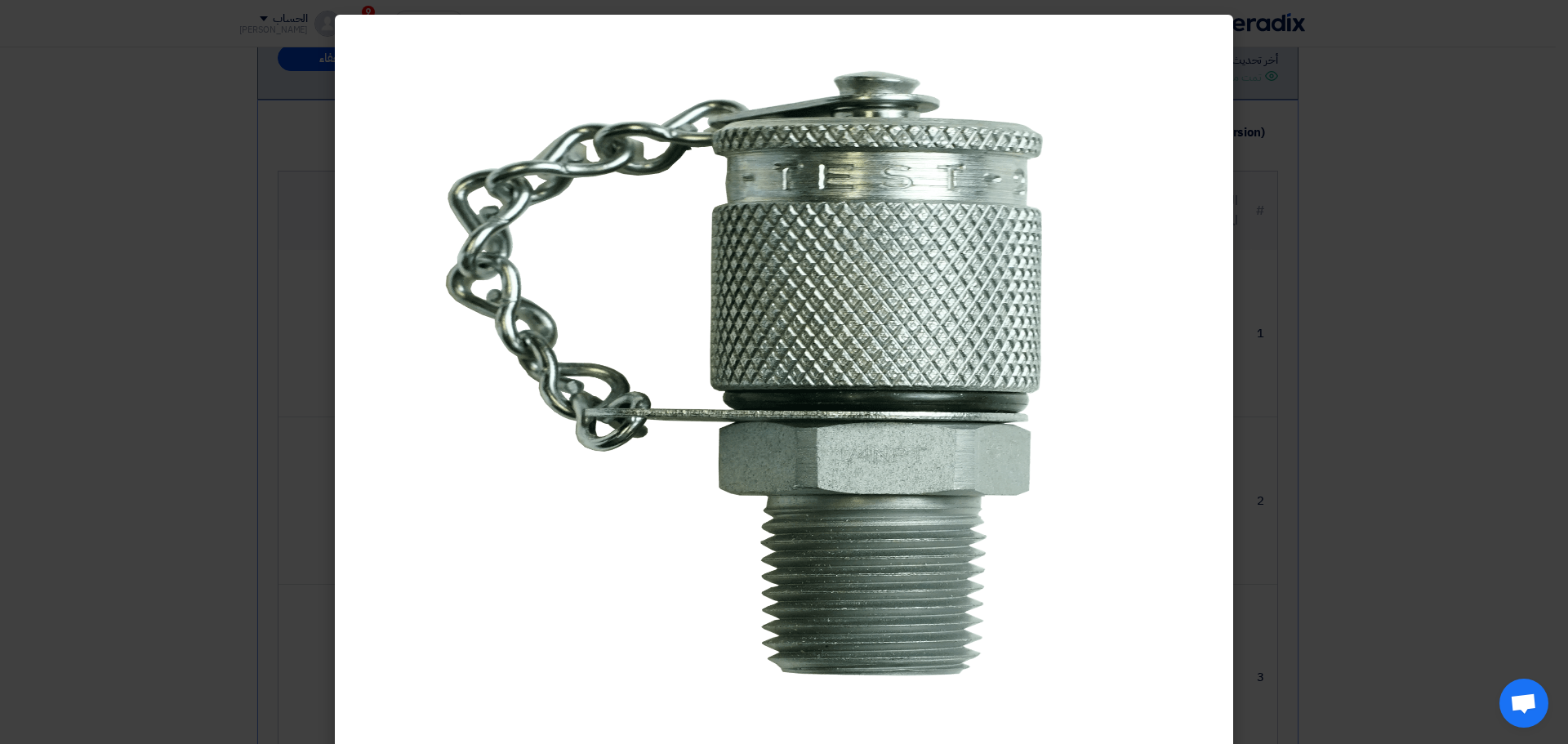
click at [1522, 348] on modal-container at bounding box center [784, 372] width 1568 height 744
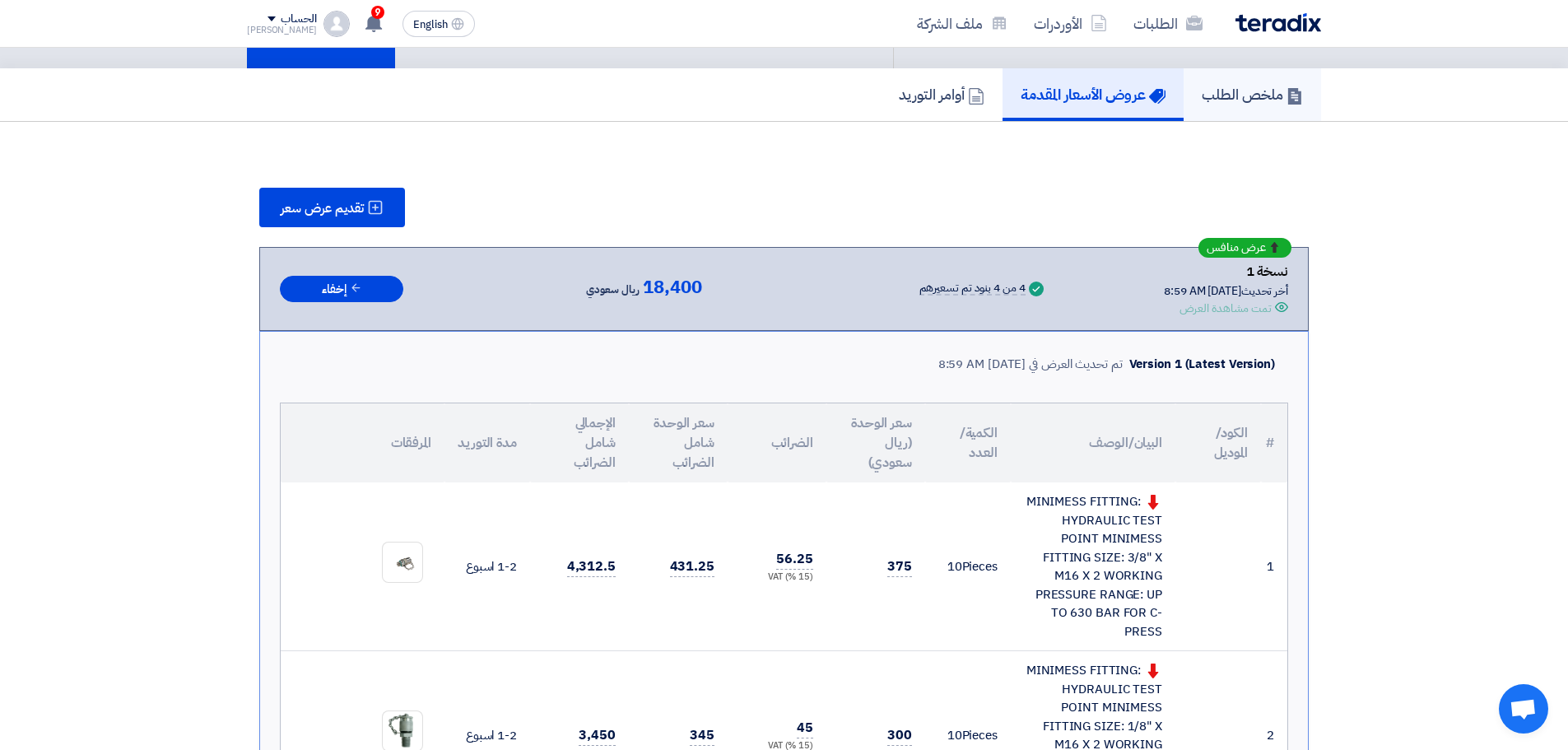
scroll to position [82, 0]
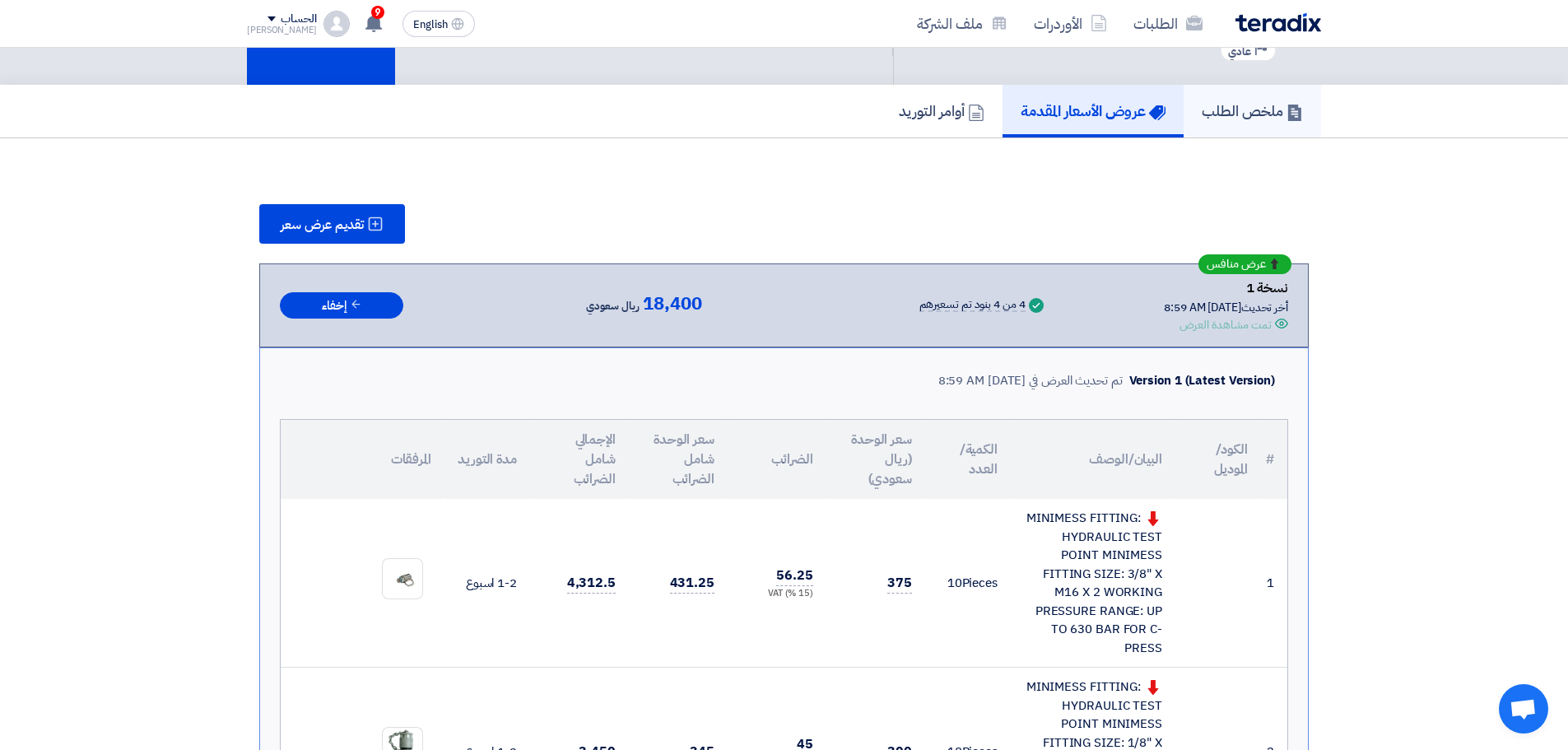
click at [1224, 108] on h5 "ملخص الطلب" at bounding box center [1253, 111] width 102 height 19
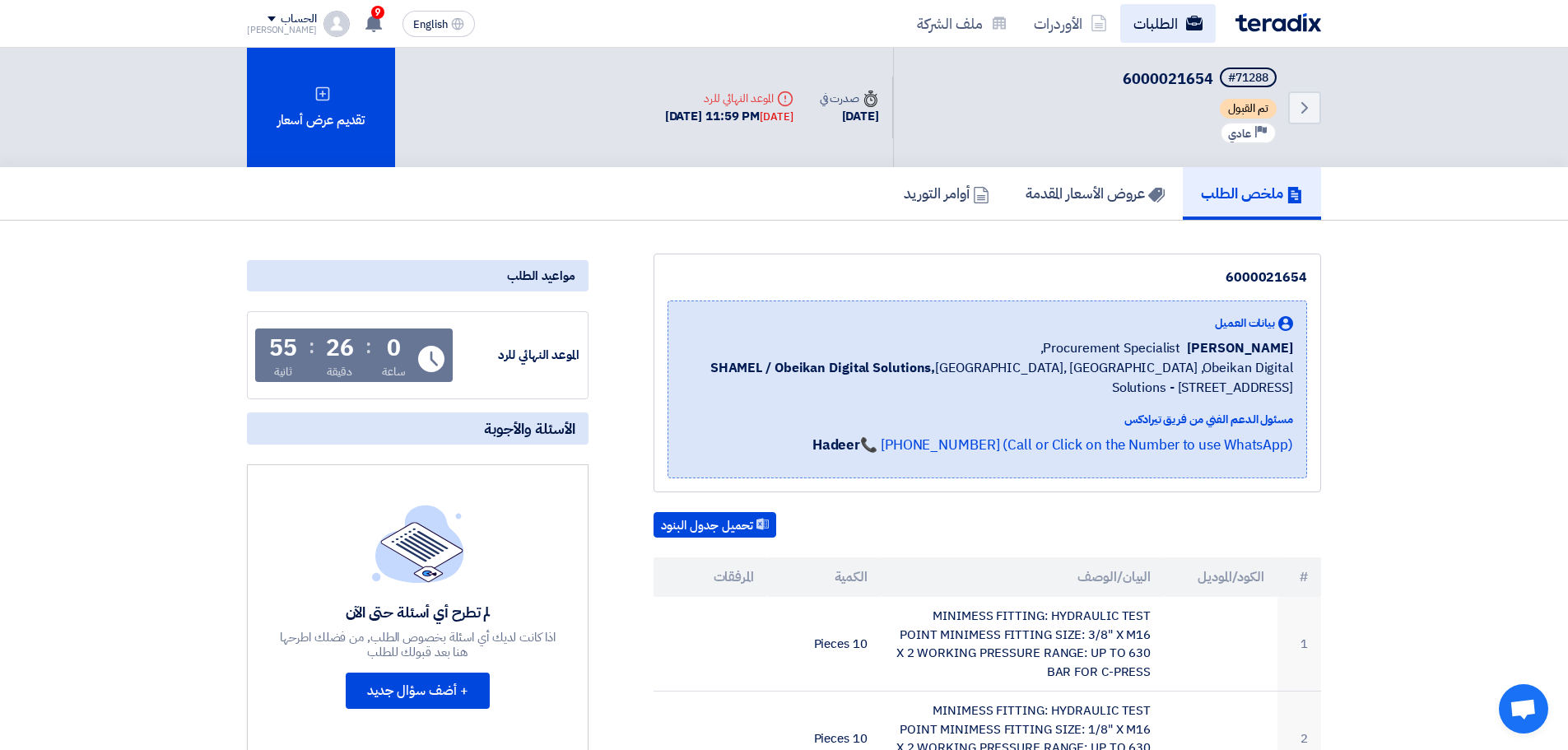
click at [1137, 28] on link "الطلبات" at bounding box center [1167, 23] width 95 height 39
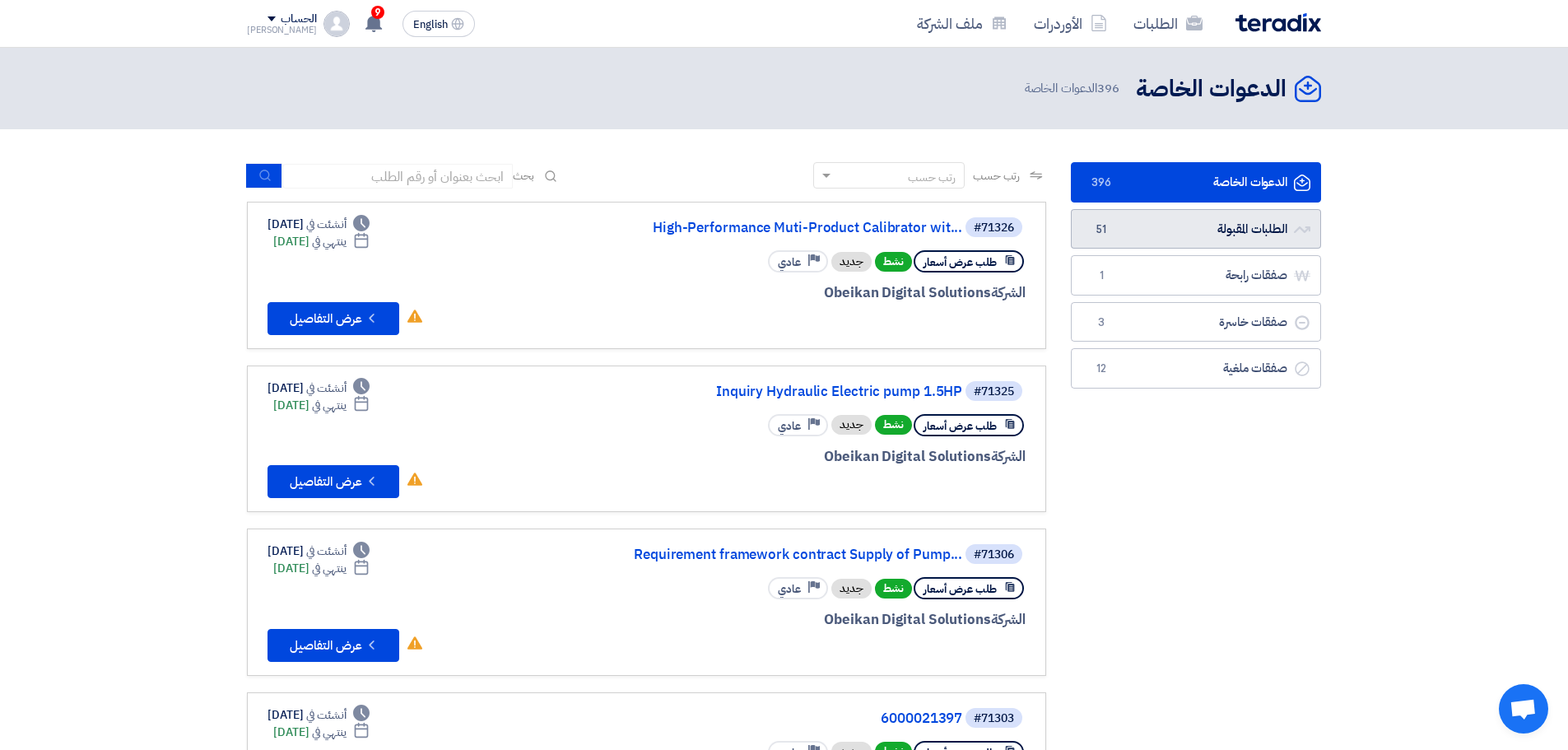
click at [1118, 239] on link "الطلبات المقبولة الطلبات المقبولة 51" at bounding box center [1196, 229] width 250 height 40
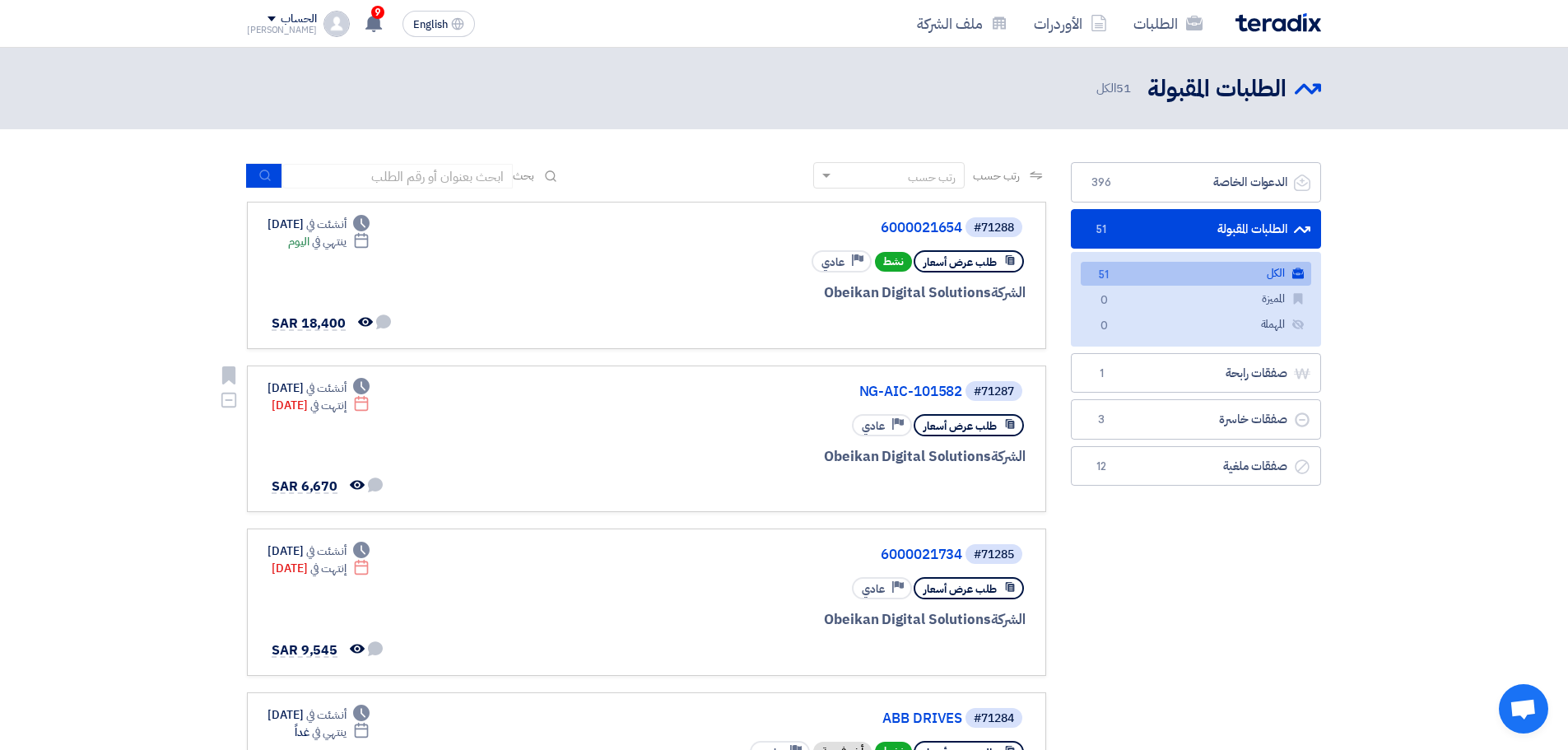
click at [937, 399] on div "#71287 NG-AIC-101582" at bounding box center [827, 391] width 396 height 23
click at [941, 385] on link "NG-AIC-101582" at bounding box center [798, 391] width 329 height 15
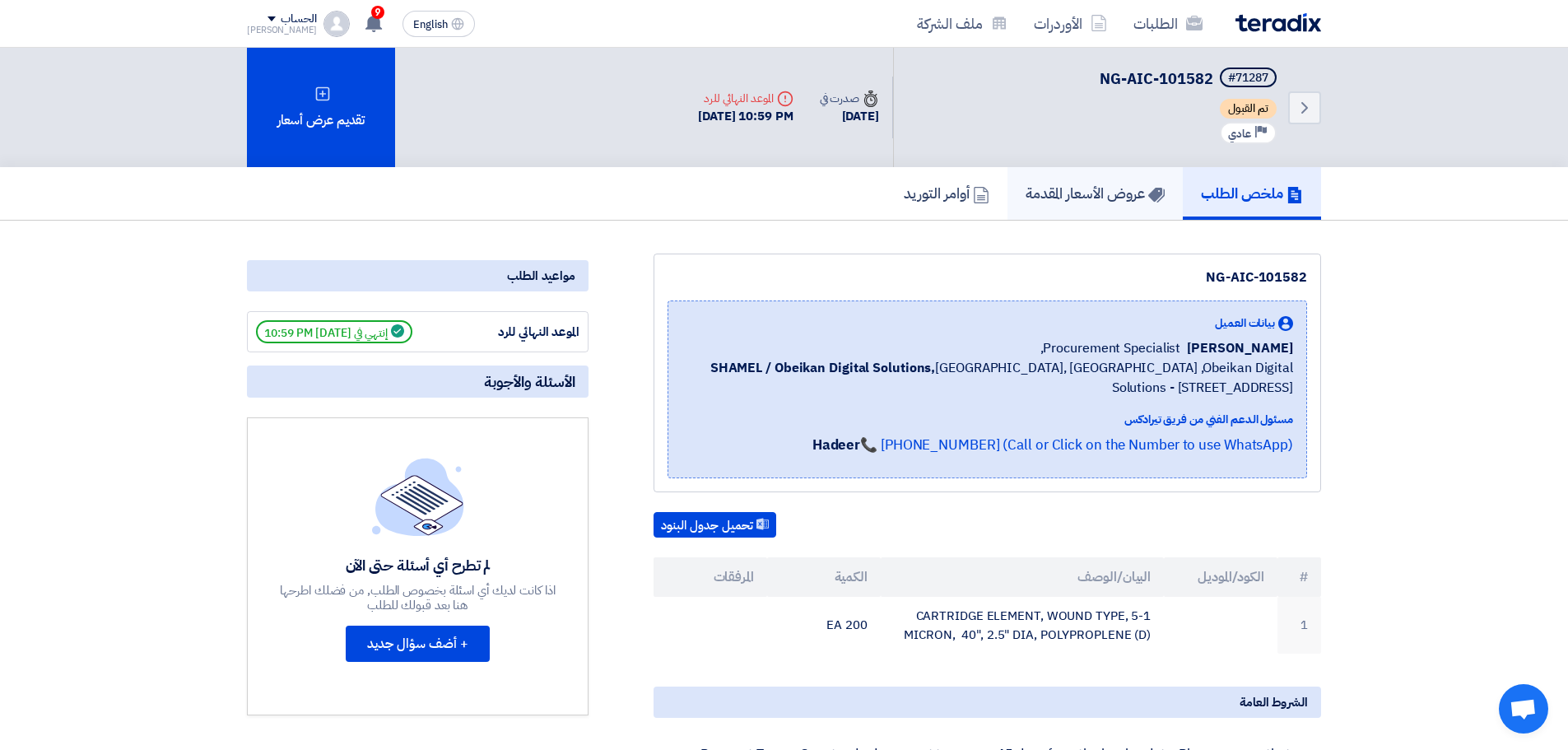
click at [1098, 207] on link "عروض الأسعار المقدمة" at bounding box center [1095, 194] width 175 height 53
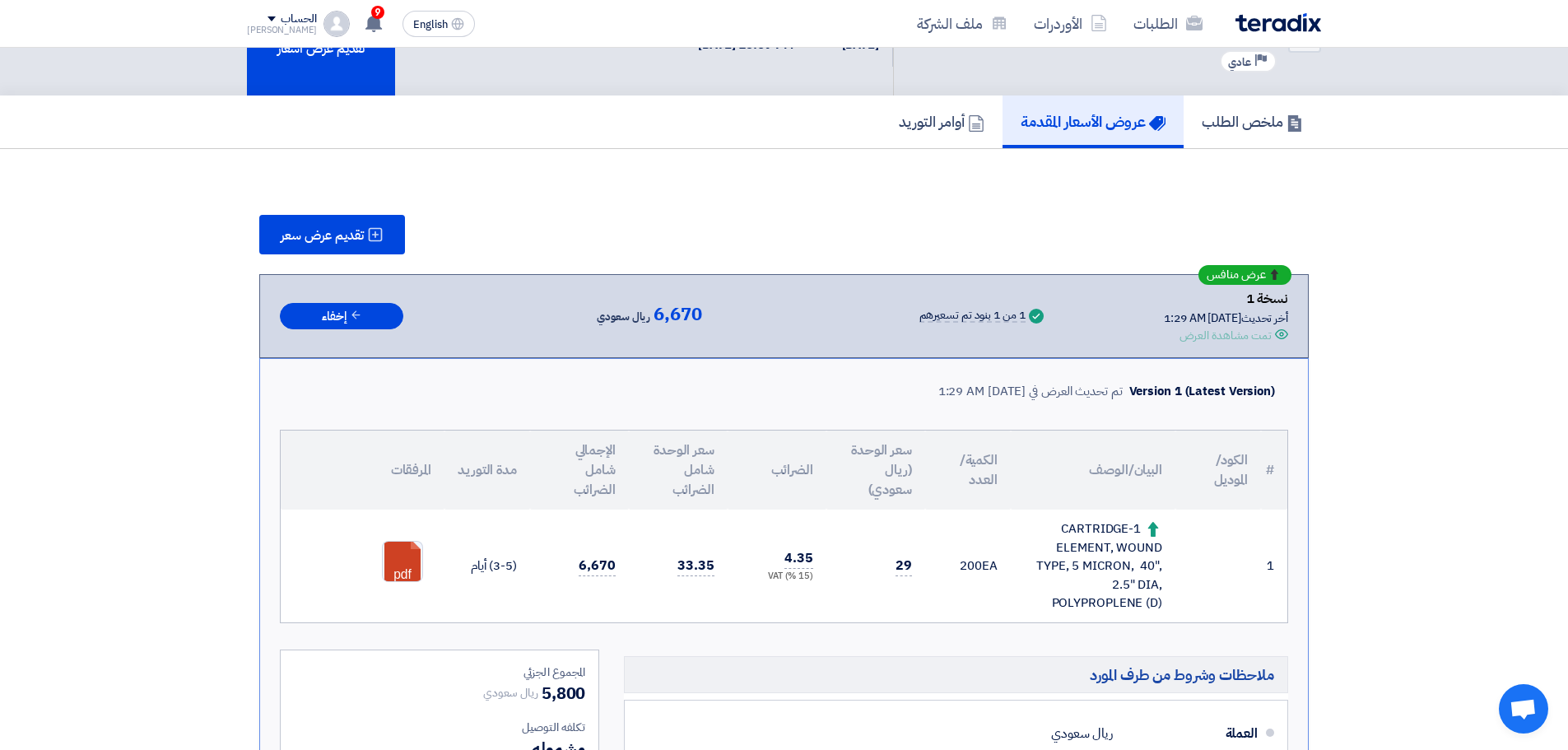
scroll to position [165, 0]
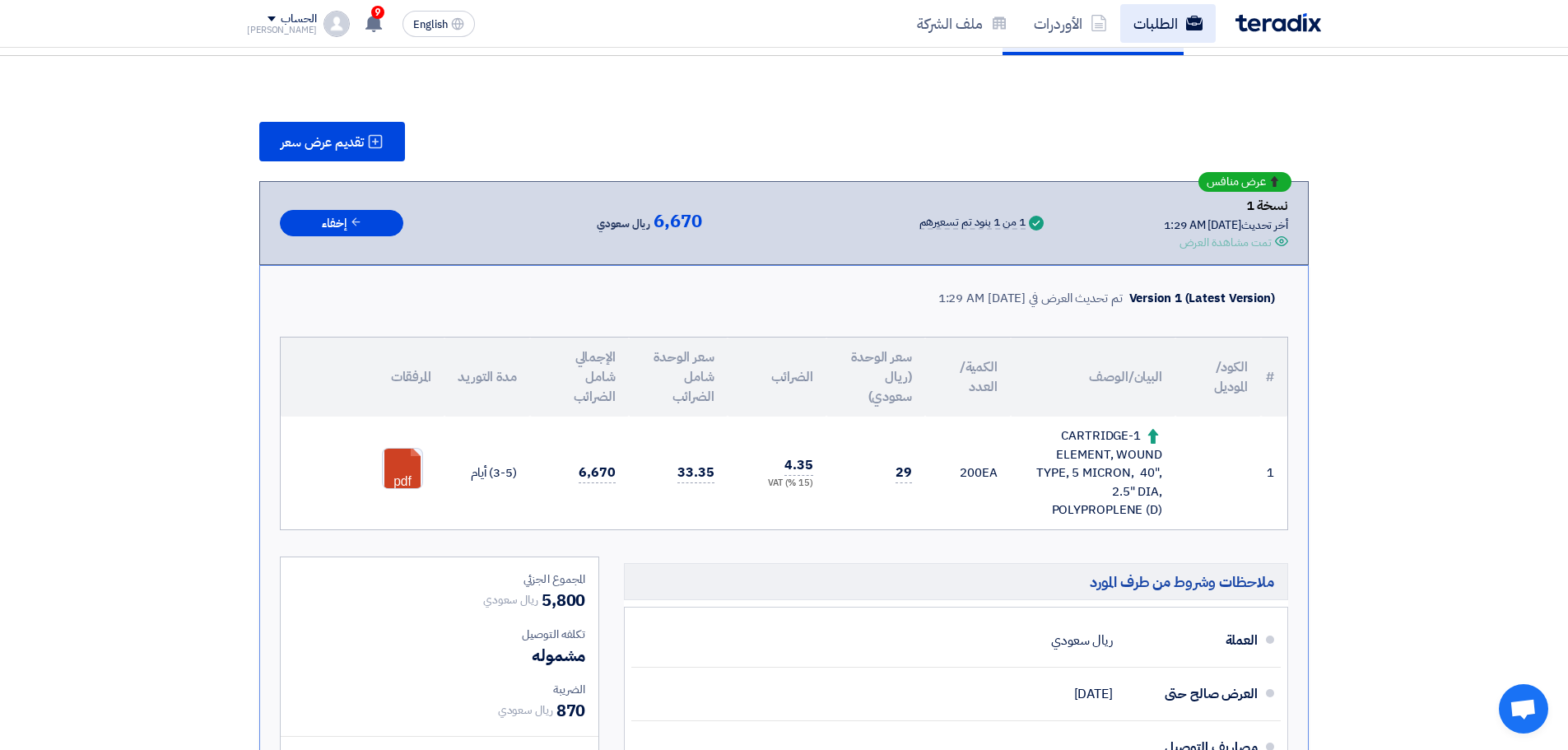
click at [1182, 20] on link "الطلبات" at bounding box center [1167, 23] width 95 height 39
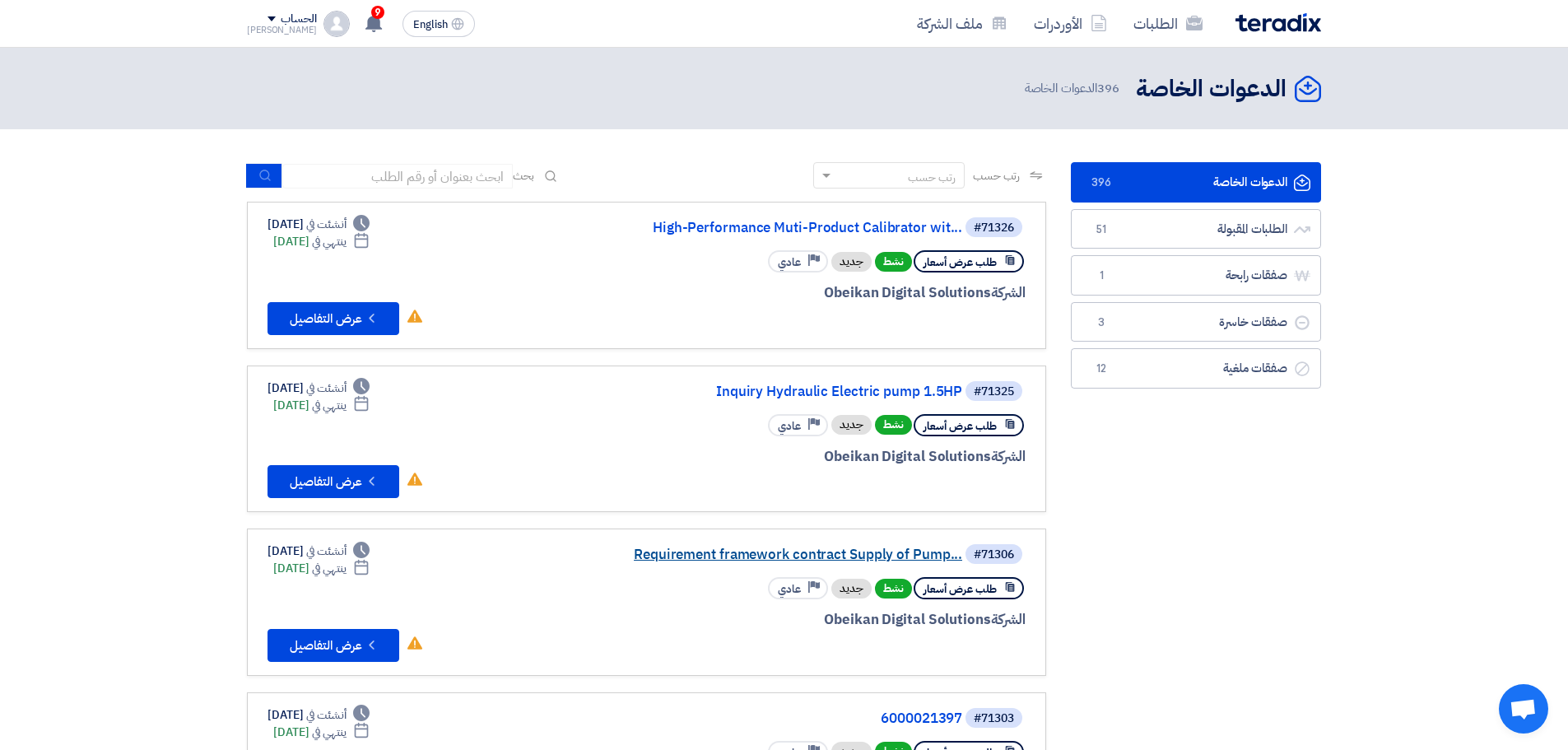
click at [818, 556] on link "Requirement framework contract Supply of Pump..." at bounding box center [798, 555] width 329 height 15
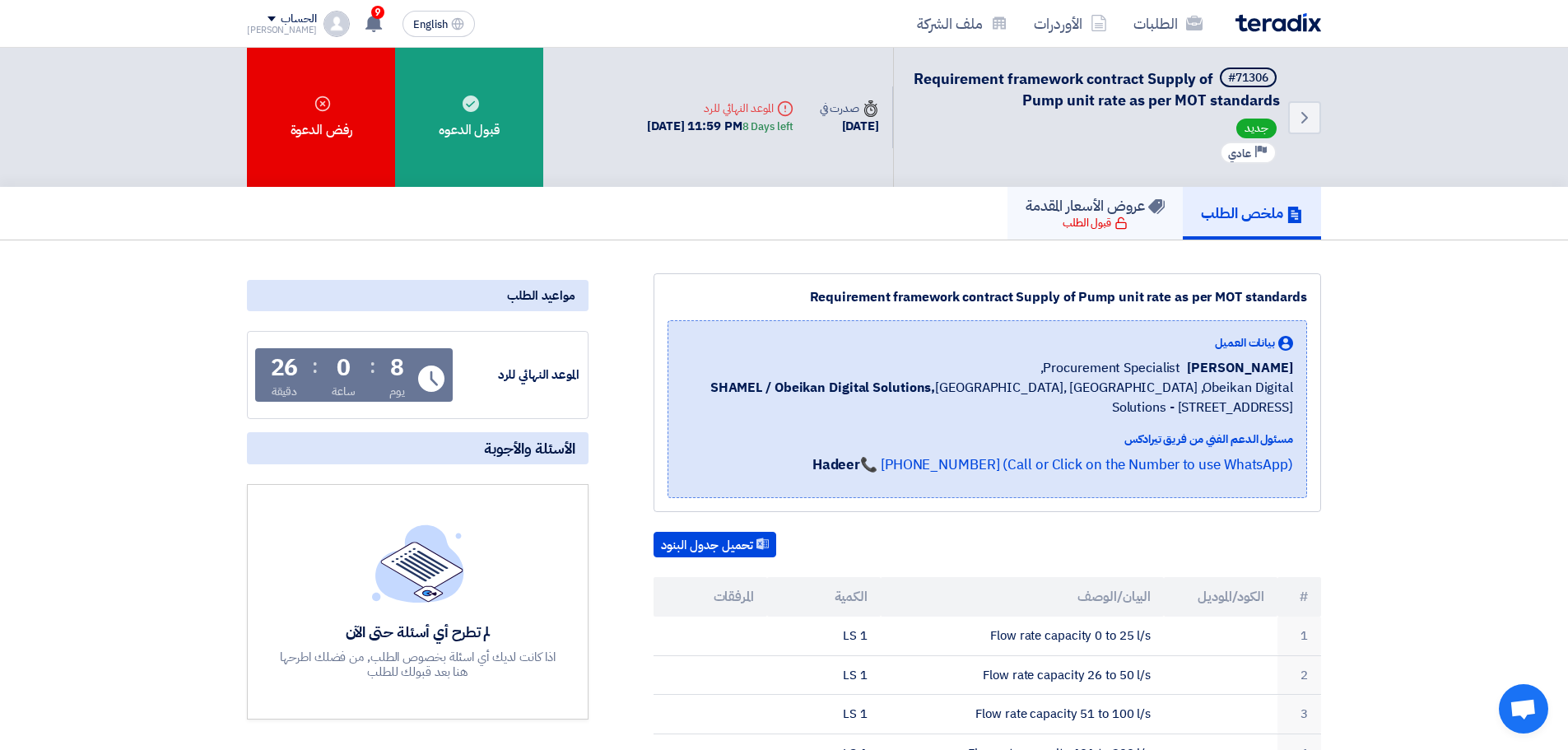
click at [1129, 222] on link "عروض الأسعار المقدمة قبول الطلب" at bounding box center [1095, 214] width 175 height 53
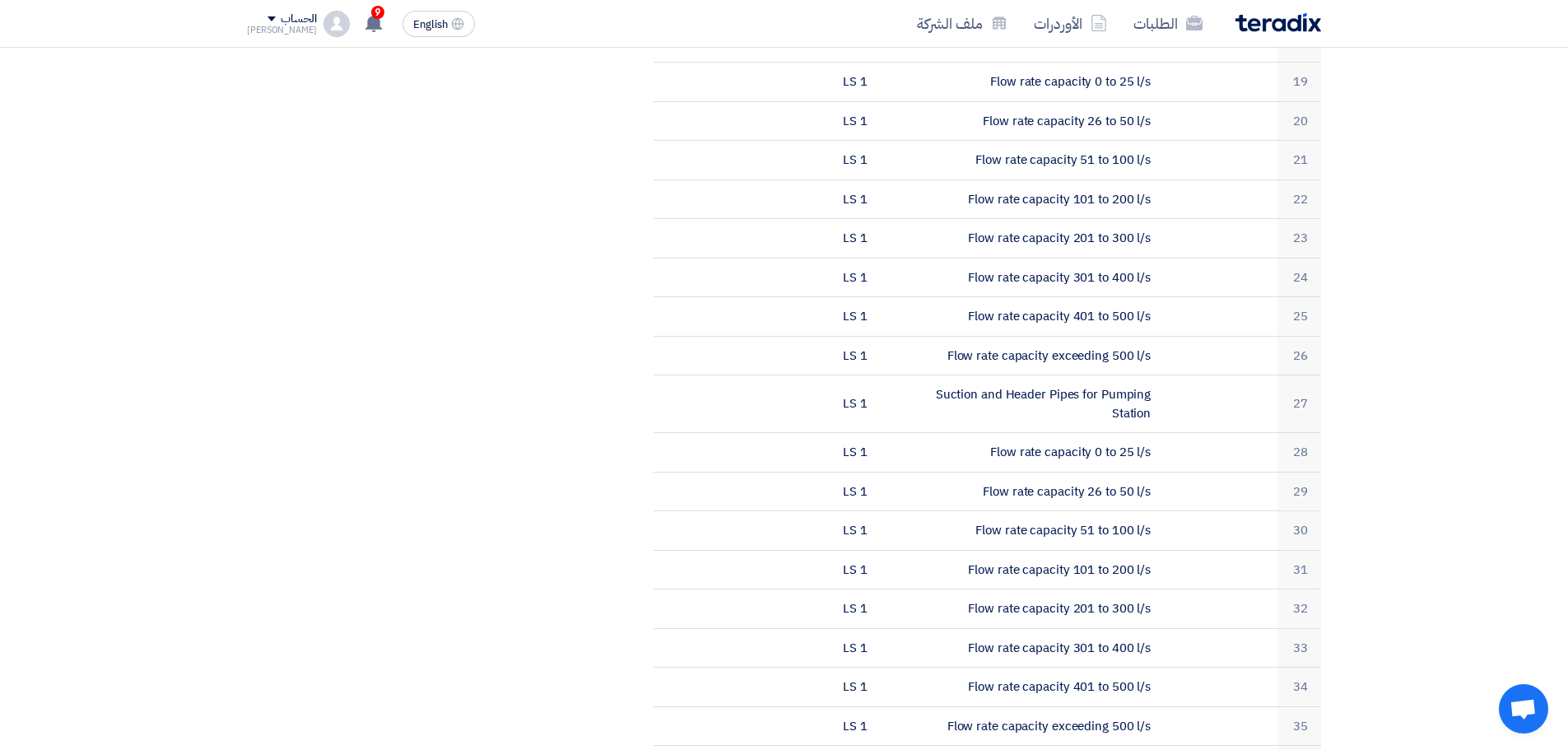
scroll to position [1152, 0]
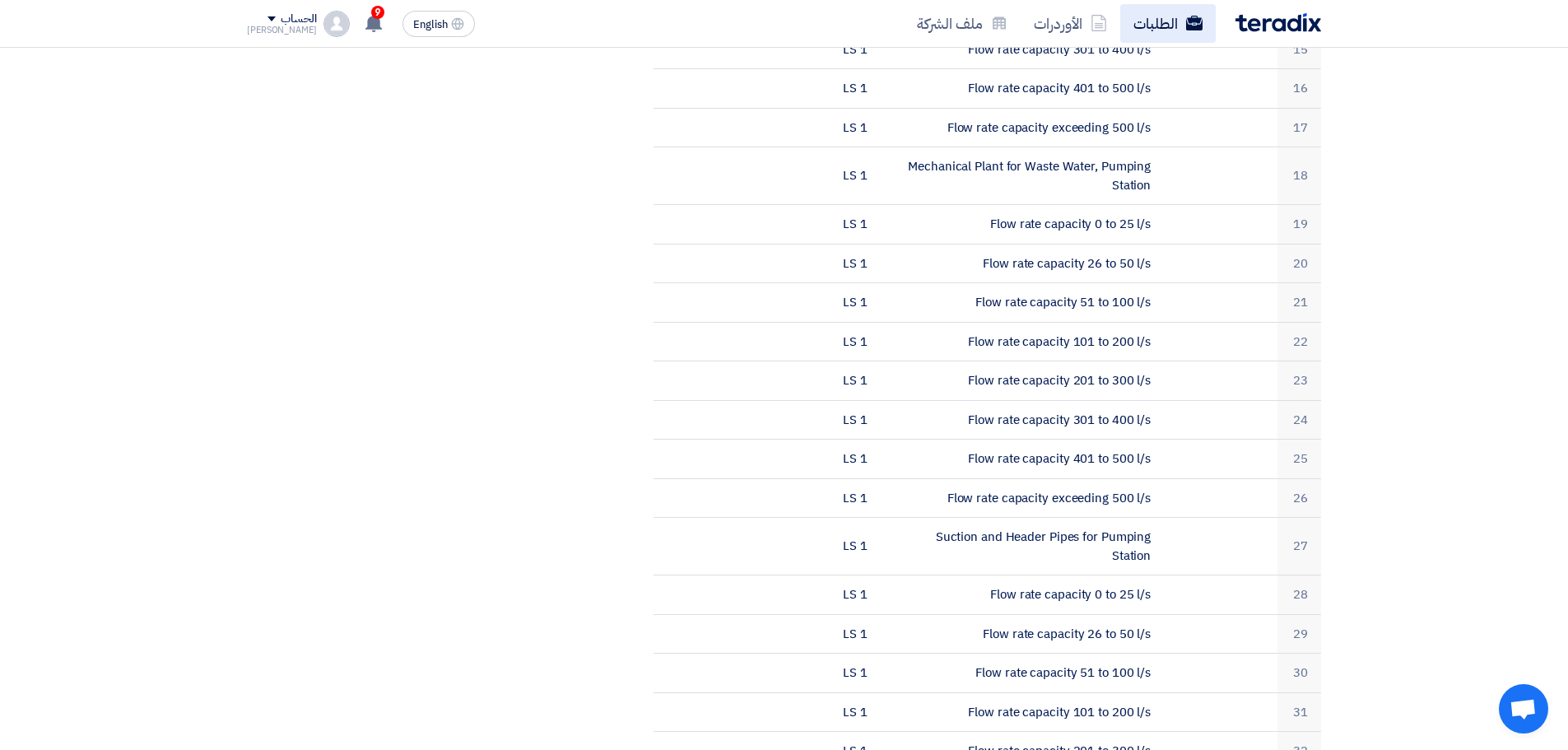
click at [1137, 33] on link "الطلبات" at bounding box center [1167, 23] width 95 height 39
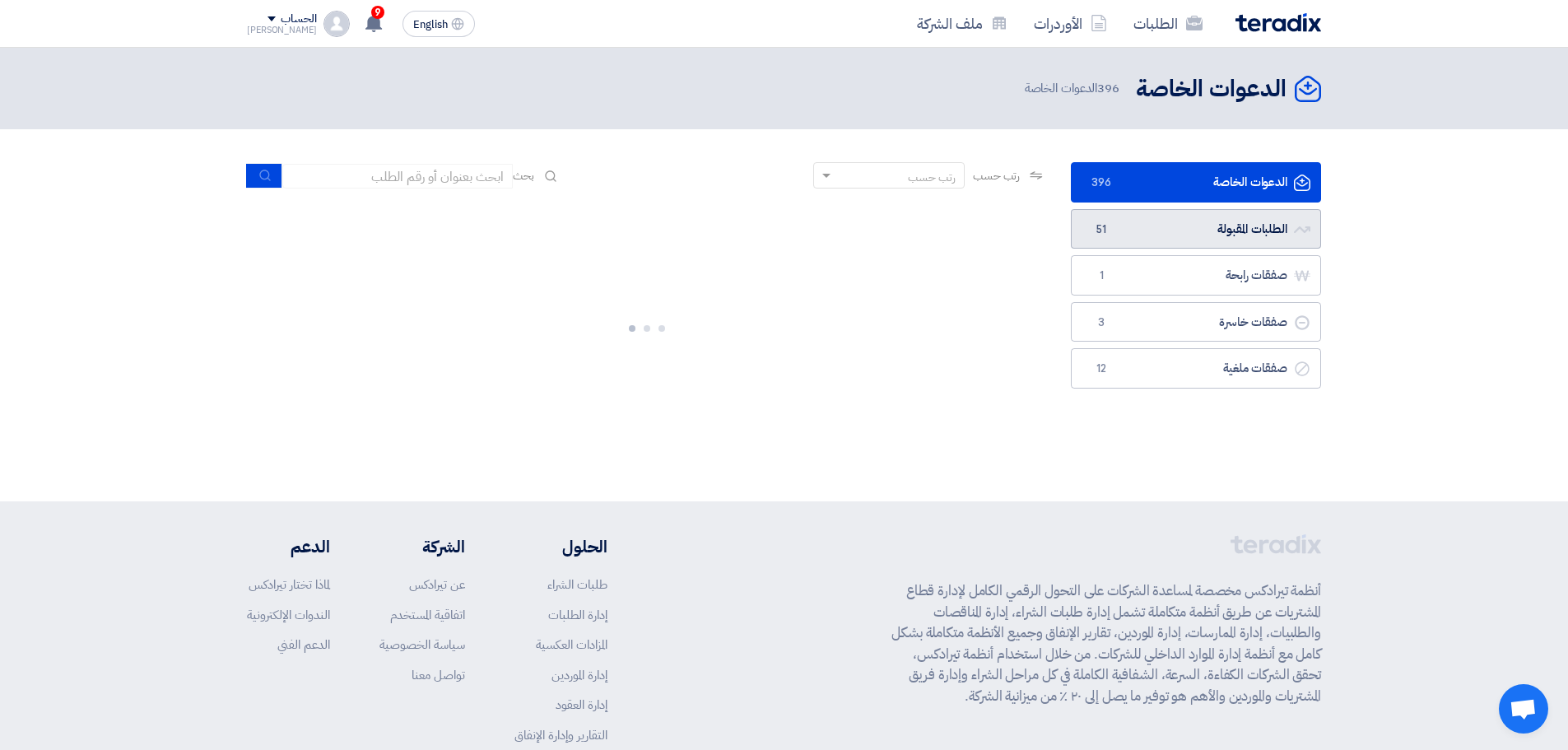
click at [1176, 234] on link "الطلبات المقبولة الطلبات المقبولة 51" at bounding box center [1196, 229] width 250 height 40
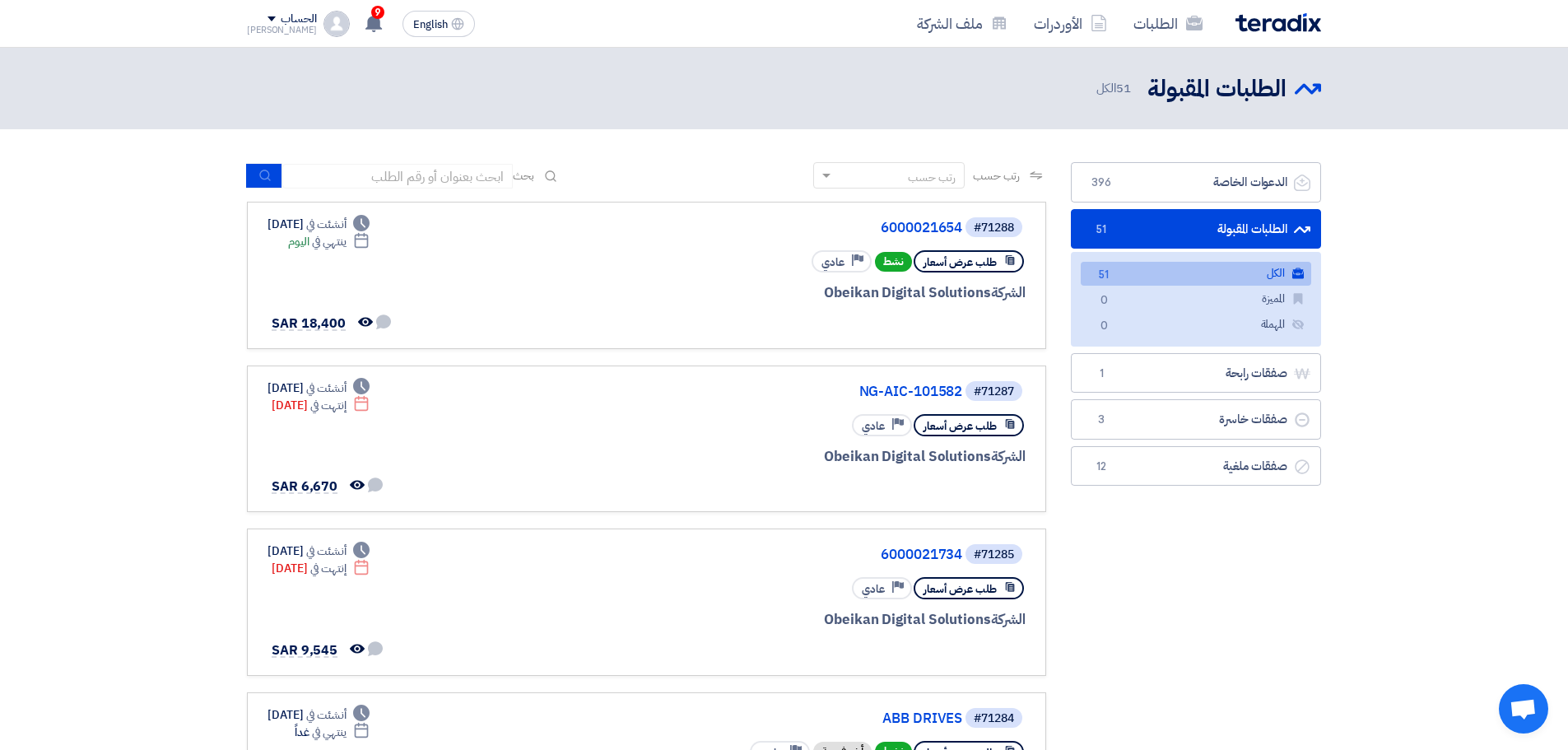
click at [1239, 268] on link "الكل الكل 51" at bounding box center [1195, 273] width 231 height 24
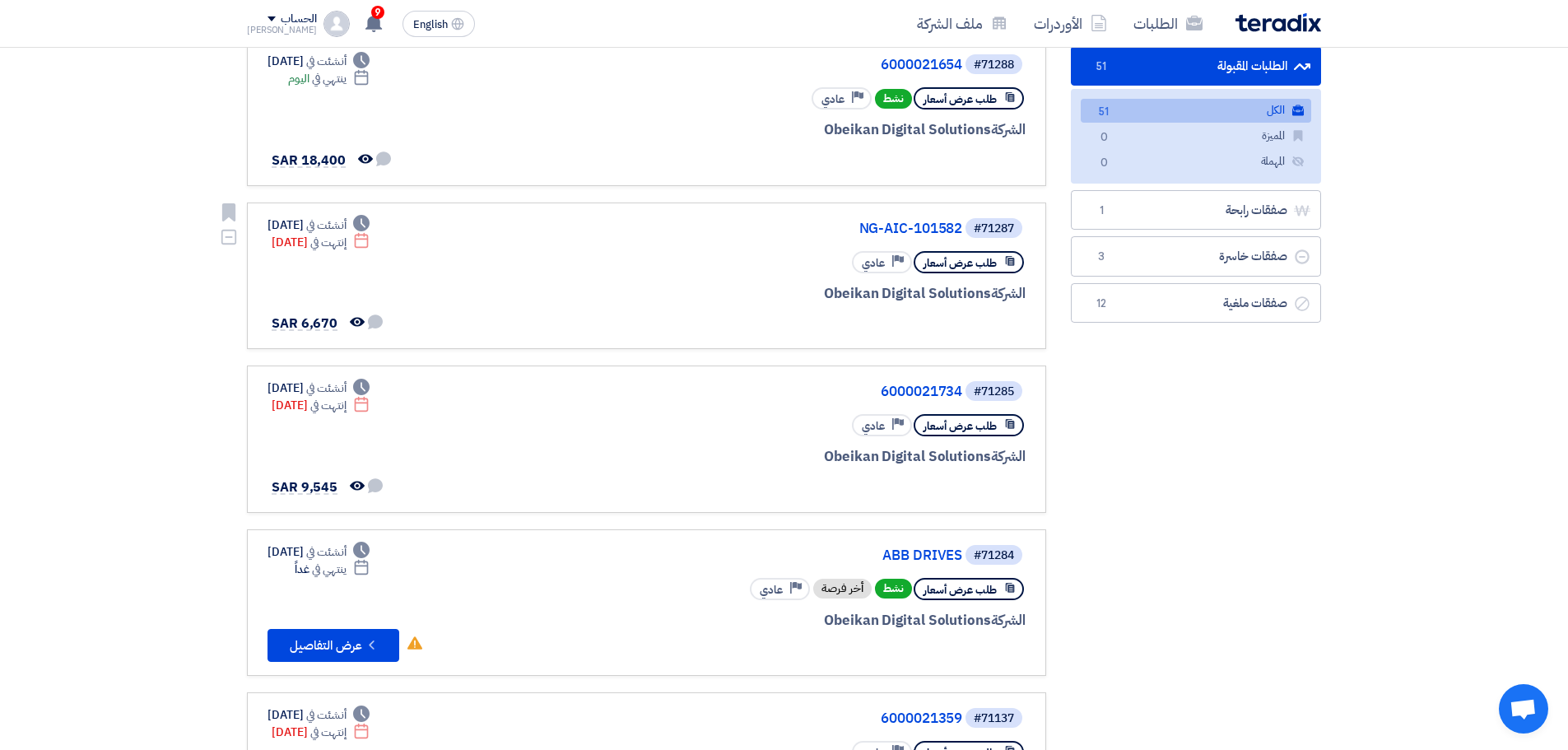
scroll to position [165, 0]
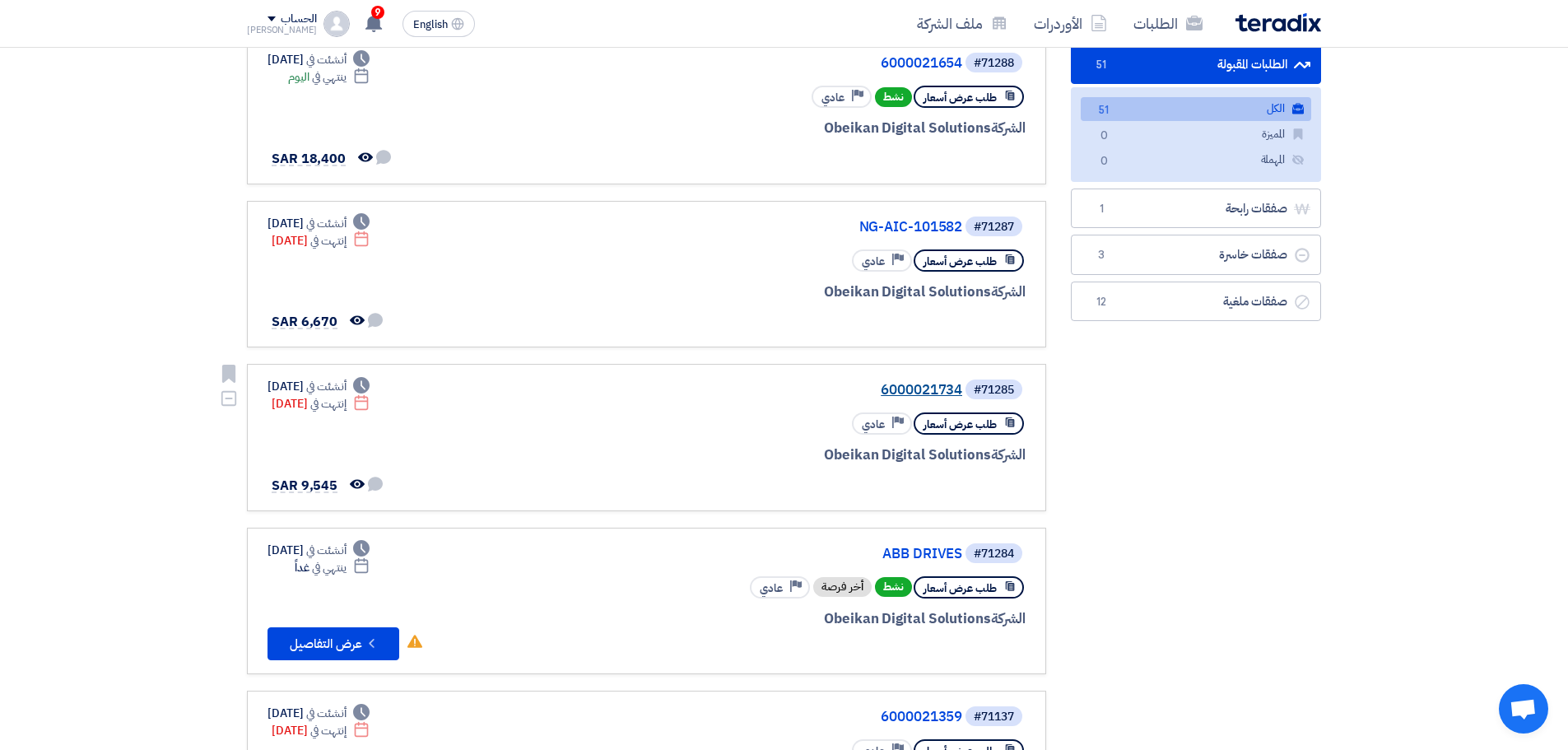
click at [930, 394] on link "6000021734" at bounding box center [798, 391] width 329 height 15
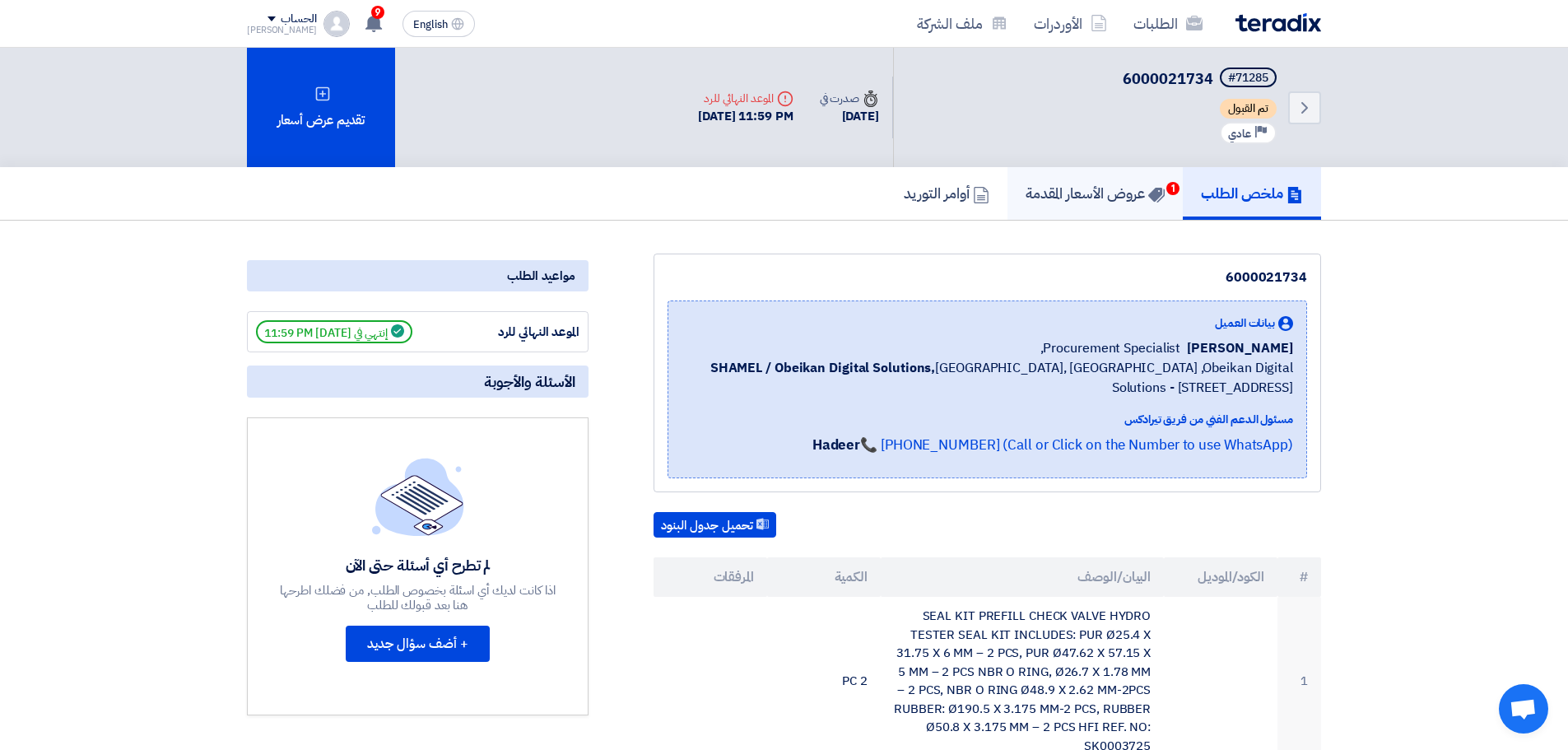
click at [1090, 193] on h5 "عروض الأسعار المقدمة 1" at bounding box center [1096, 193] width 139 height 19
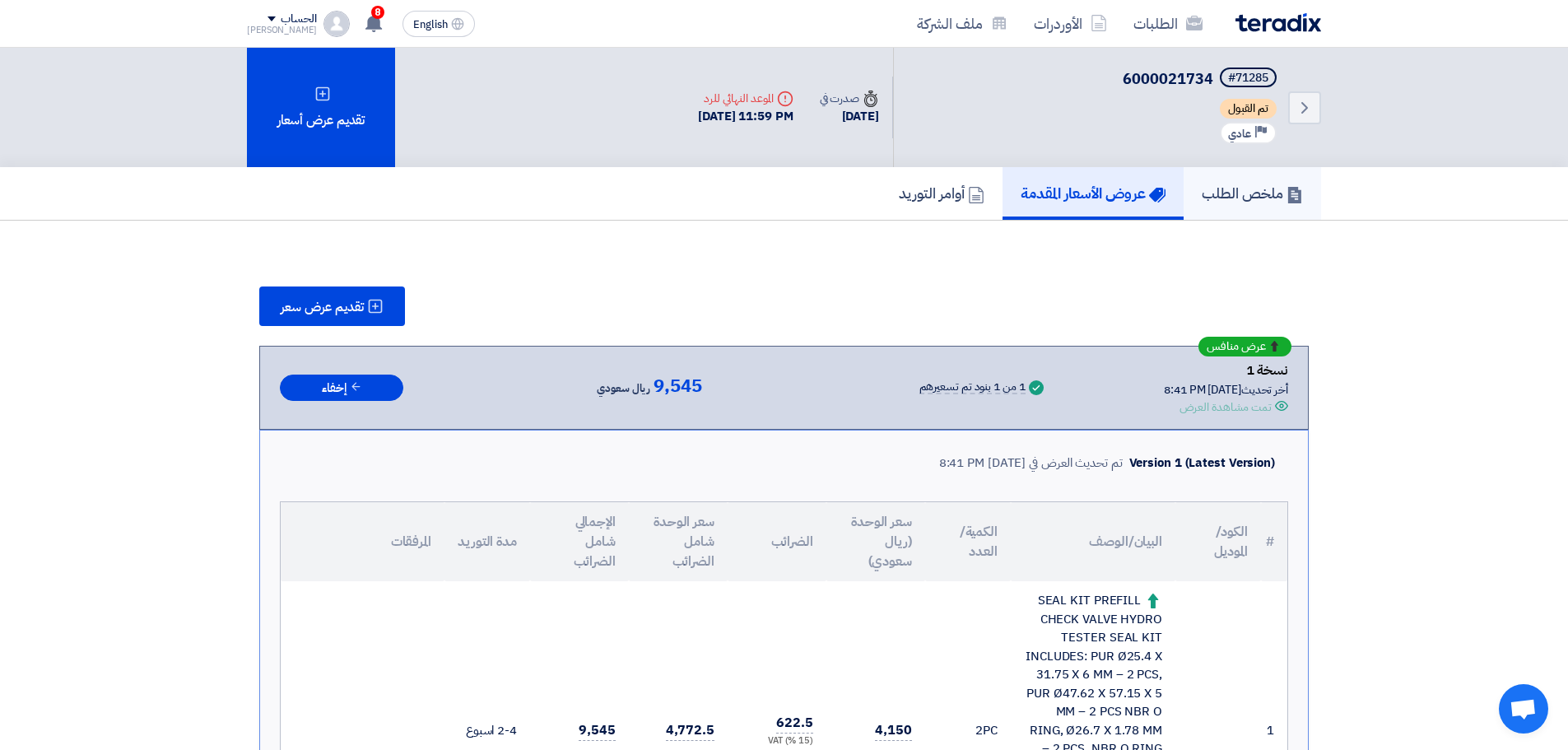
click at [1210, 188] on h5 "ملخص الطلب" at bounding box center [1253, 193] width 102 height 19
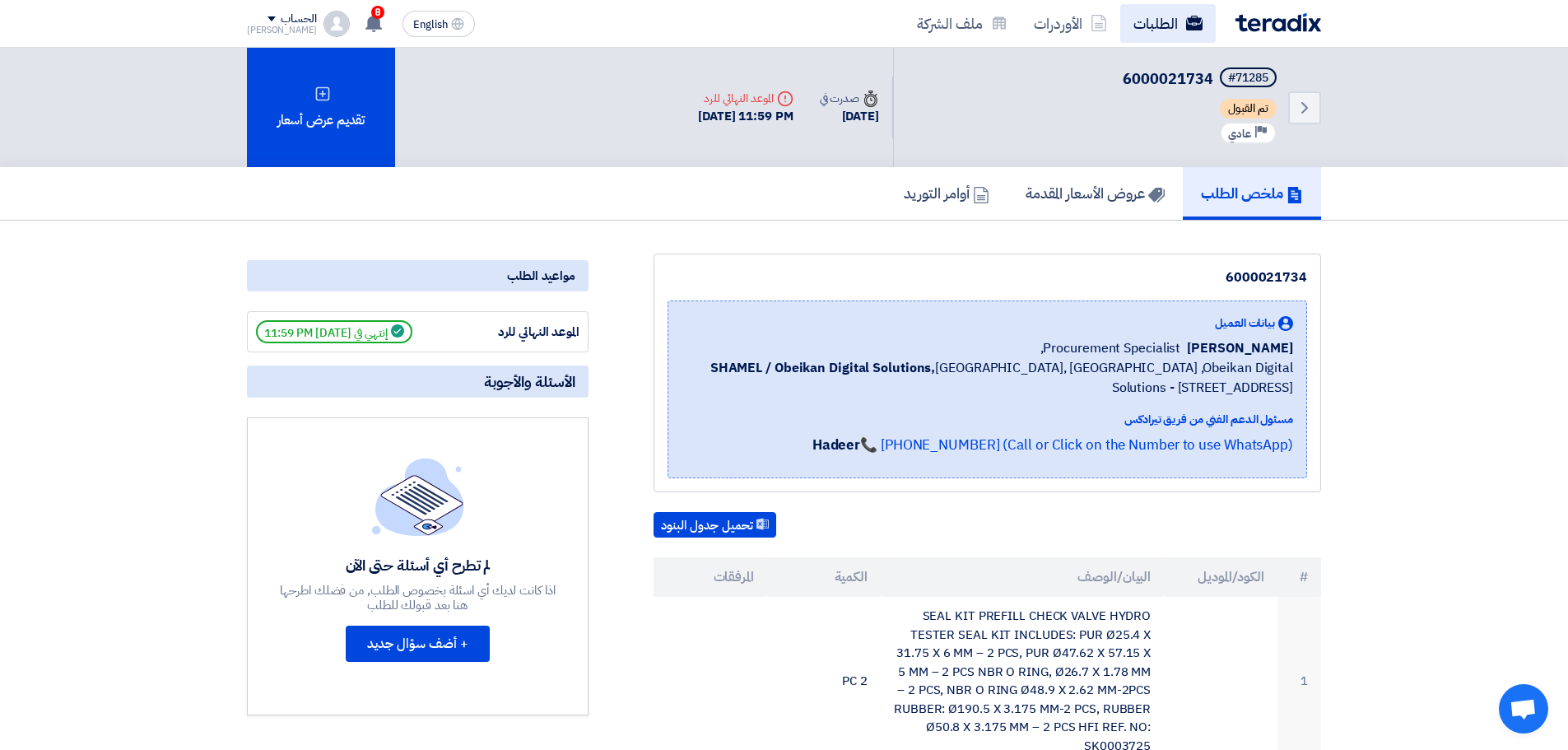
click at [1132, 29] on link "الطلبات" at bounding box center [1167, 23] width 95 height 39
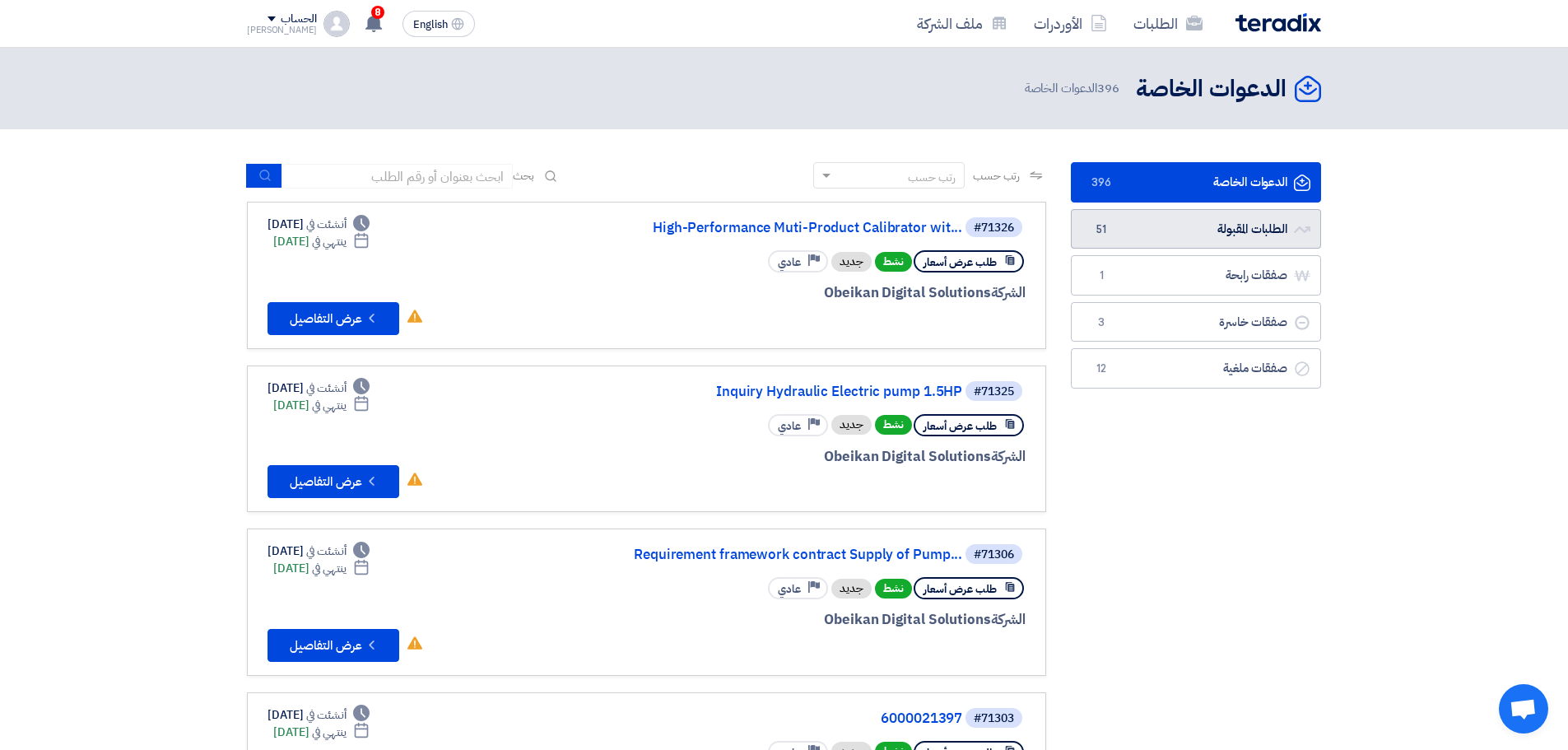
click at [1176, 215] on link "الطلبات المقبولة الطلبات المقبولة 51" at bounding box center [1196, 229] width 250 height 40
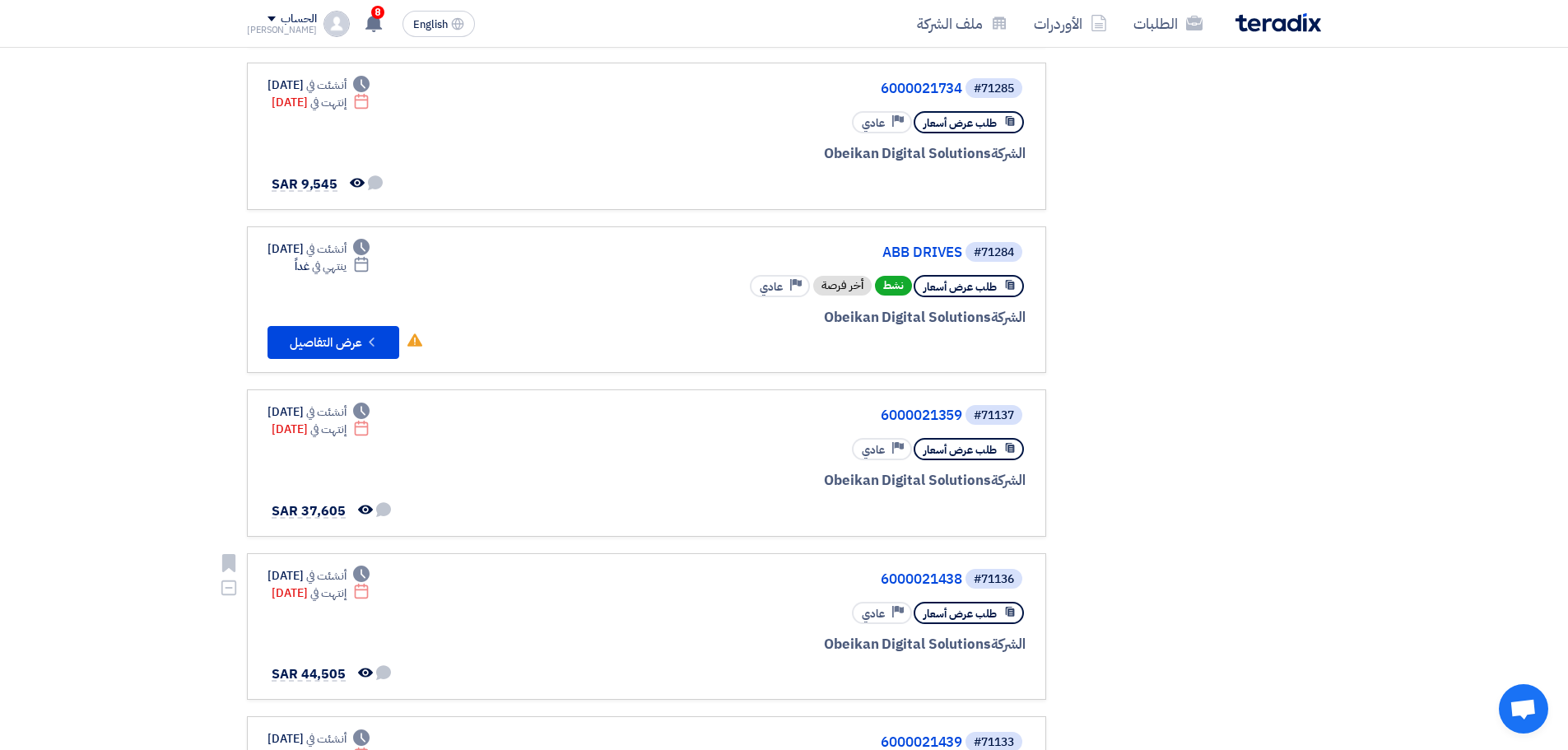
scroll to position [319, 0]
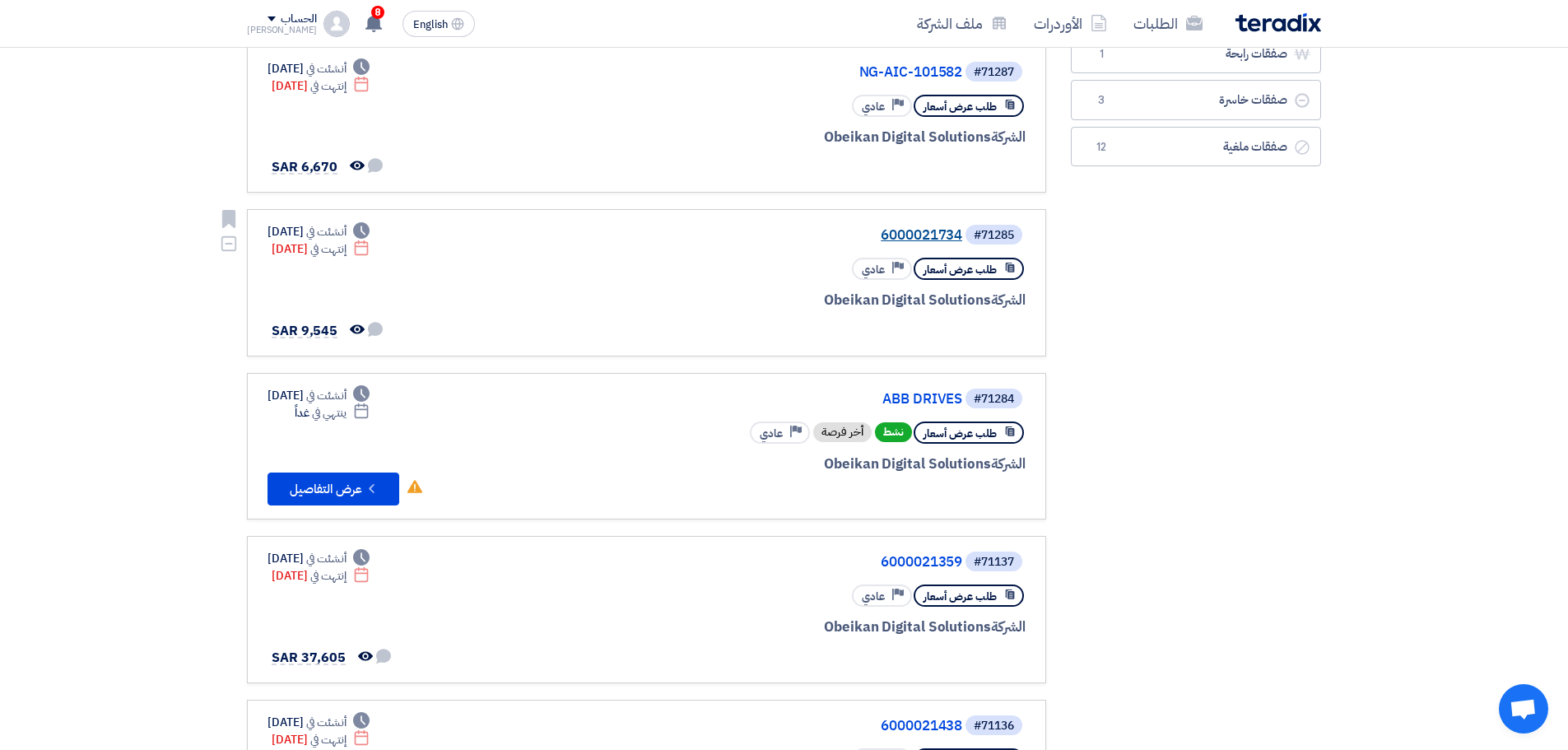
click at [902, 232] on link "6000021734" at bounding box center [798, 235] width 329 height 15
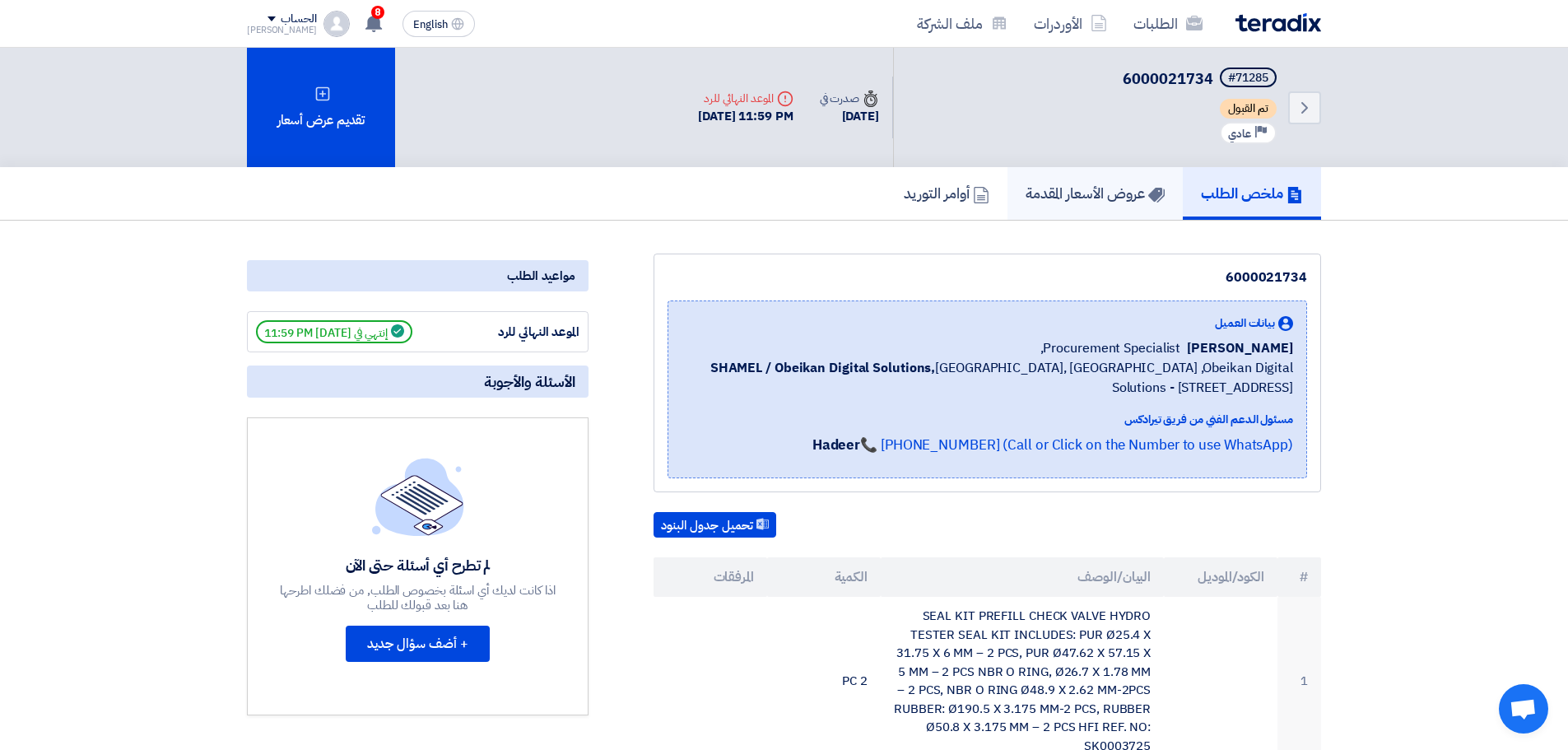
click at [1114, 173] on link "عروض الأسعار المقدمة" at bounding box center [1095, 194] width 175 height 53
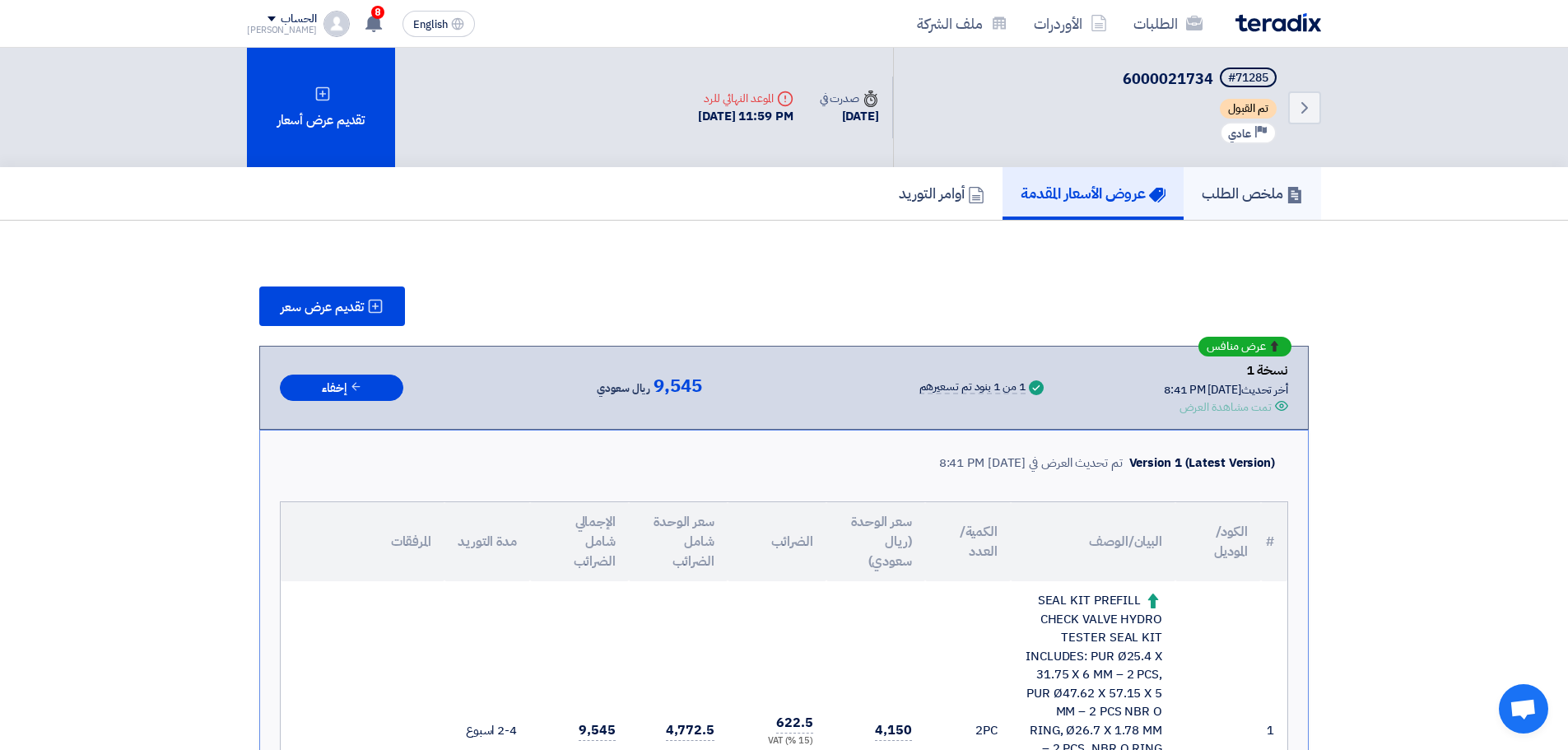
click at [1244, 184] on h5 "ملخص الطلب" at bounding box center [1253, 193] width 102 height 19
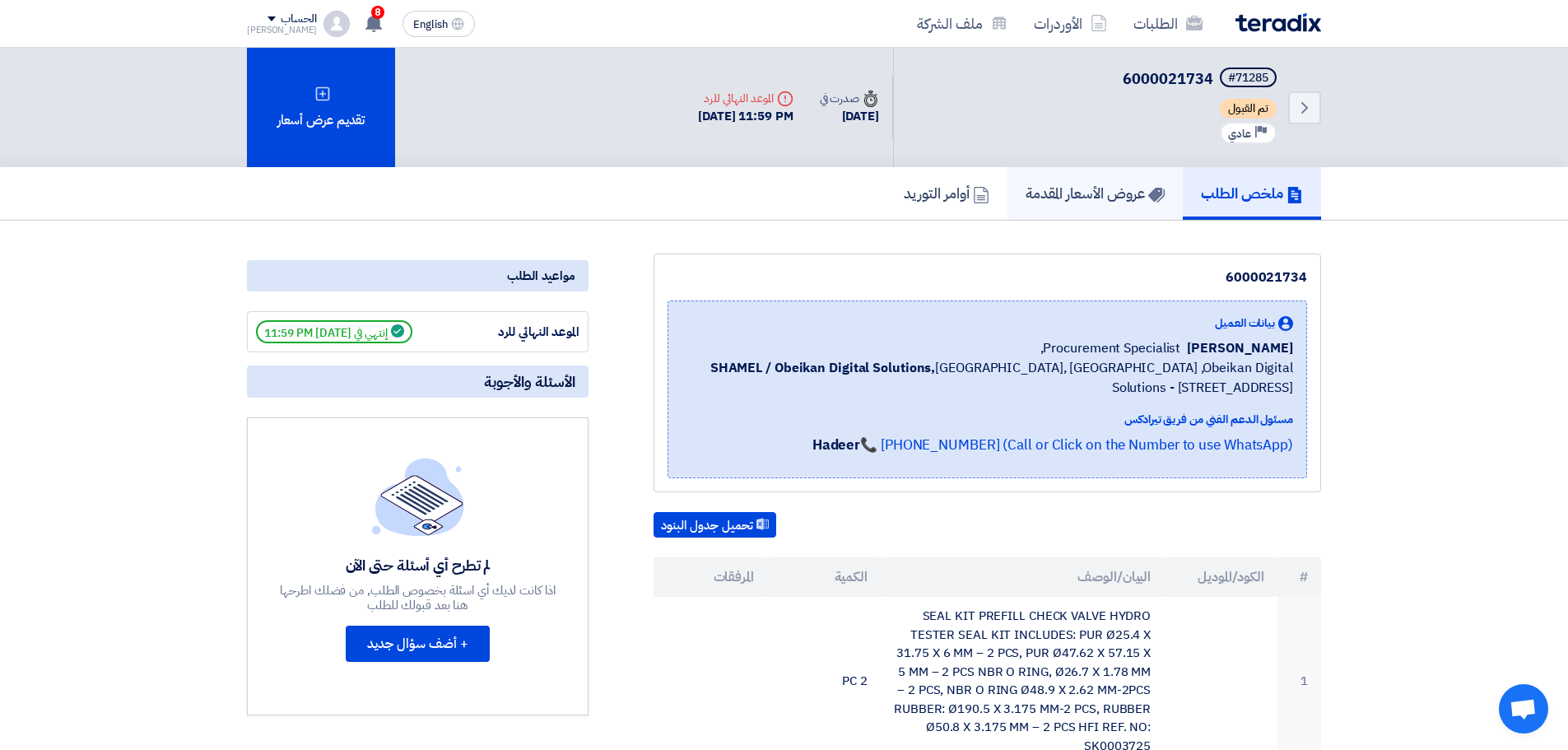
click at [1096, 173] on link "عروض الأسعار المقدمة" at bounding box center [1095, 194] width 175 height 53
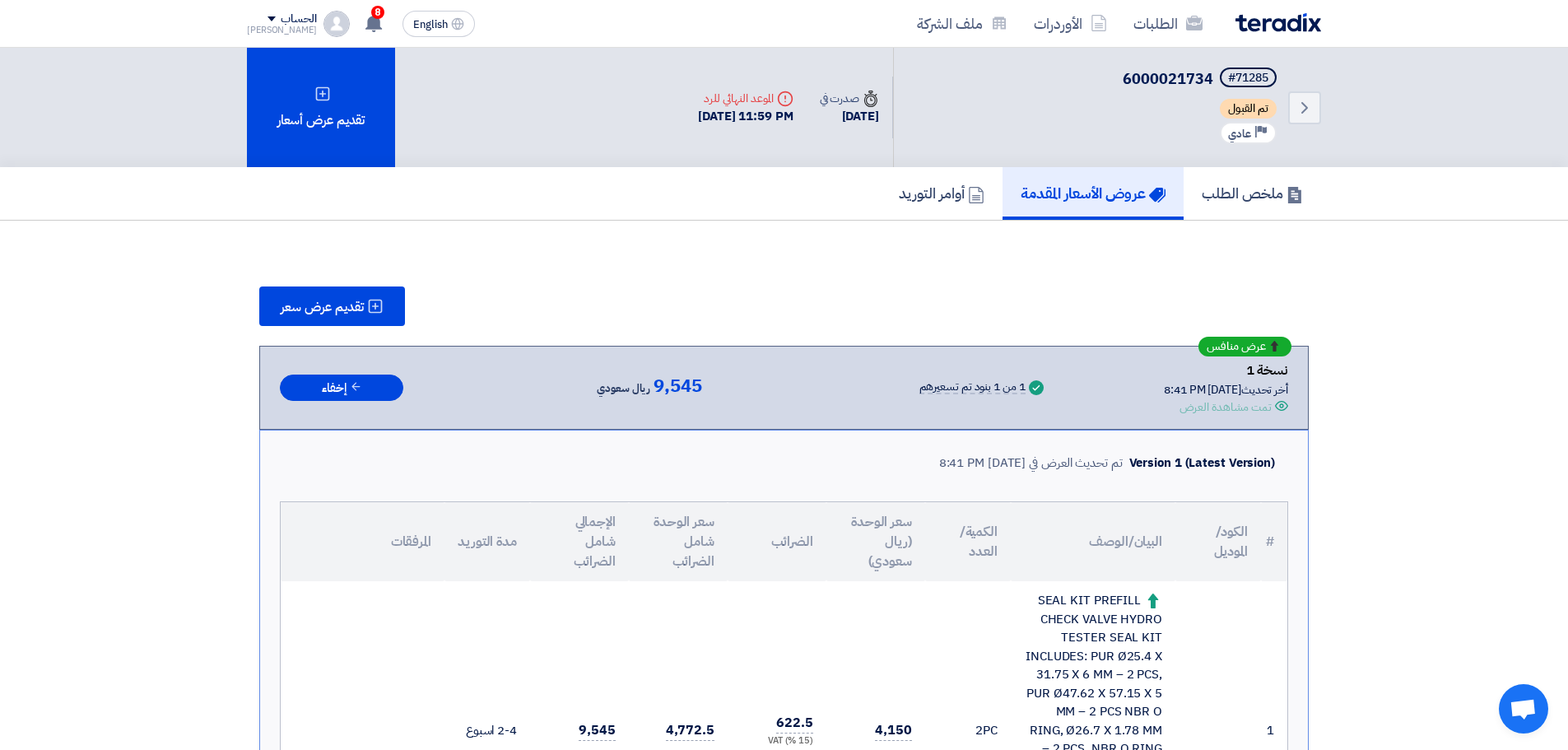
click at [1194, 42] on div "الطلبات الأوردرات ملف الشركة English EN 8 تم نشر طلب عروض أسعار جديد - شاهد الت…" at bounding box center [783, 24] width 1098 height 47
click at [1184, 29] on link "الطلبات" at bounding box center [1167, 23] width 95 height 39
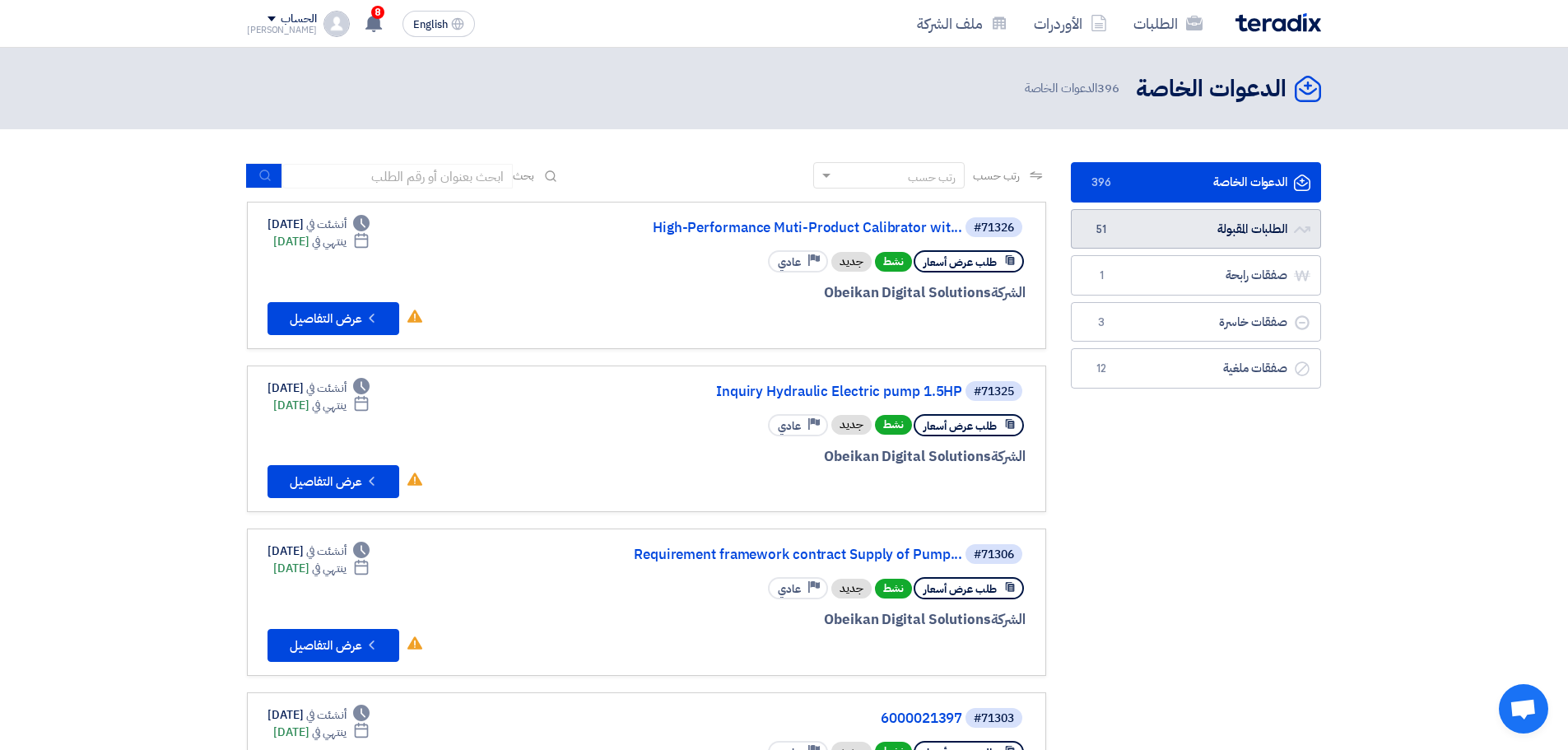
click at [1121, 228] on link "الطلبات المقبولة الطلبات المقبولة 51" at bounding box center [1196, 229] width 250 height 40
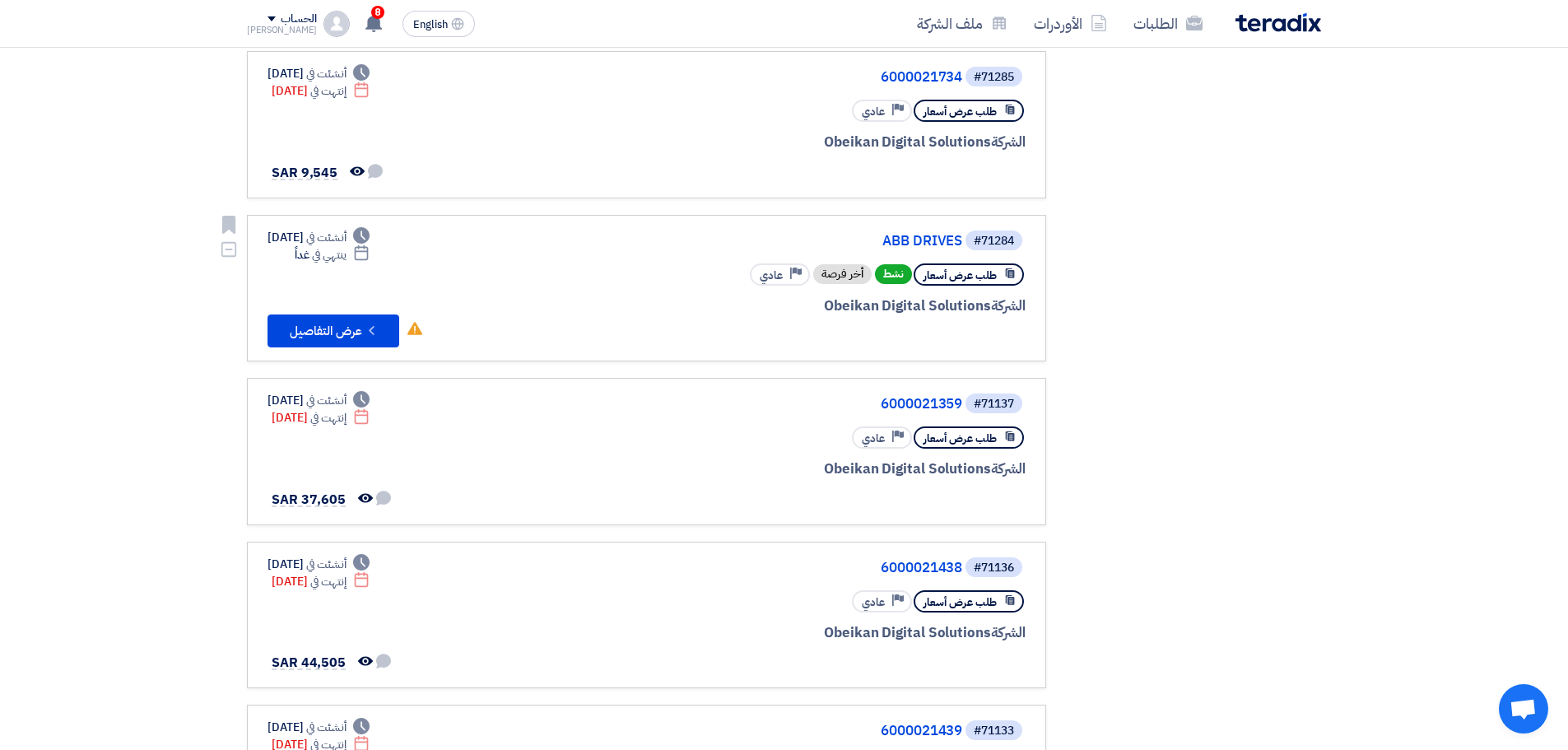
scroll to position [494, 0]
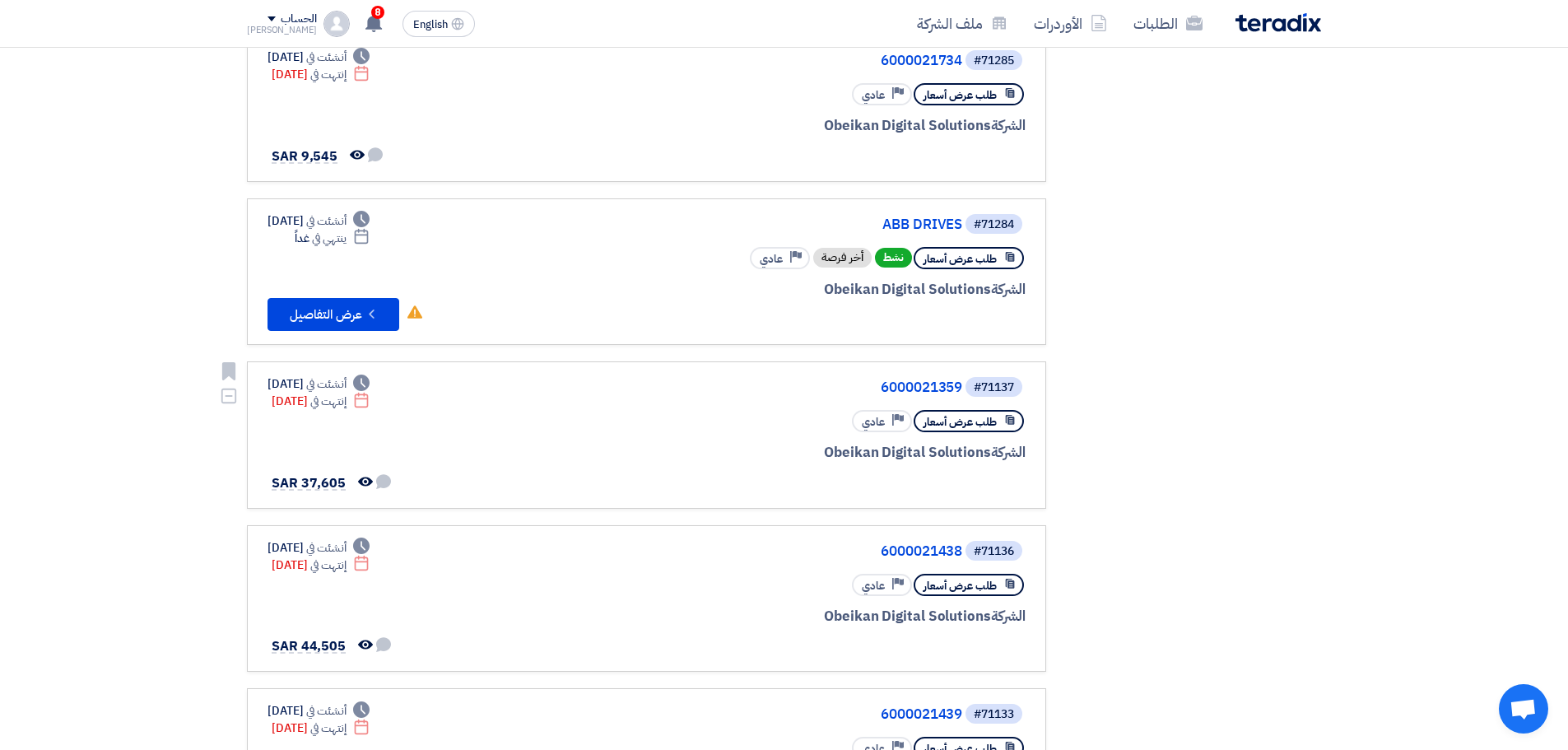
drag, startPoint x: 934, startPoint y: 386, endPoint x: 987, endPoint y: 395, distance: 53.8
click at [987, 393] on div "#71137" at bounding box center [994, 388] width 40 height 11
drag, startPoint x: 921, startPoint y: 368, endPoint x: 912, endPoint y: 388, distance: 21.9
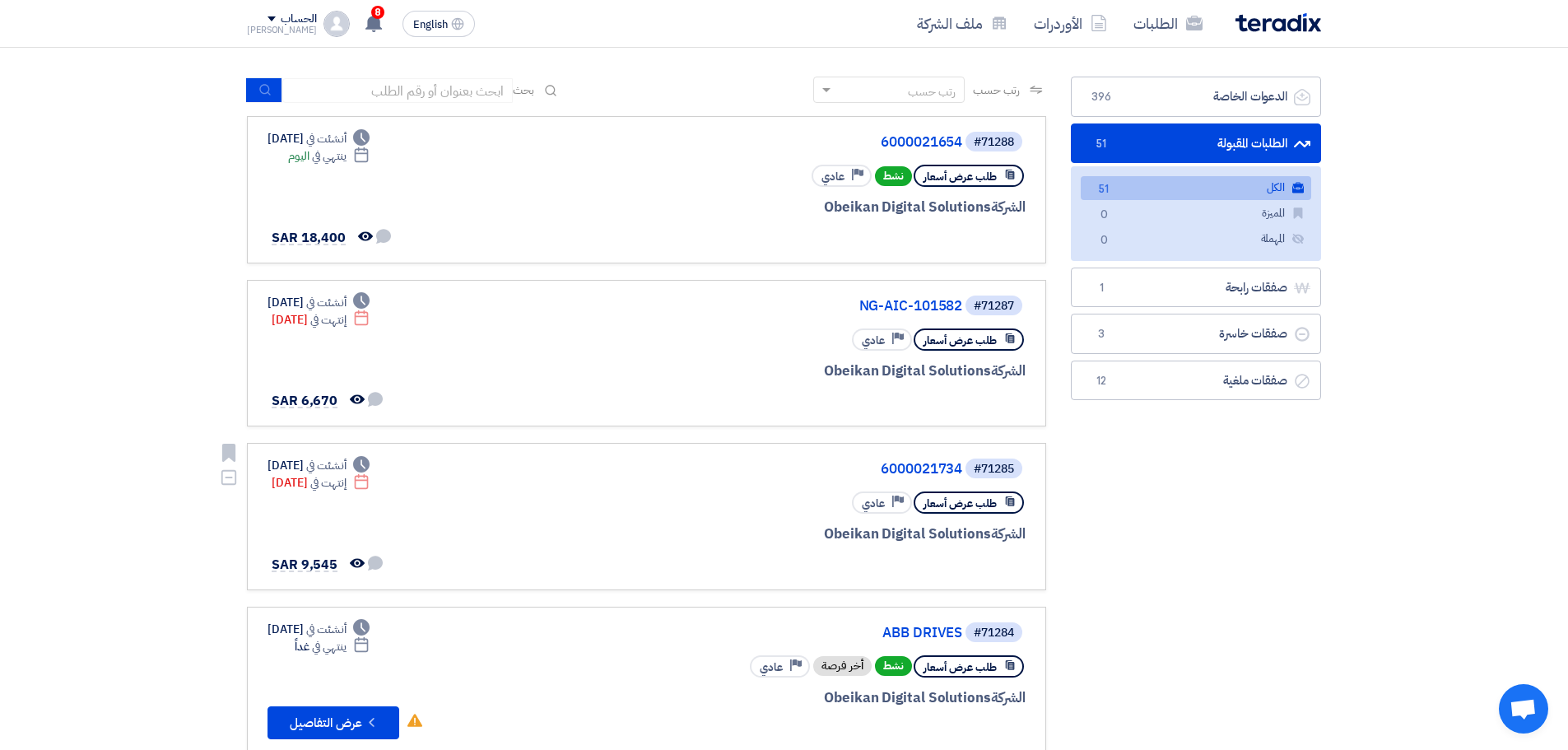
scroll to position [0, 0]
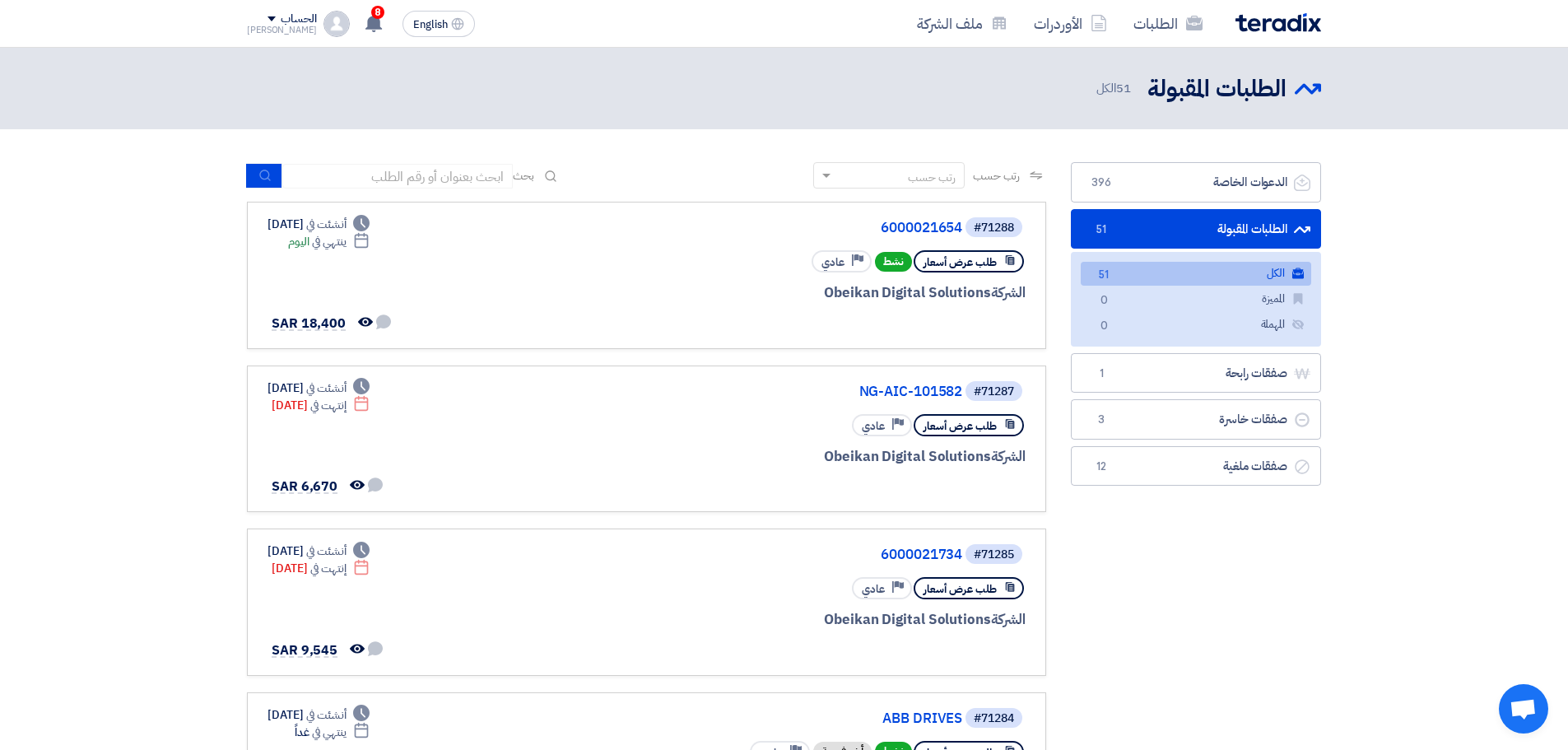
click at [1195, 276] on link "الكل الكل 51" at bounding box center [1195, 273] width 231 height 24
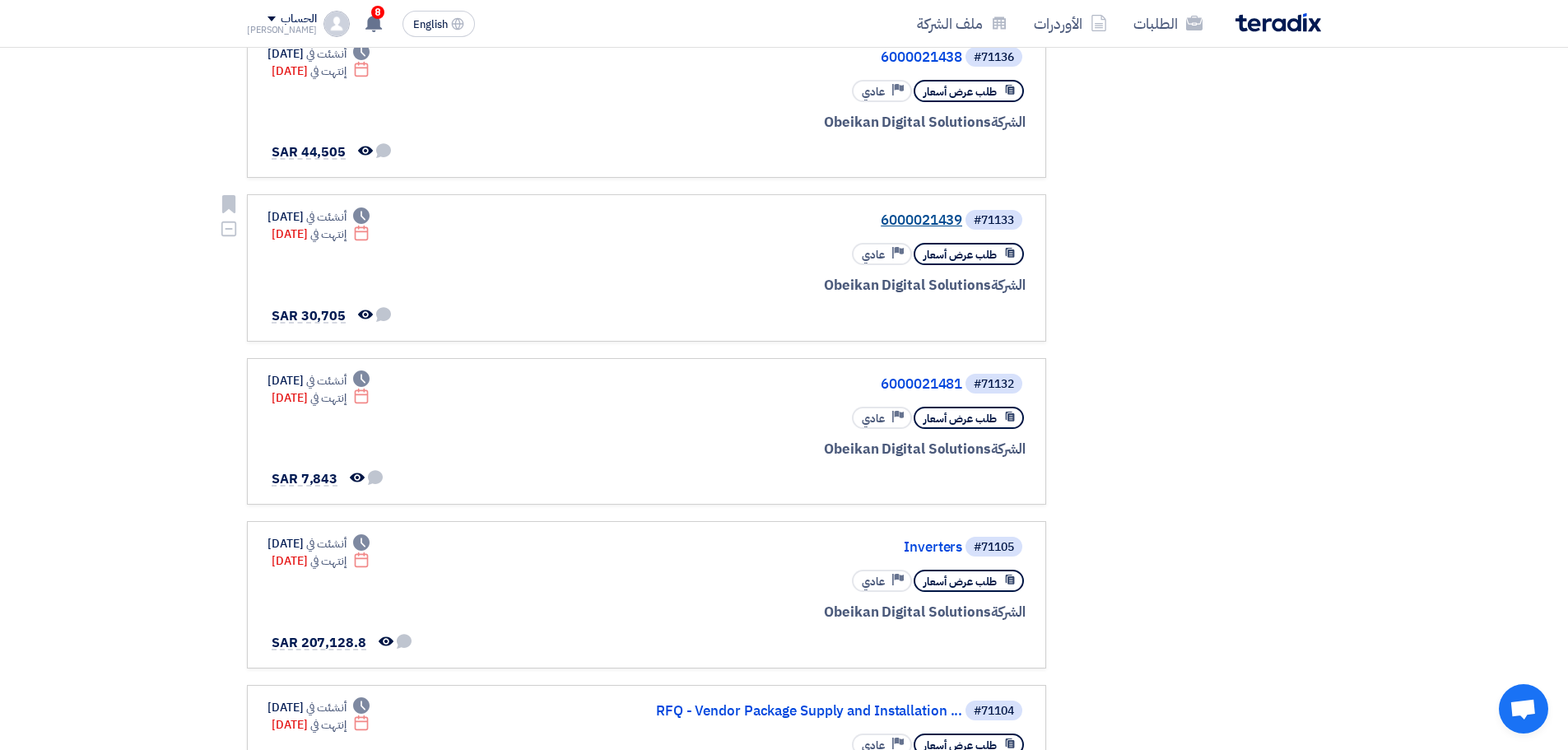
scroll to position [905, 0]
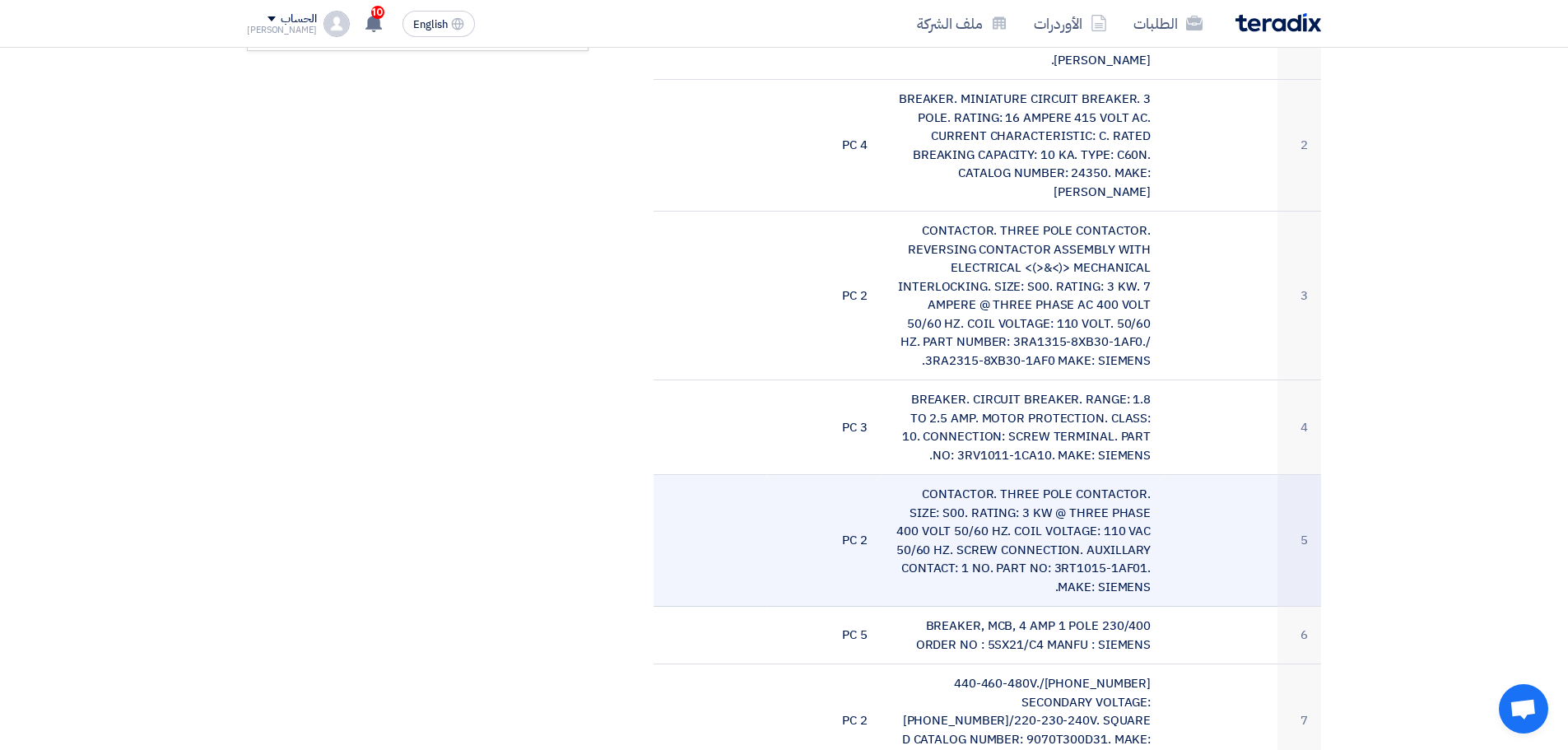
scroll to position [494, 0]
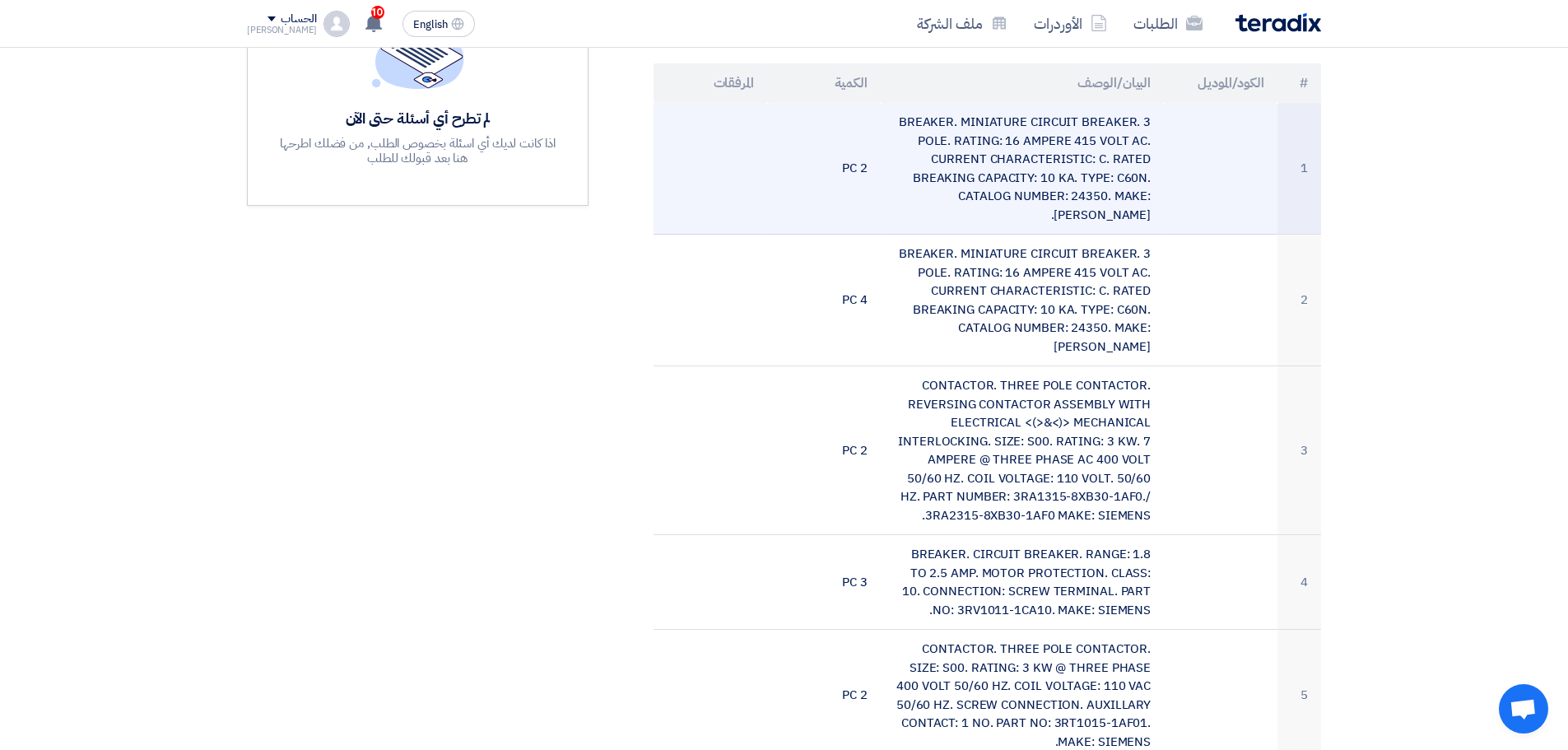
click at [1055, 154] on td "BREAKER. MINIATURE CIRCUIT BREAKER. 3 POLE. RATING: 16 AMPERE 415 VOLT AC. CURR…" at bounding box center [1023, 168] width 284 height 132
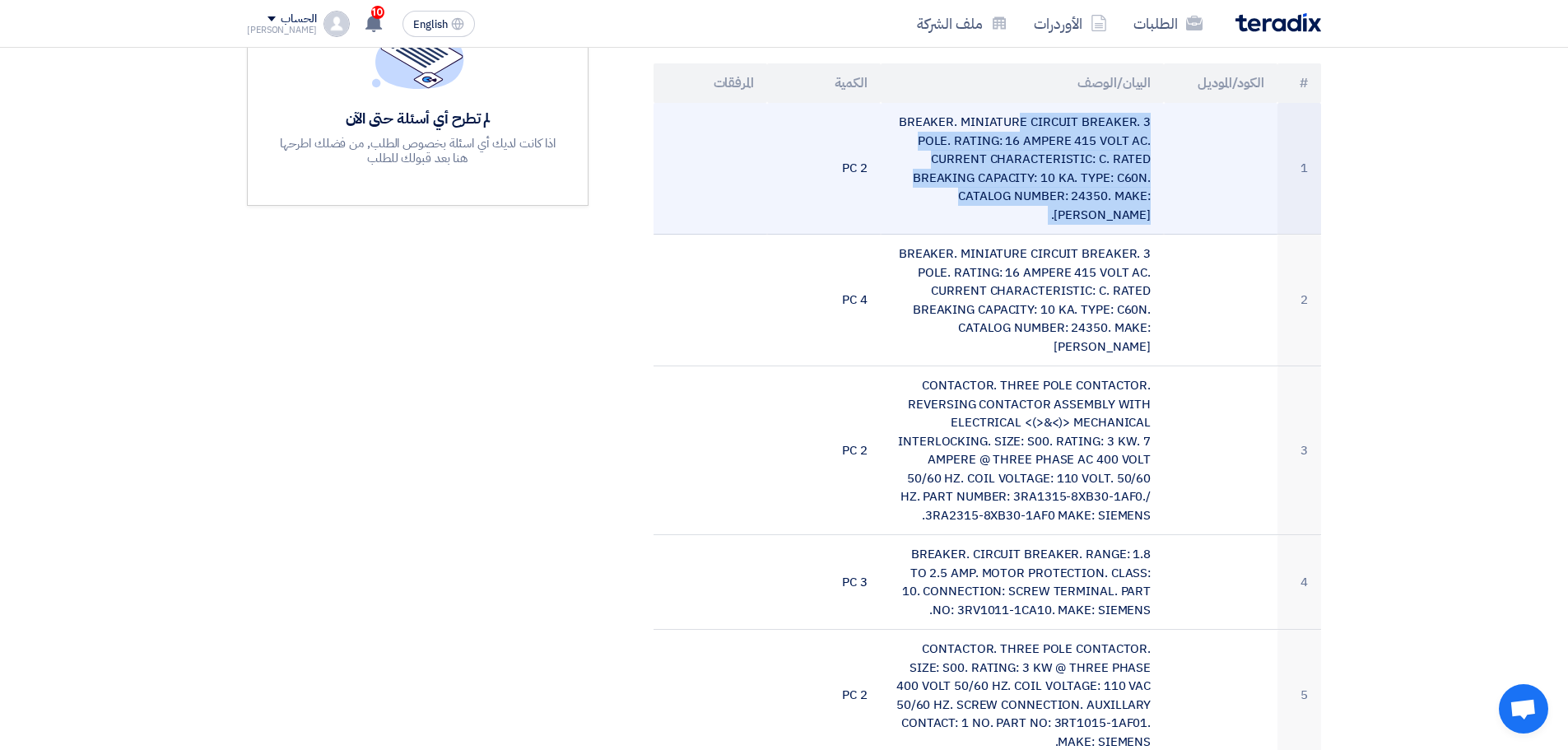
click at [1055, 154] on td "BREAKER. MINIATURE CIRCUIT BREAKER. 3 POLE. RATING: 16 AMPERE 415 VOLT AC. CURR…" at bounding box center [1023, 168] width 284 height 132
copy tr "BREAKER. MINIATURE CIRCUIT BREAKER. 3 POLE. RATING: 16 AMPERE 415 VOLT AC. CURR…"
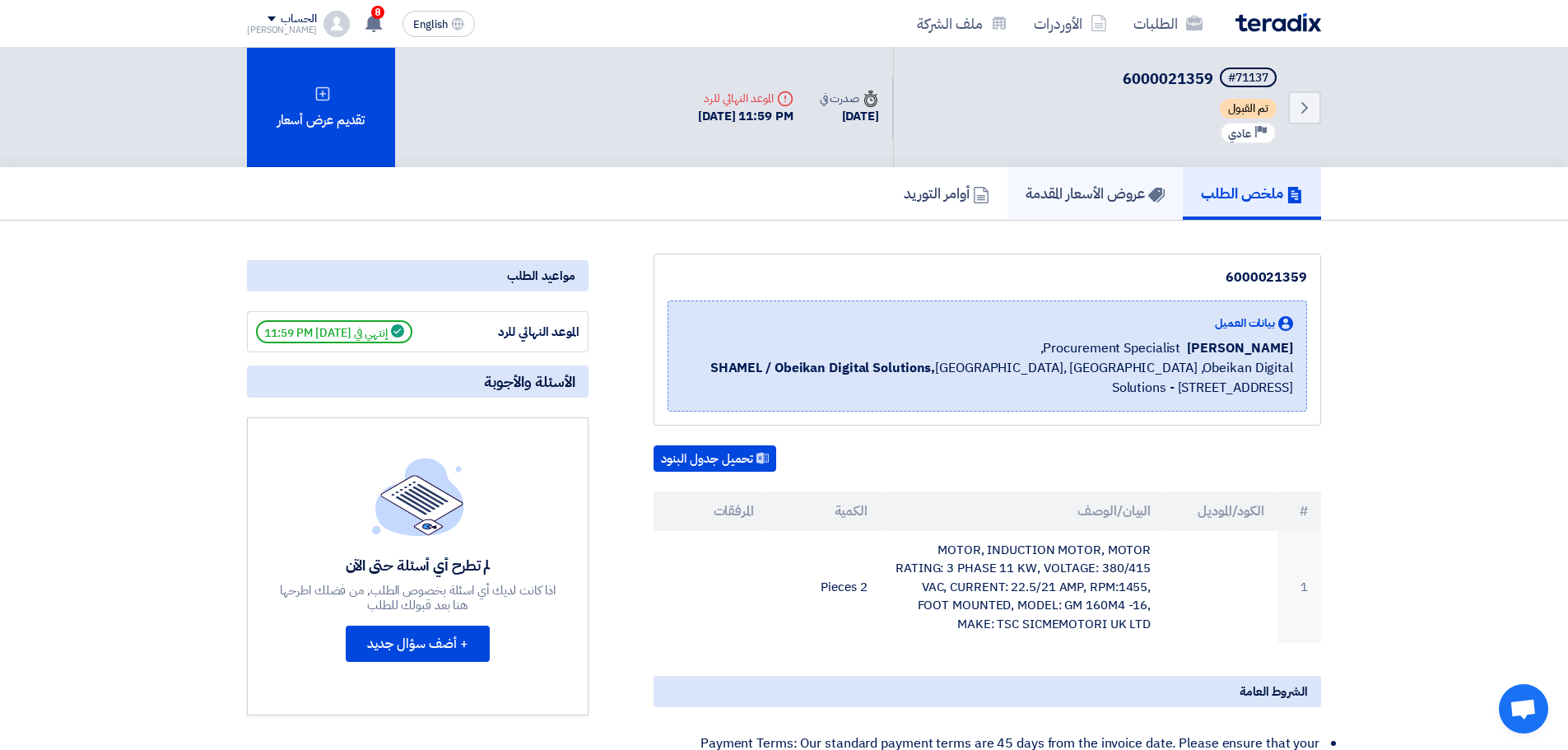
click at [1105, 194] on h5 "عروض الأسعار المقدمة" at bounding box center [1096, 193] width 139 height 19
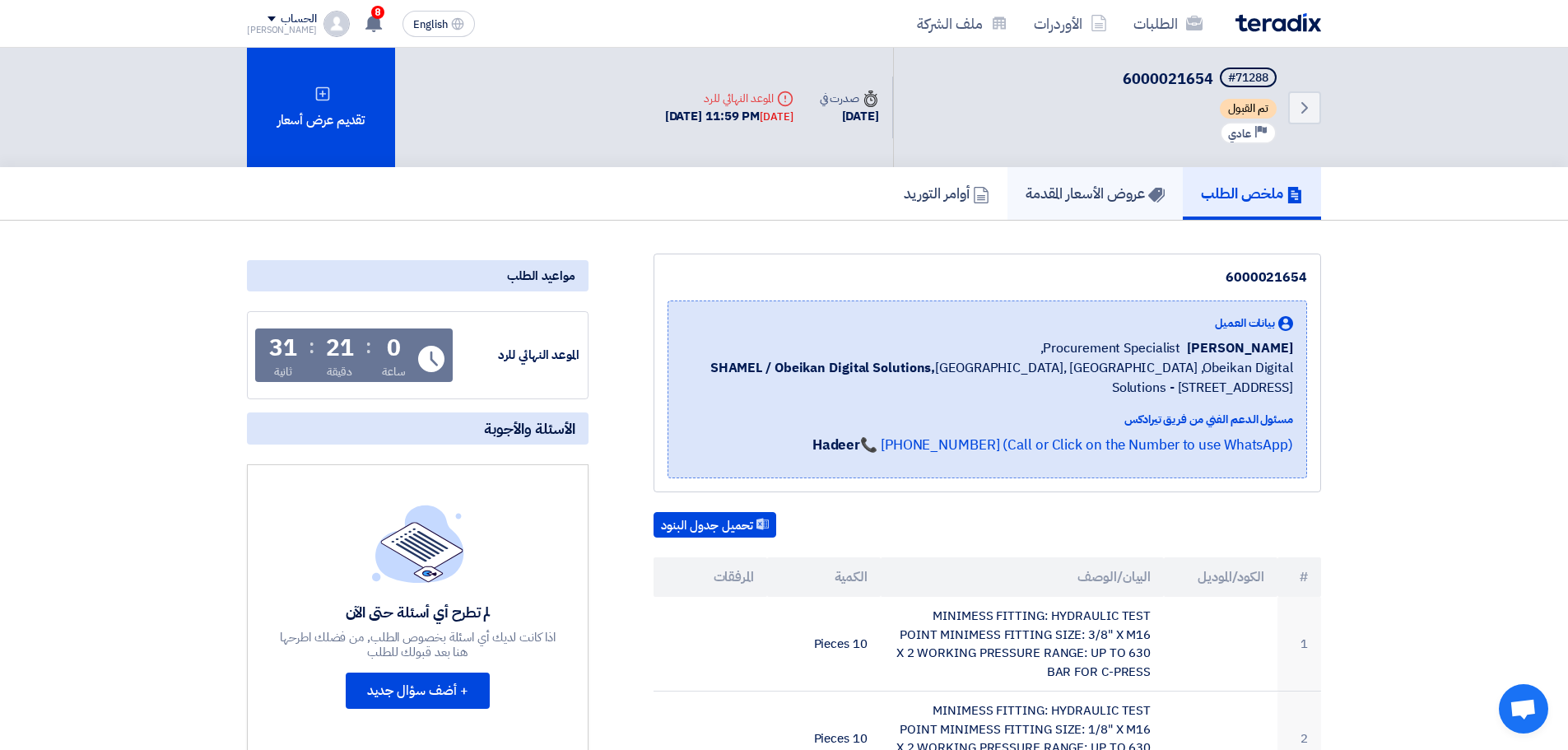
click at [1038, 199] on h5 "عروض الأسعار المقدمة" at bounding box center [1096, 193] width 139 height 19
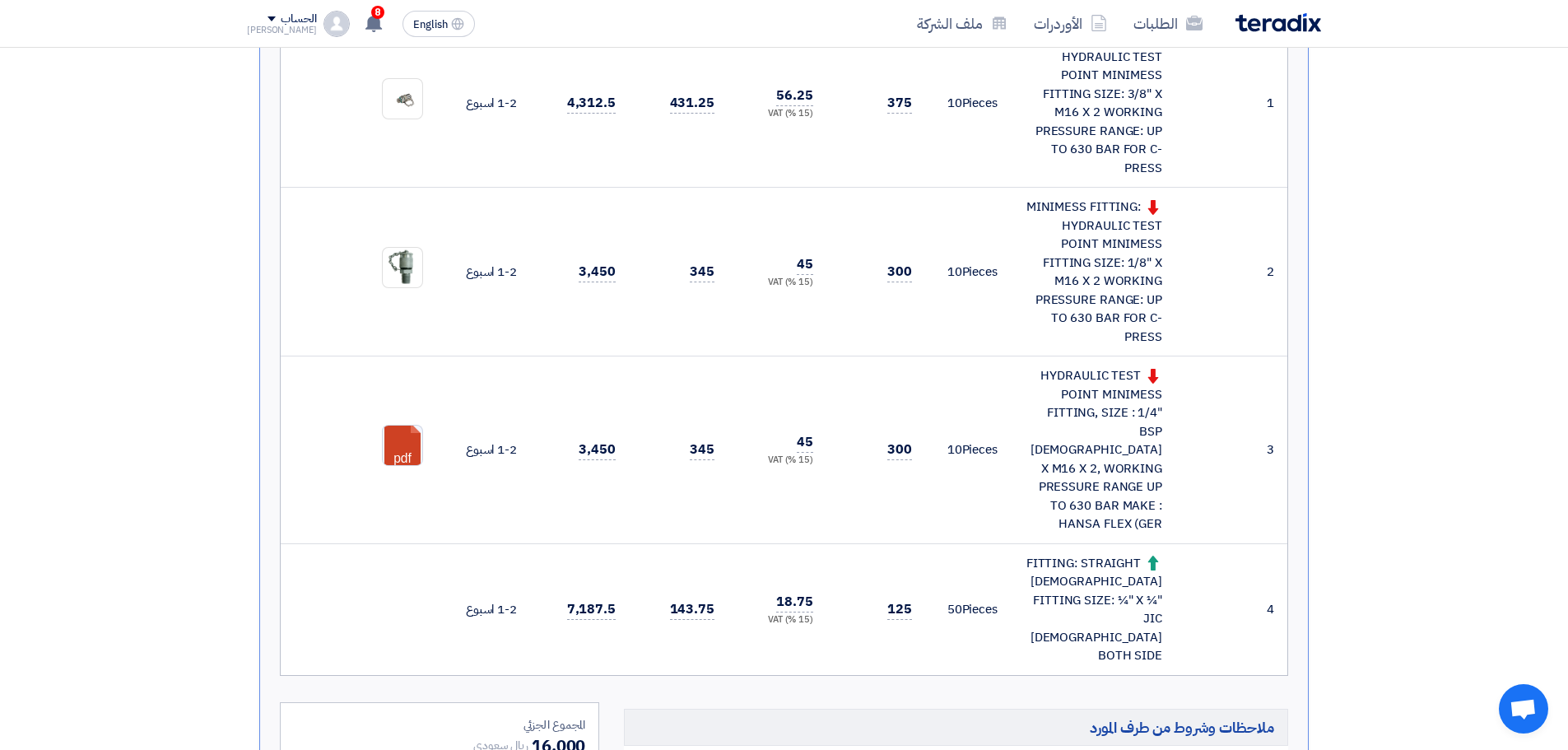
scroll to position [576, 0]
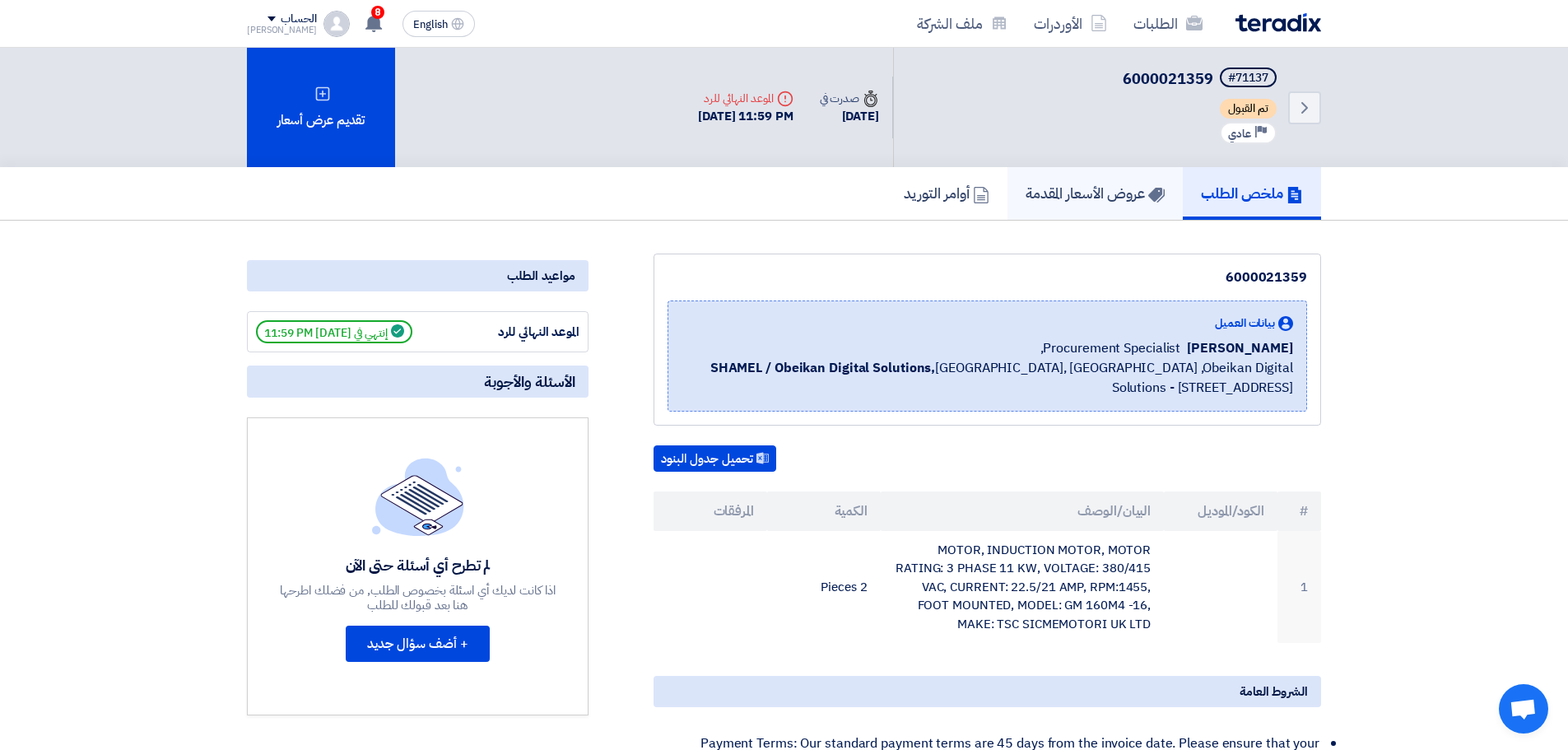
click at [1115, 211] on link "عروض الأسعار المقدمة" at bounding box center [1095, 194] width 175 height 53
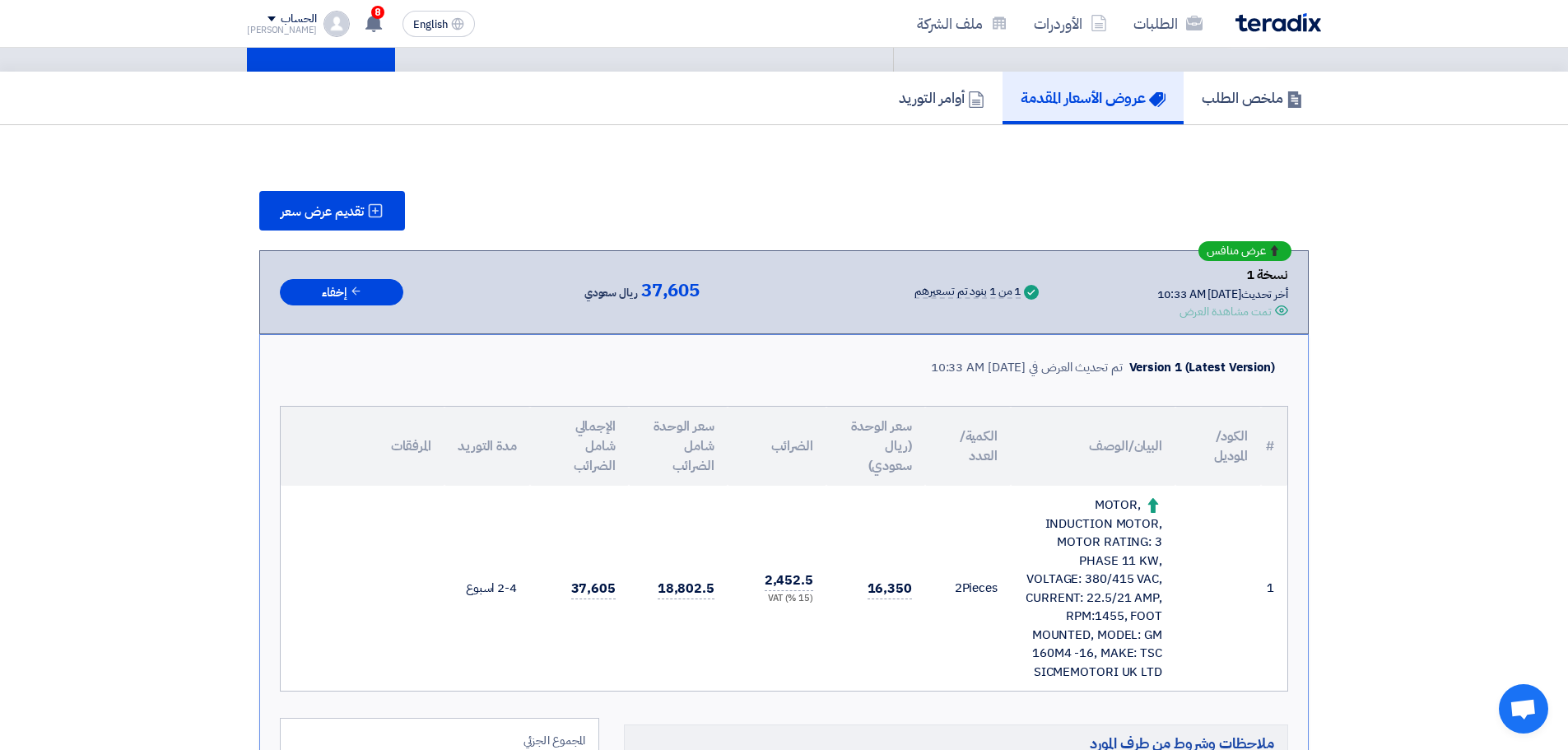
scroll to position [247, 0]
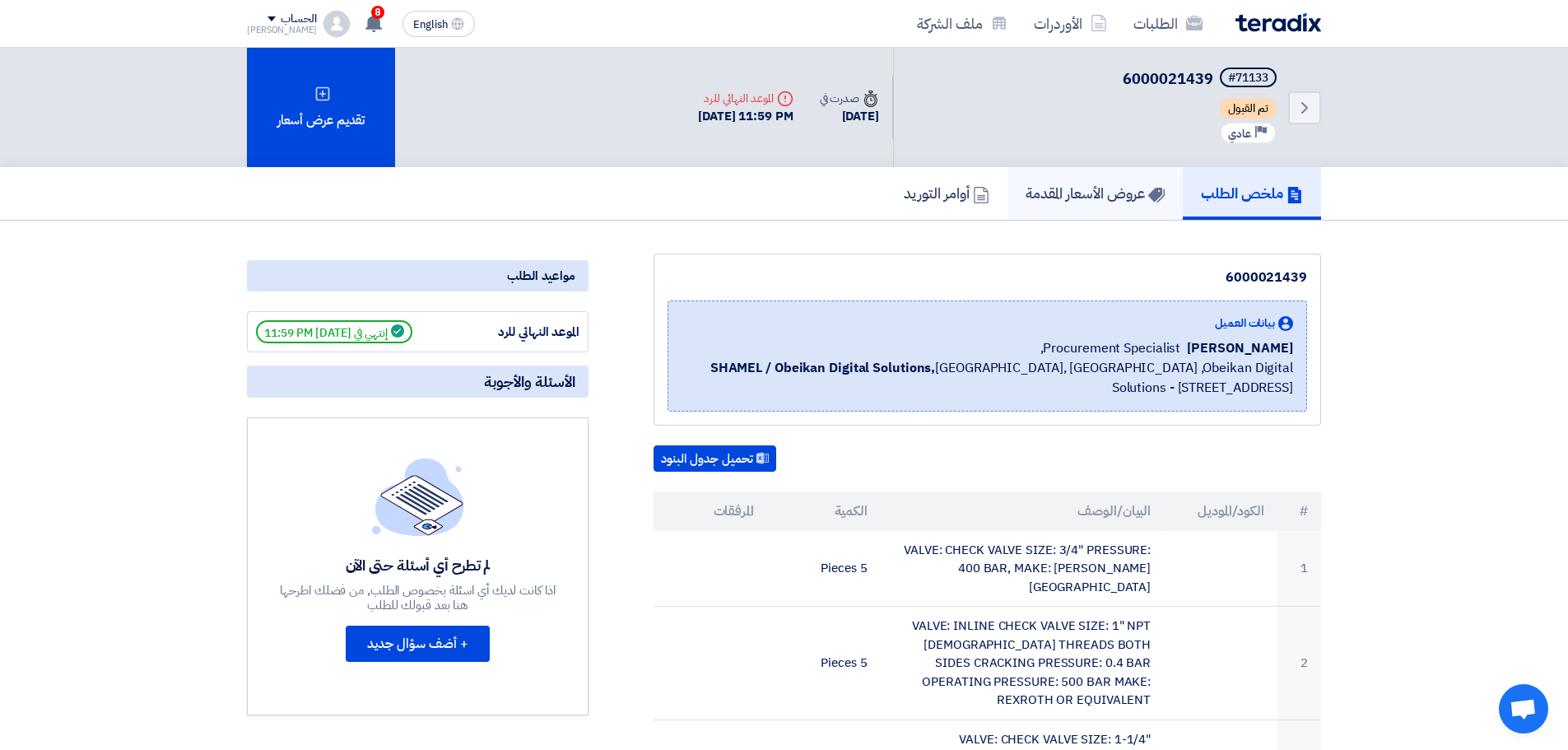
click at [1075, 174] on link "عروض الأسعار المقدمة" at bounding box center [1095, 194] width 175 height 53
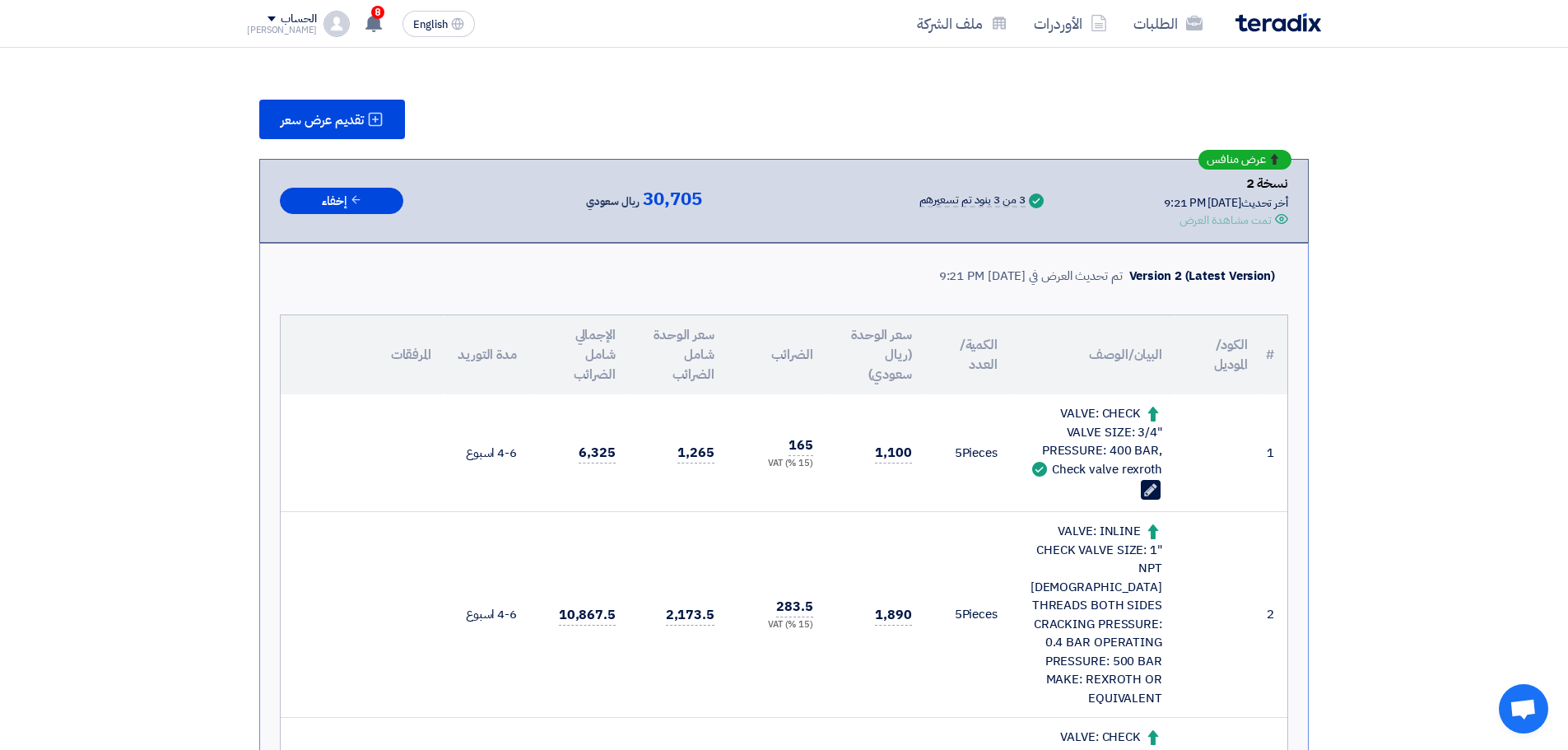
scroll to position [165, 0]
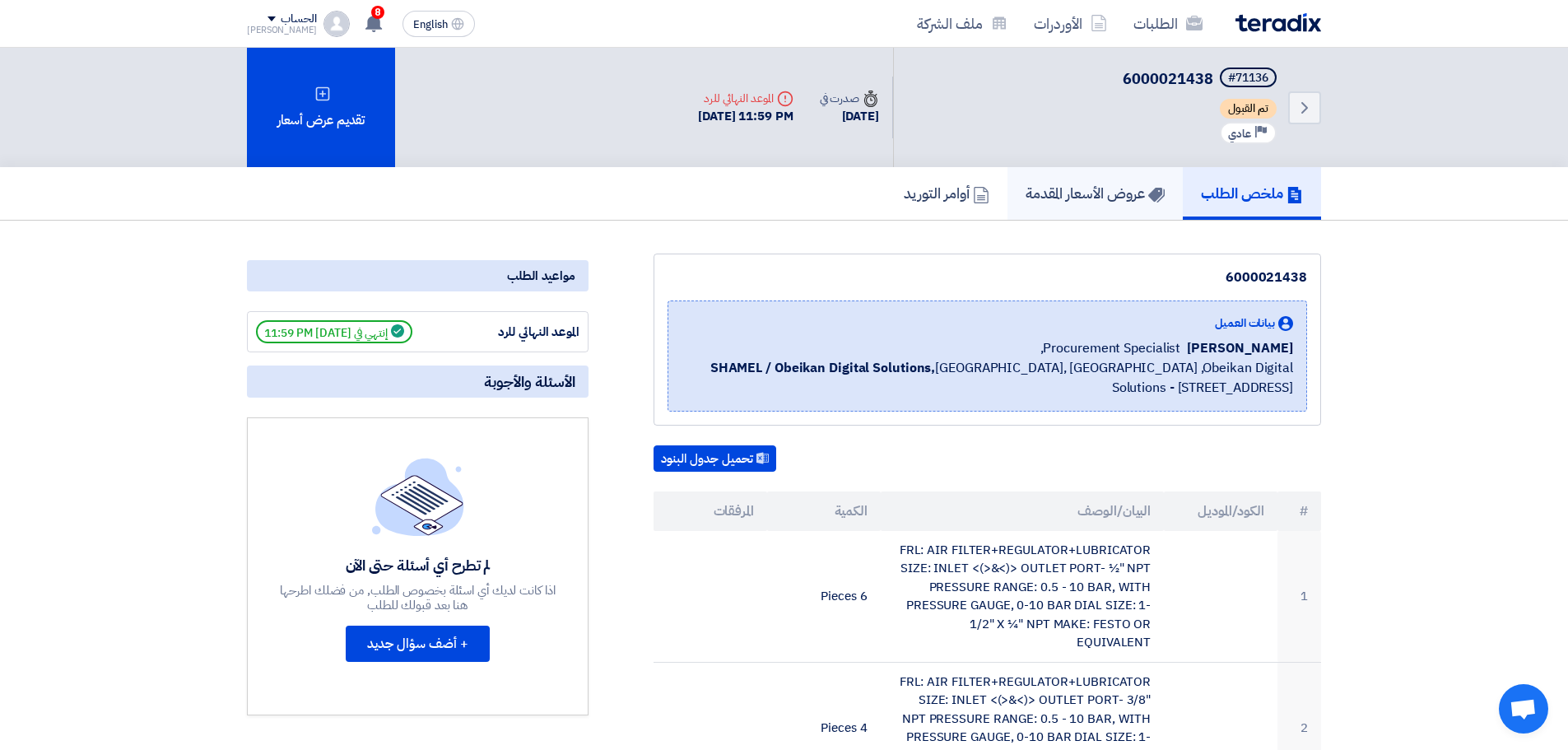
click at [1083, 217] on link "عروض الأسعار المقدمة" at bounding box center [1095, 194] width 175 height 53
click at [1040, 195] on h5 "عروض الأسعار المقدمة" at bounding box center [1096, 193] width 139 height 19
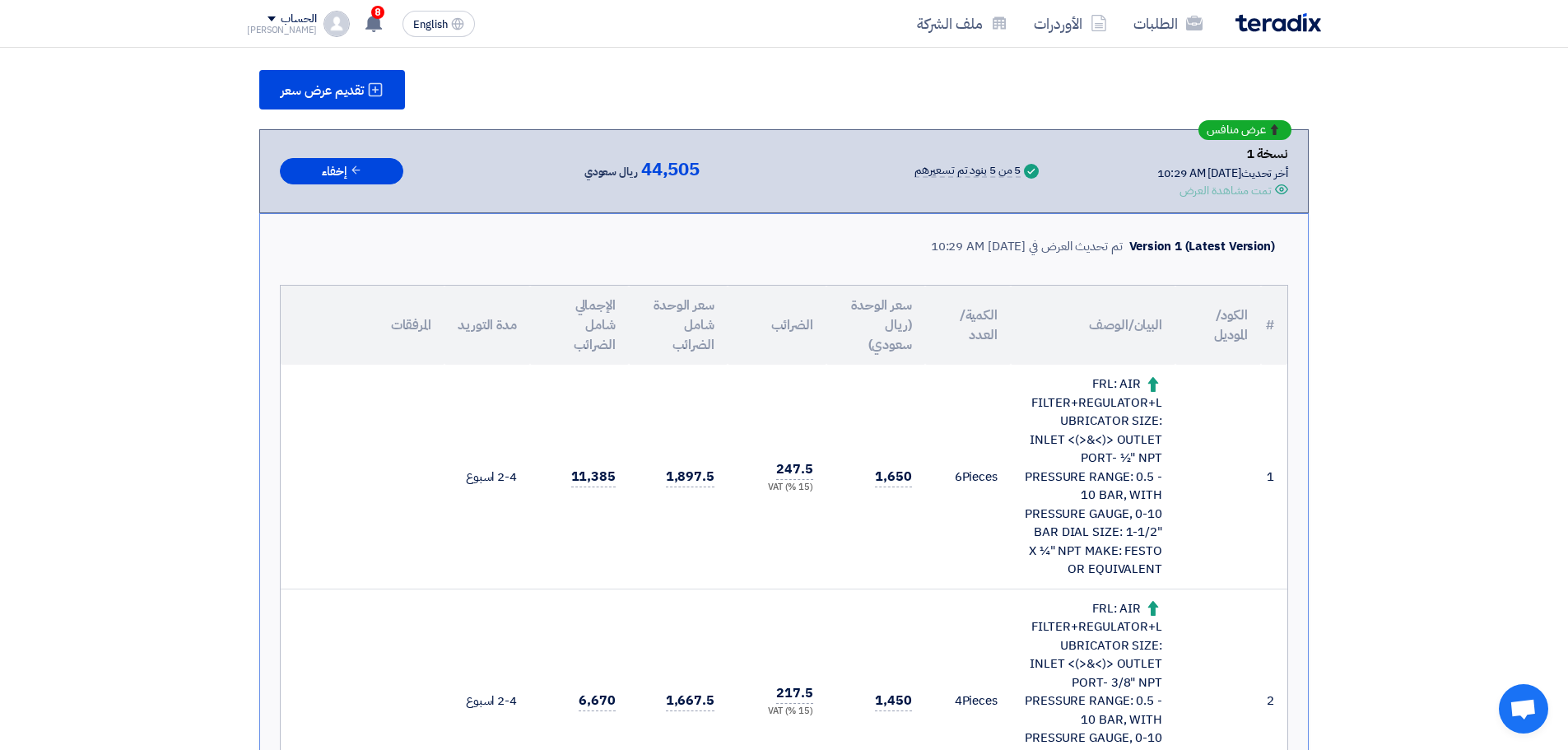
scroll to position [82, 0]
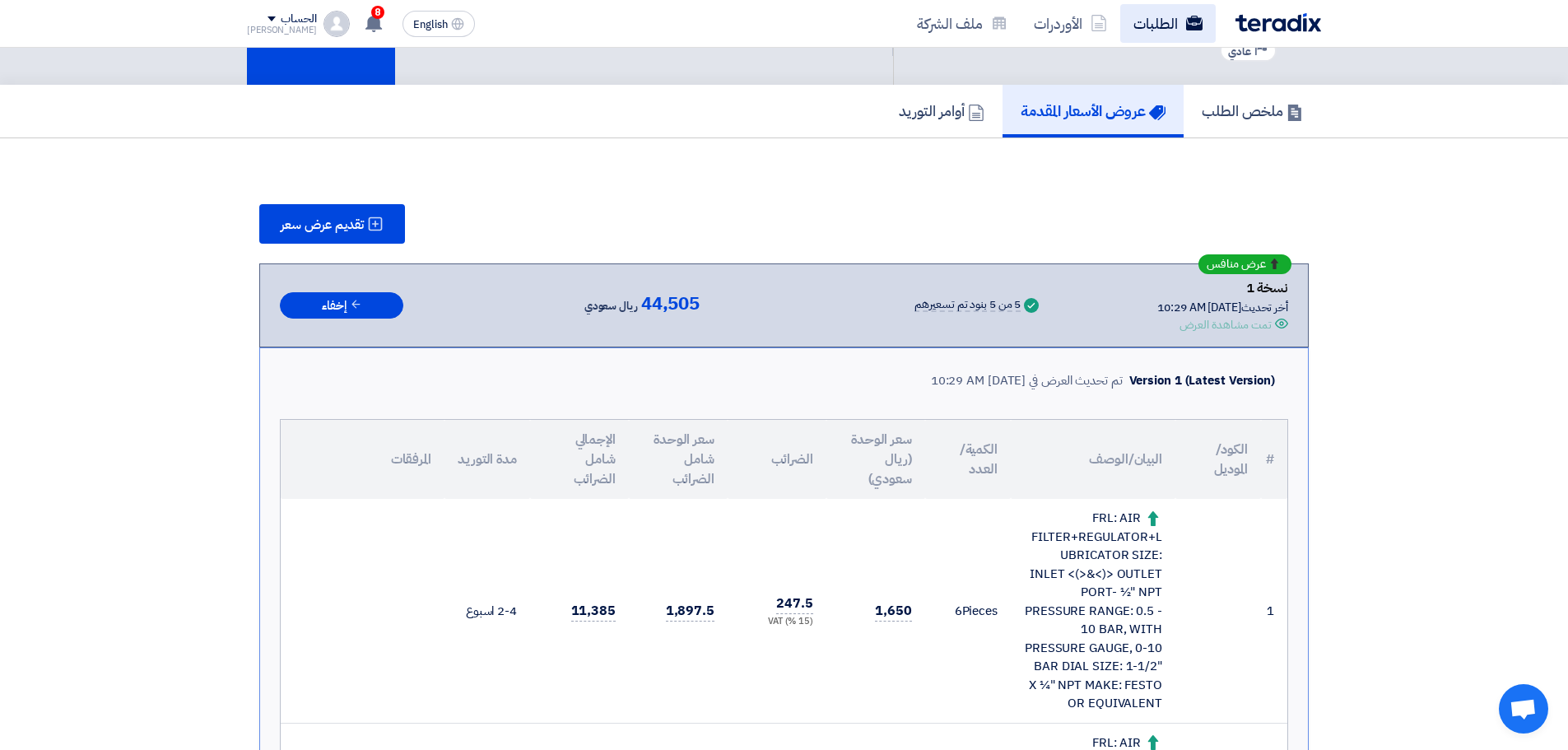
click at [1146, 26] on link "الطلبات" at bounding box center [1167, 23] width 95 height 39
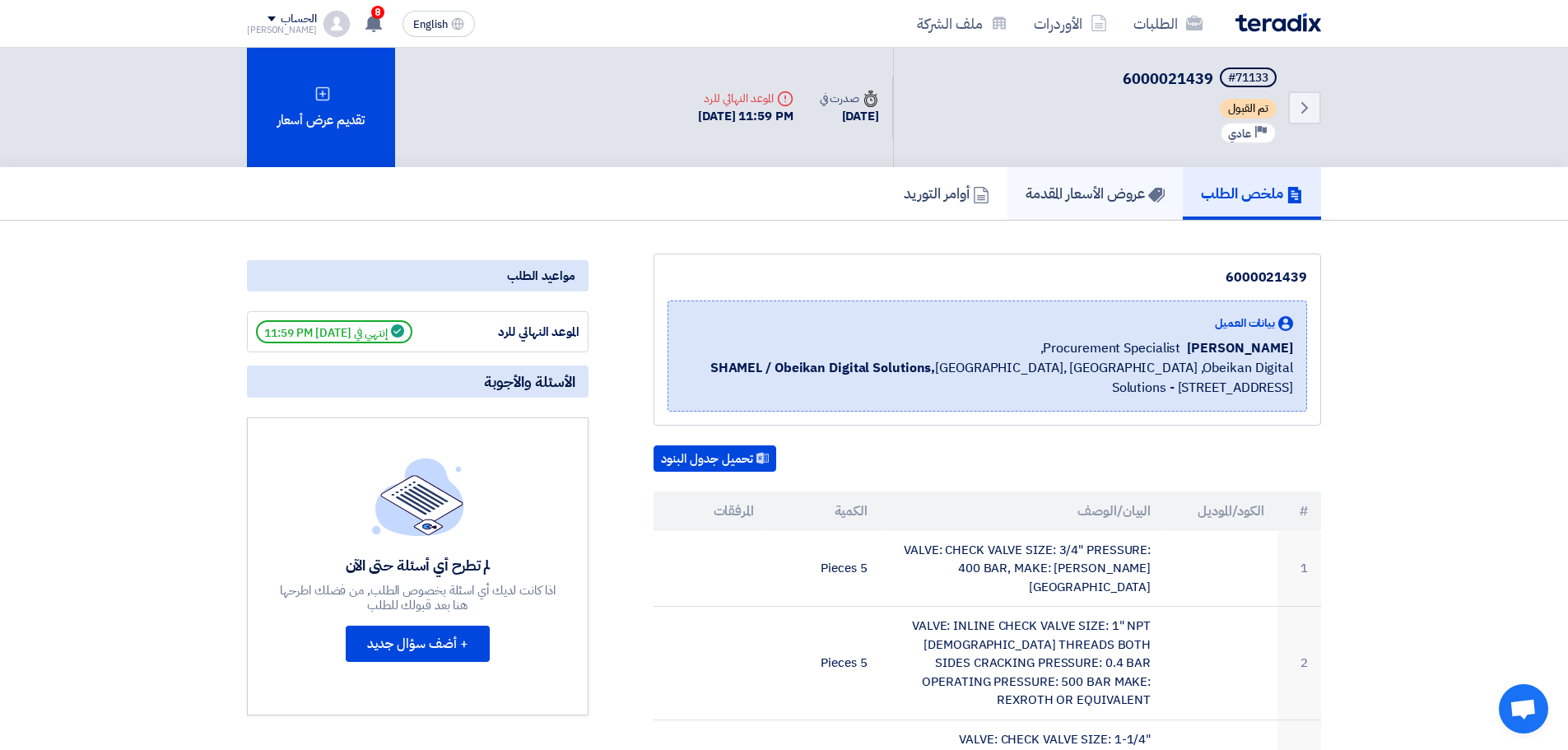
click at [1072, 207] on link "عروض الأسعار المقدمة" at bounding box center [1095, 194] width 175 height 53
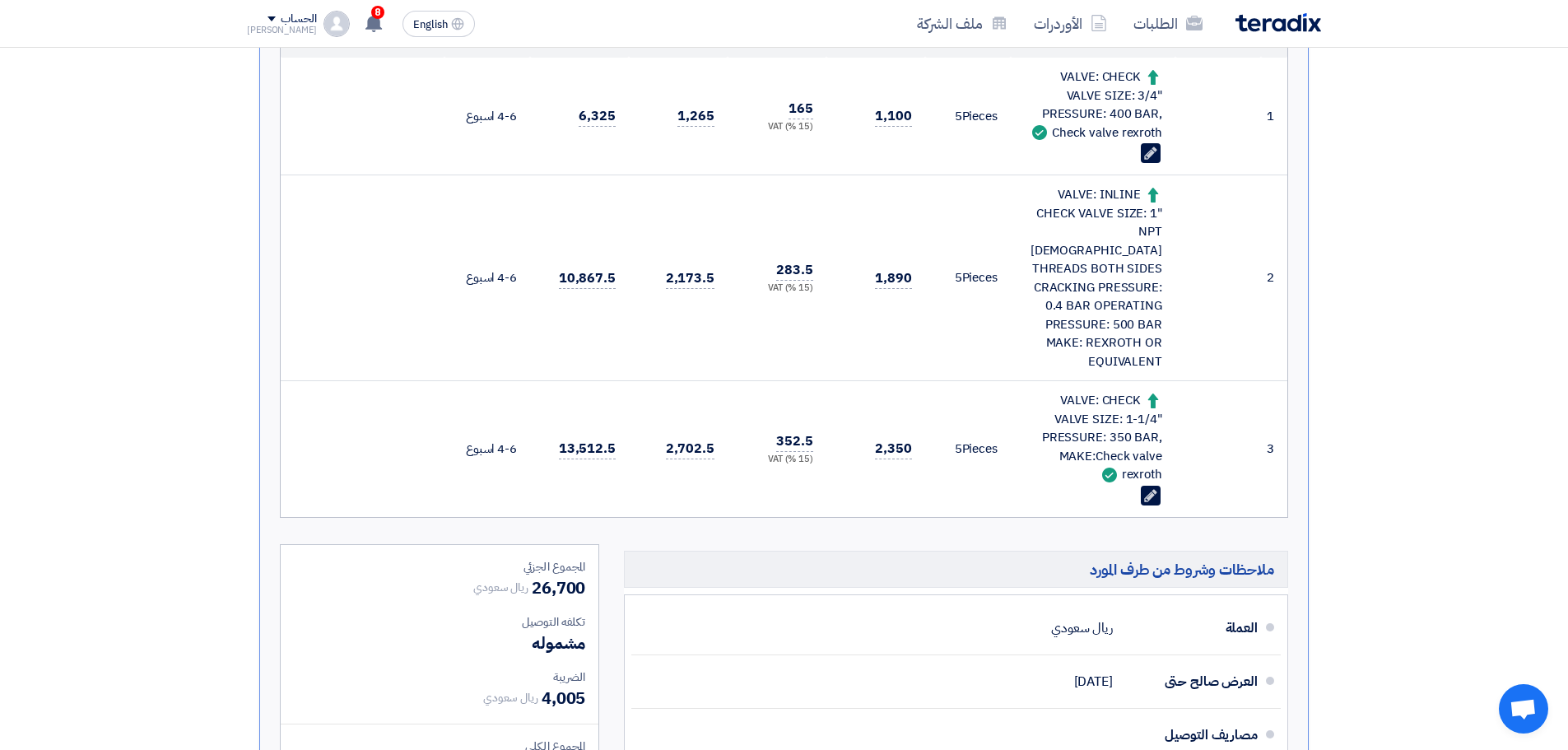
scroll to position [494, 0]
